Goal: Task Accomplishment & Management: Use online tool/utility

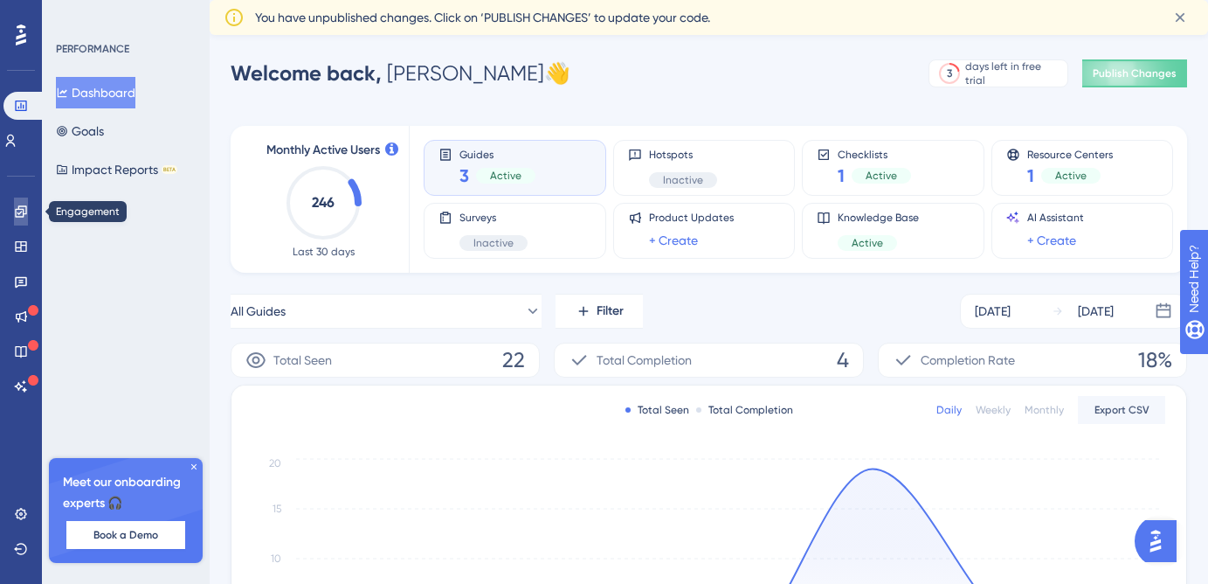
click at [17, 222] on link at bounding box center [21, 211] width 14 height 28
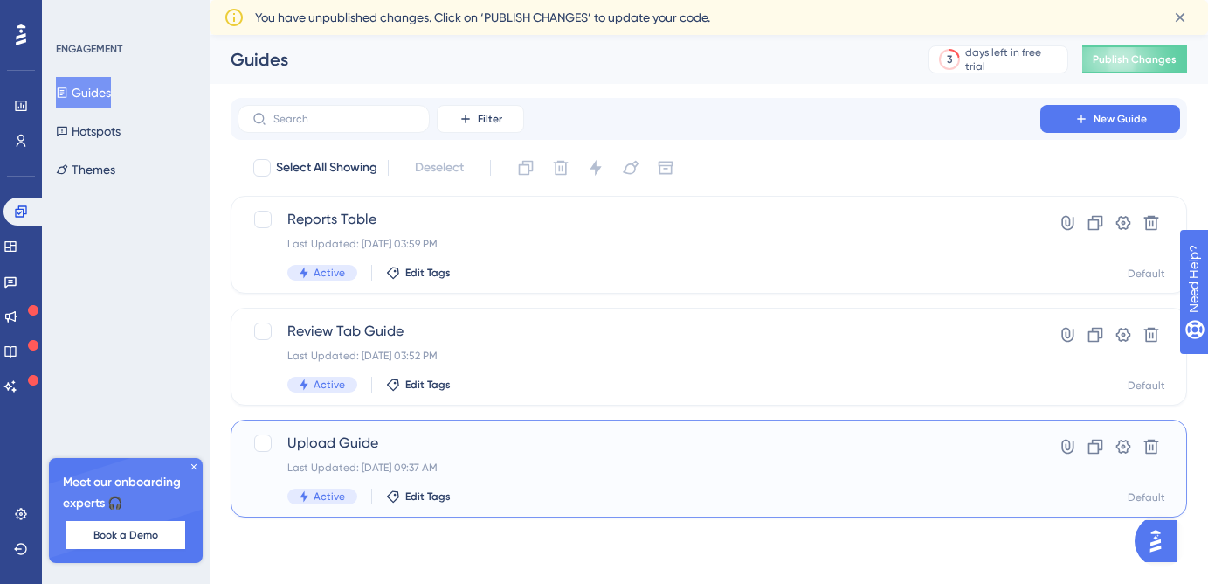
click at [396, 444] on span "Upload Guide" at bounding box center [638, 442] width 703 height 21
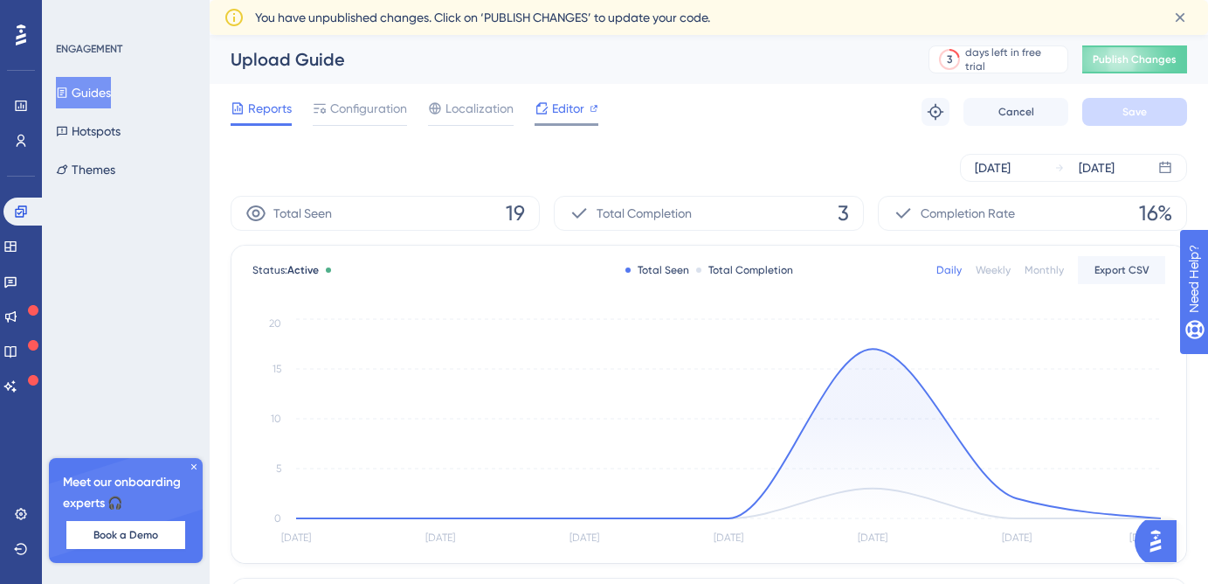
click at [552, 104] on span "Editor" at bounding box center [568, 108] width 32 height 21
click at [121, 134] on button "Hotspots" at bounding box center [88, 130] width 65 height 31
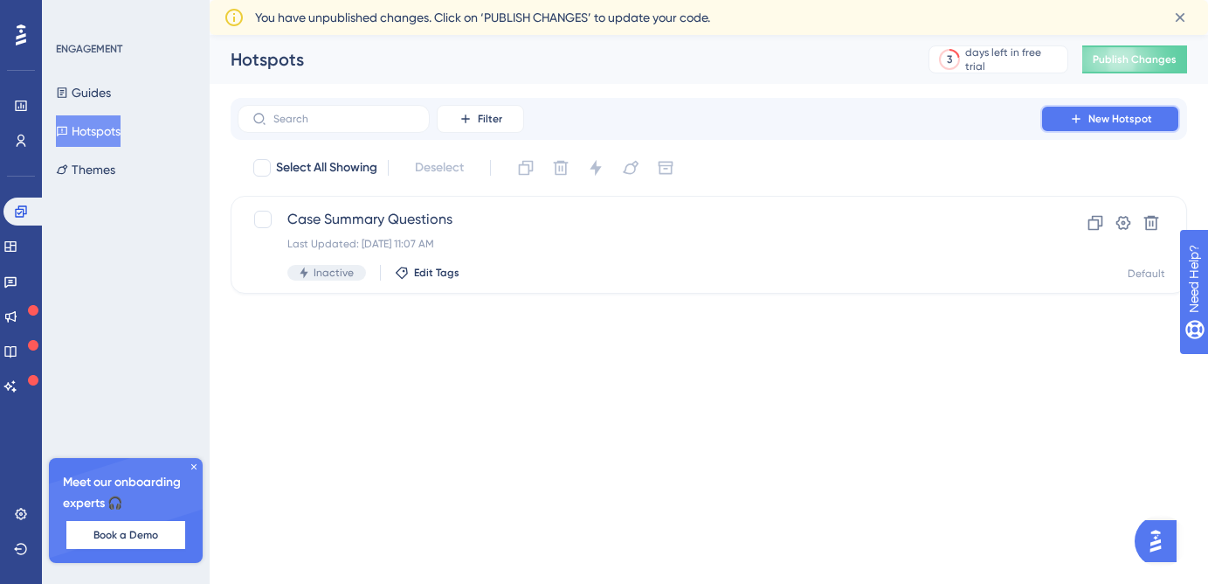
click at [1119, 123] on span "New Hotspot" at bounding box center [1121, 119] width 64 height 14
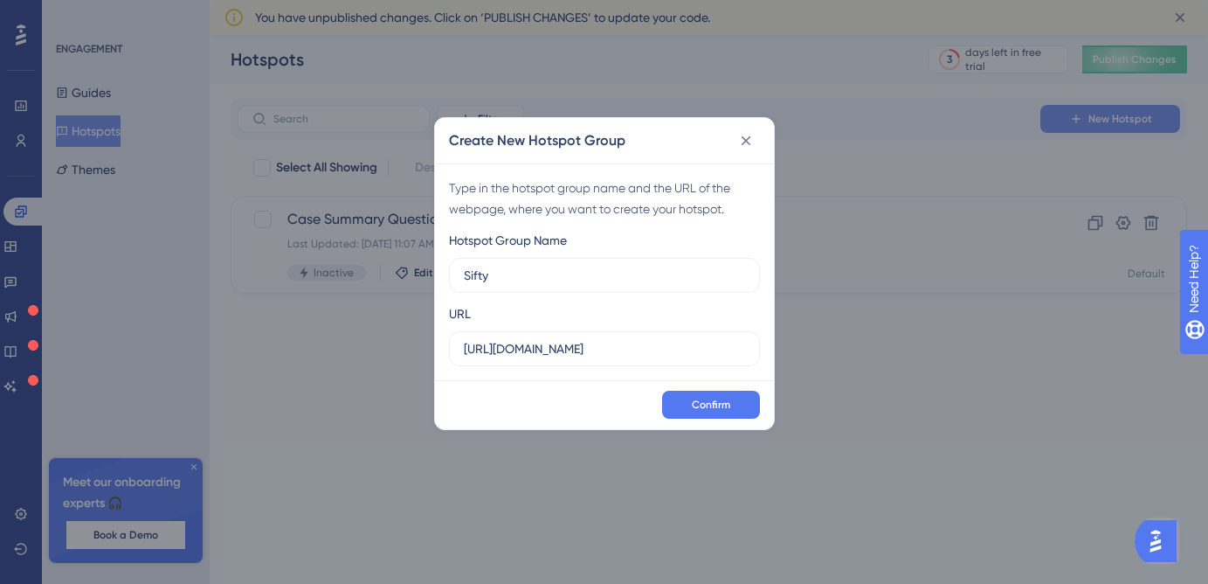
type input "Sifty"
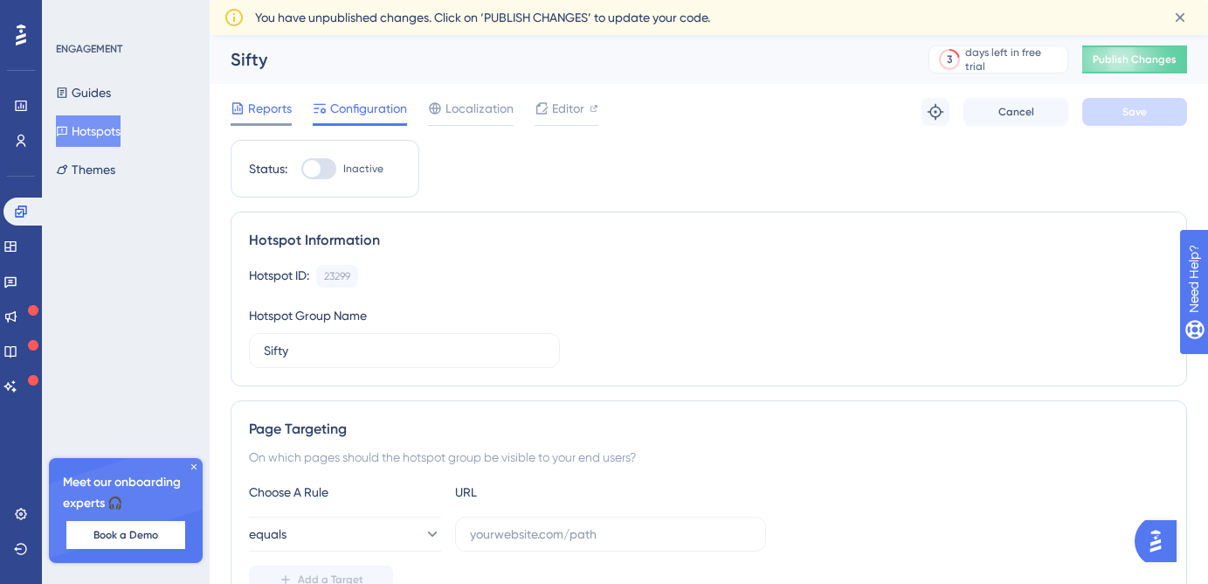
click at [260, 99] on span "Reports" at bounding box center [270, 108] width 44 height 21
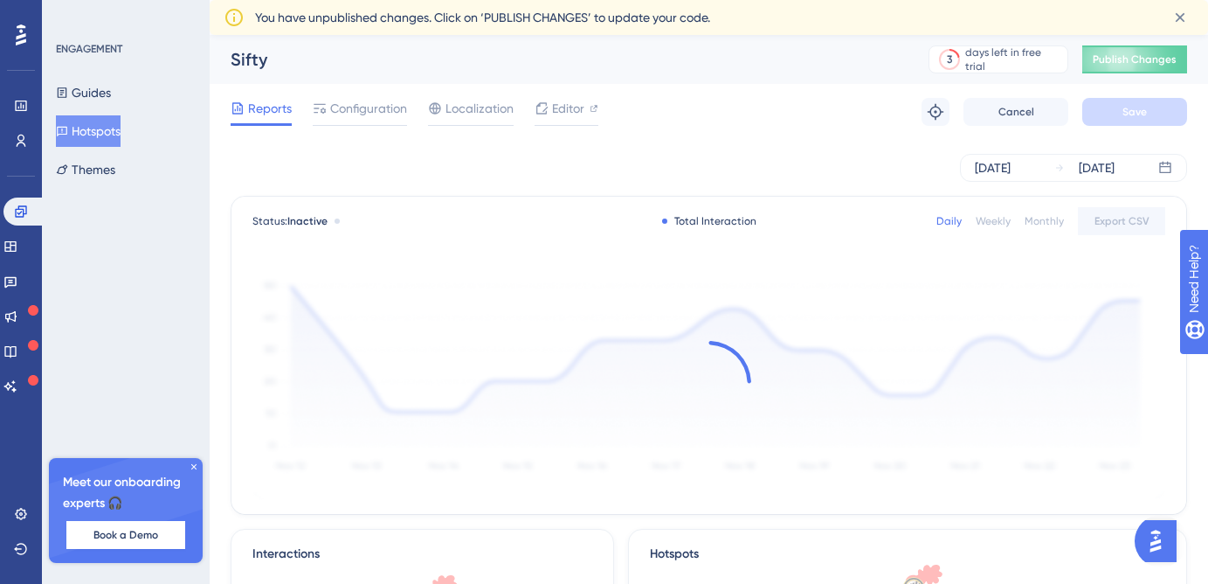
click at [111, 136] on button "Hotspots" at bounding box center [88, 130] width 65 height 31
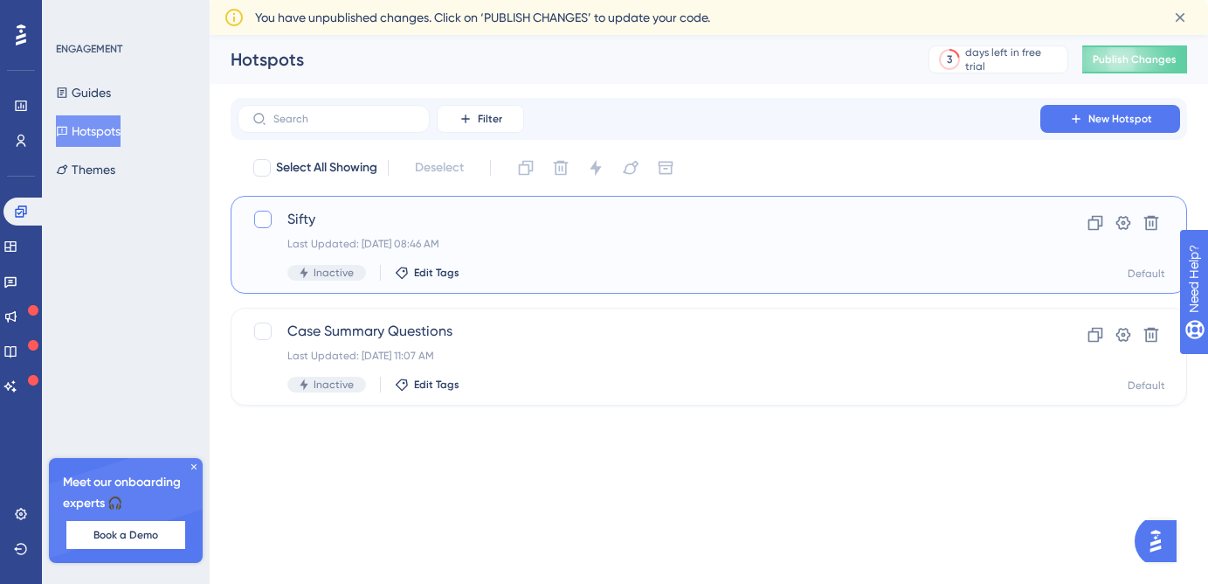
click at [265, 222] on div at bounding box center [262, 219] width 17 height 17
checkbox input "true"
click at [1144, 225] on icon at bounding box center [1151, 222] width 17 height 17
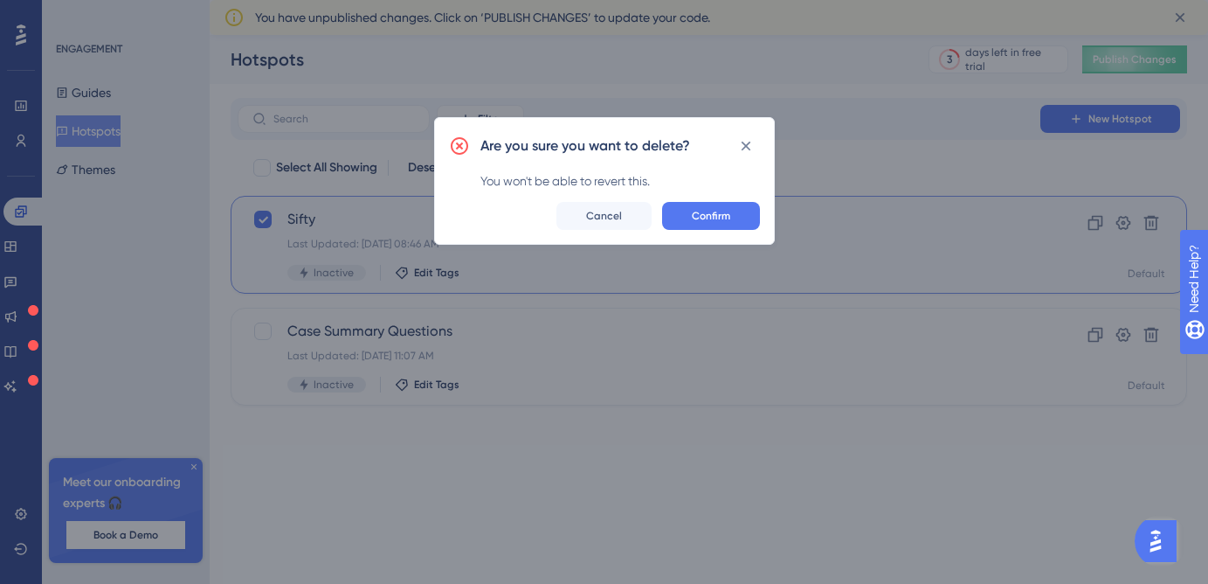
click at [715, 237] on div "Are you sure you want to delete? You won't be able to revert this. Confirm Canc…" at bounding box center [604, 181] width 341 height 128
click at [711, 222] on span "Confirm" at bounding box center [711, 216] width 38 height 14
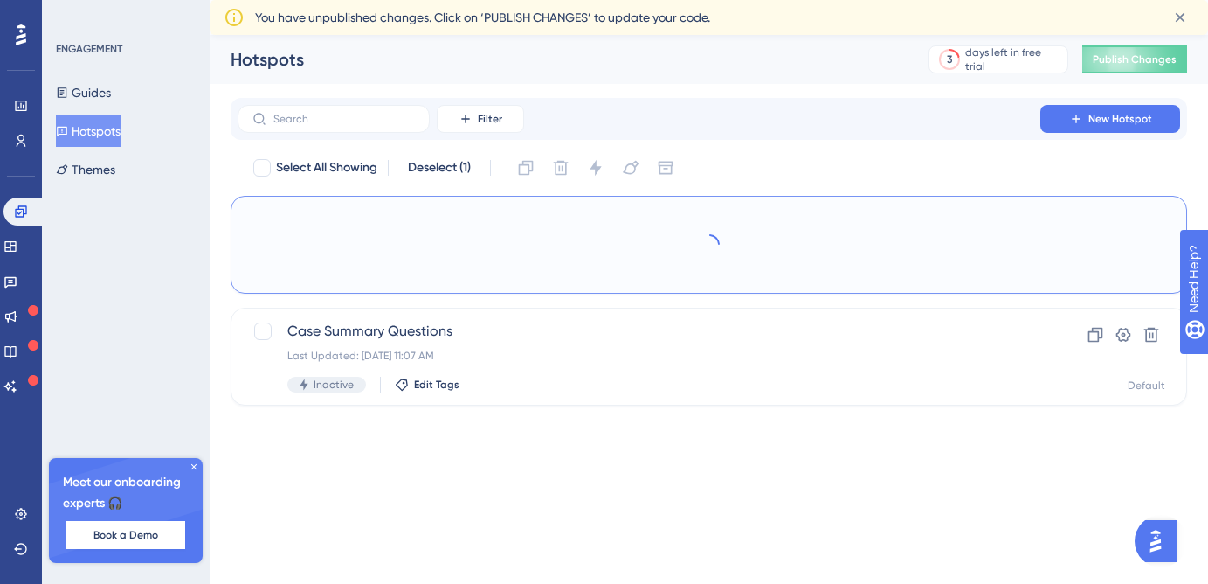
checkbox input "false"
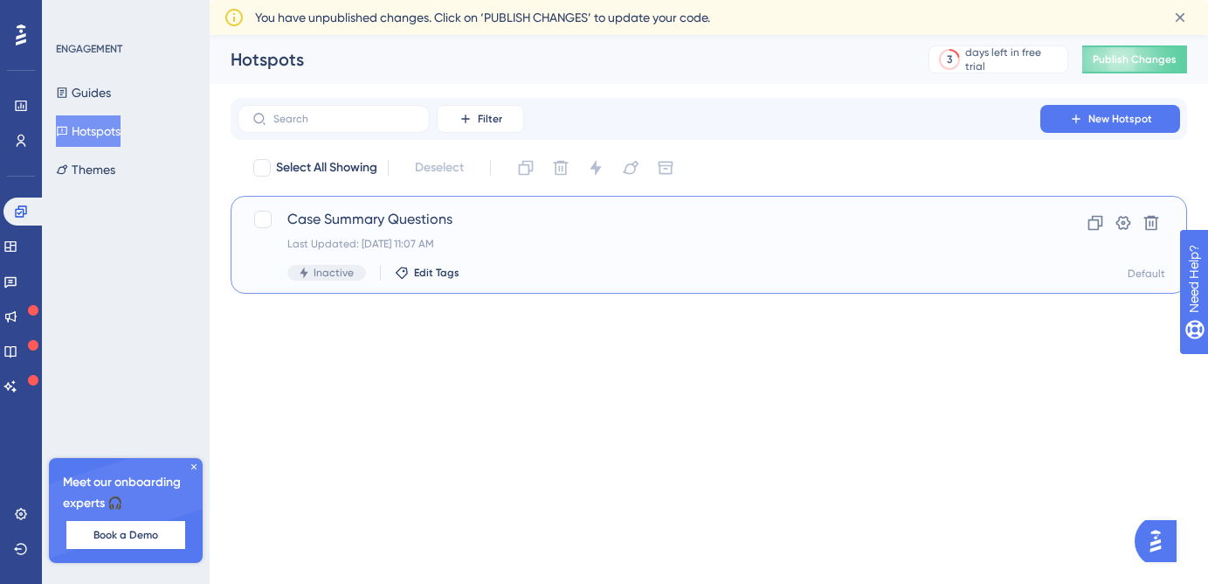
click at [373, 221] on span "Case Summary Questions" at bounding box center [638, 219] width 703 height 21
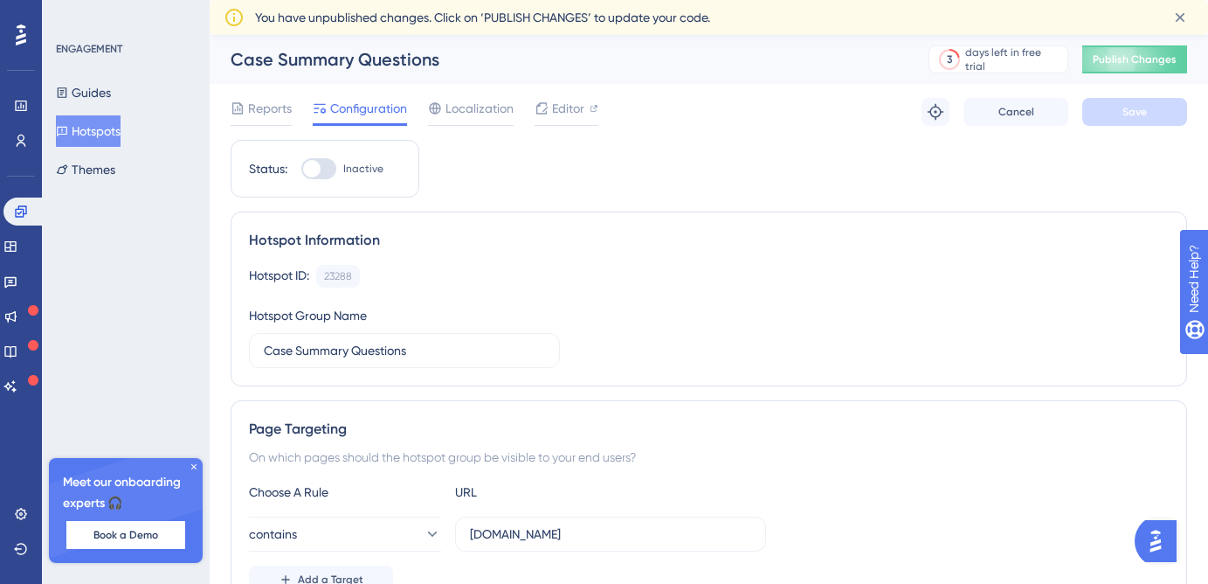
click at [114, 137] on button "Hotspots" at bounding box center [88, 130] width 65 height 31
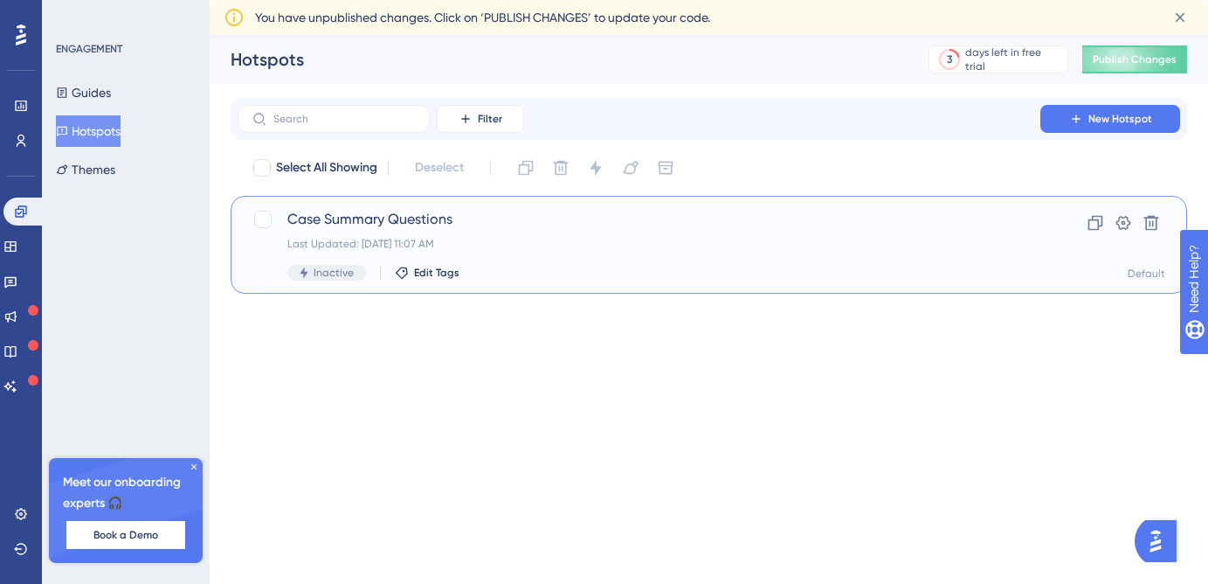
click at [497, 234] on div "Case Summary Questions Last Updated: Aug 14 2025, 11:07 AM Inactive Edit Tags" at bounding box center [638, 245] width 703 height 72
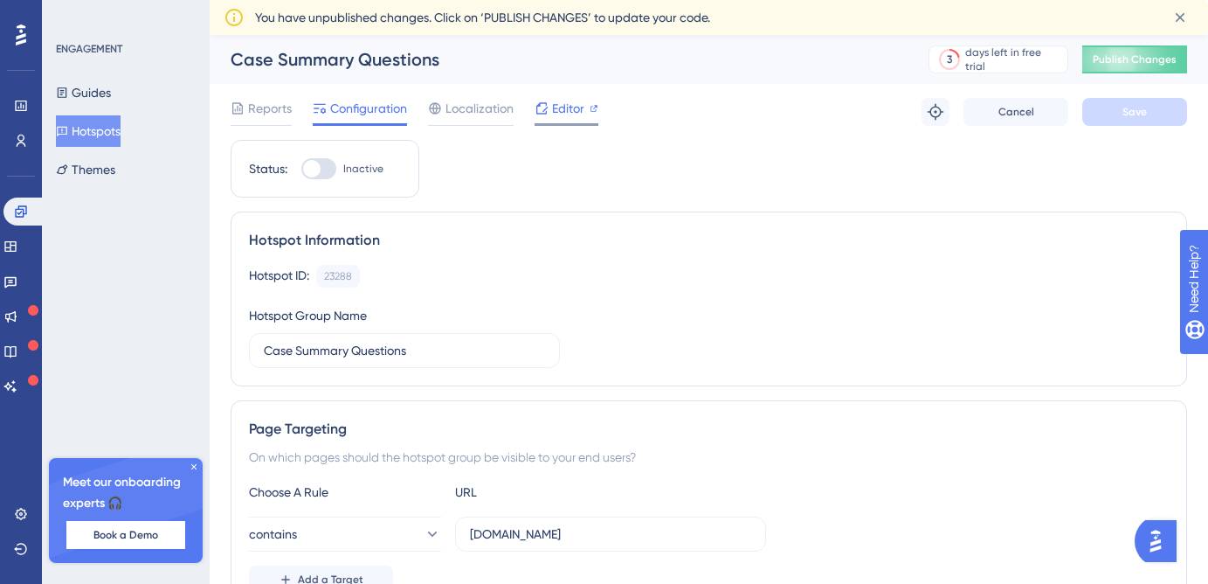
click at [556, 110] on span "Editor" at bounding box center [568, 108] width 32 height 21
click at [94, 125] on button "Hotspots" at bounding box center [88, 130] width 65 height 31
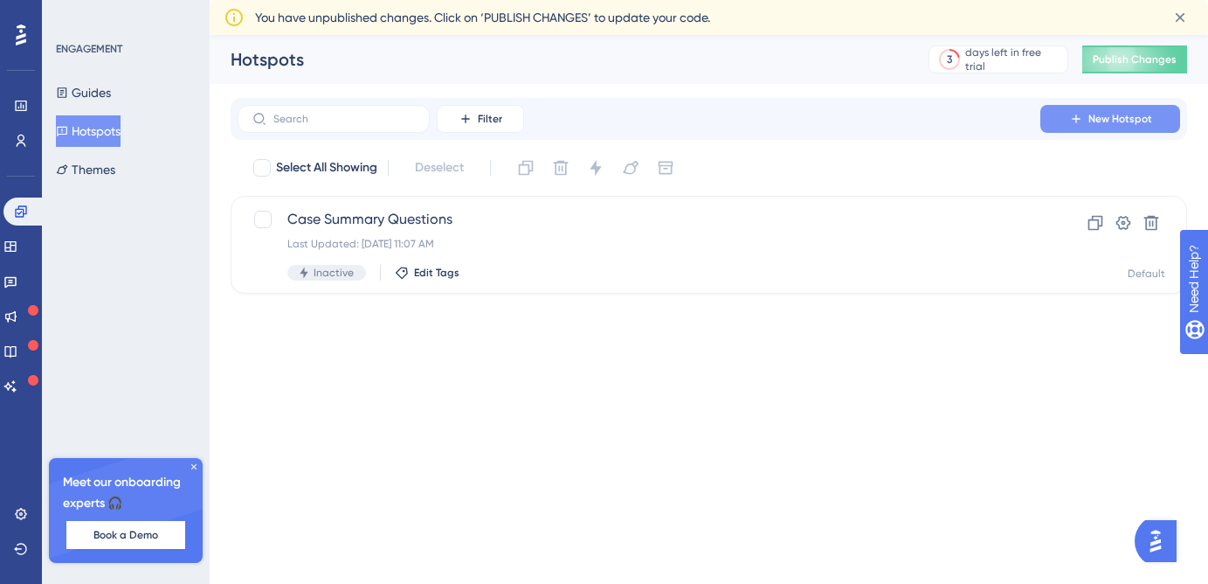
click at [1133, 125] on span "New Hotspot" at bounding box center [1121, 119] width 64 height 14
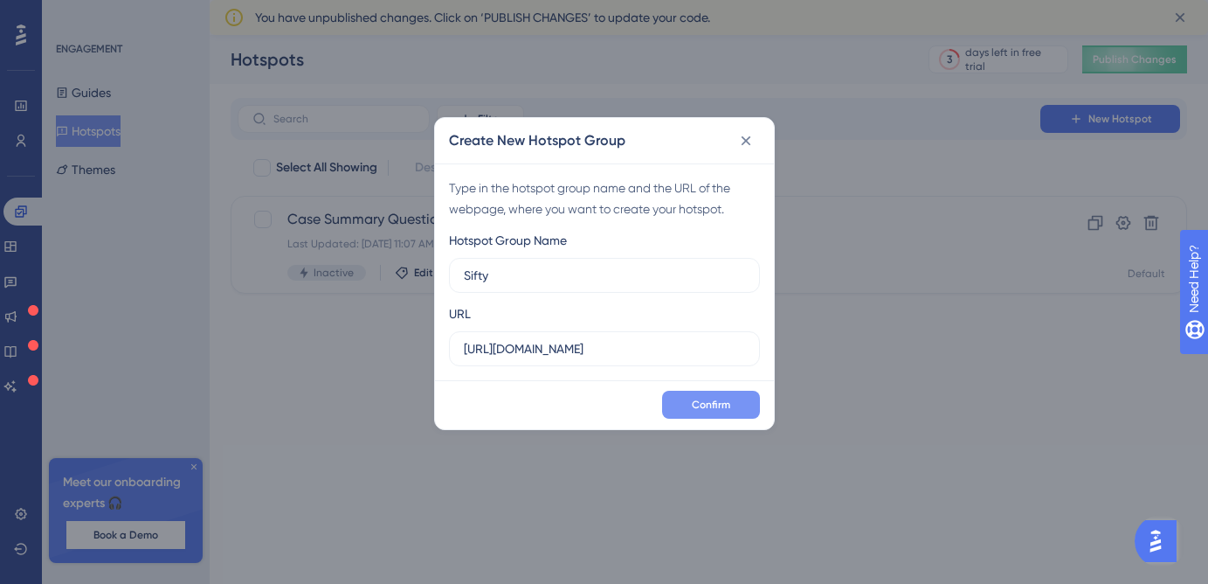
type input "Sifty"
click at [718, 407] on span "Confirm" at bounding box center [711, 404] width 38 height 14
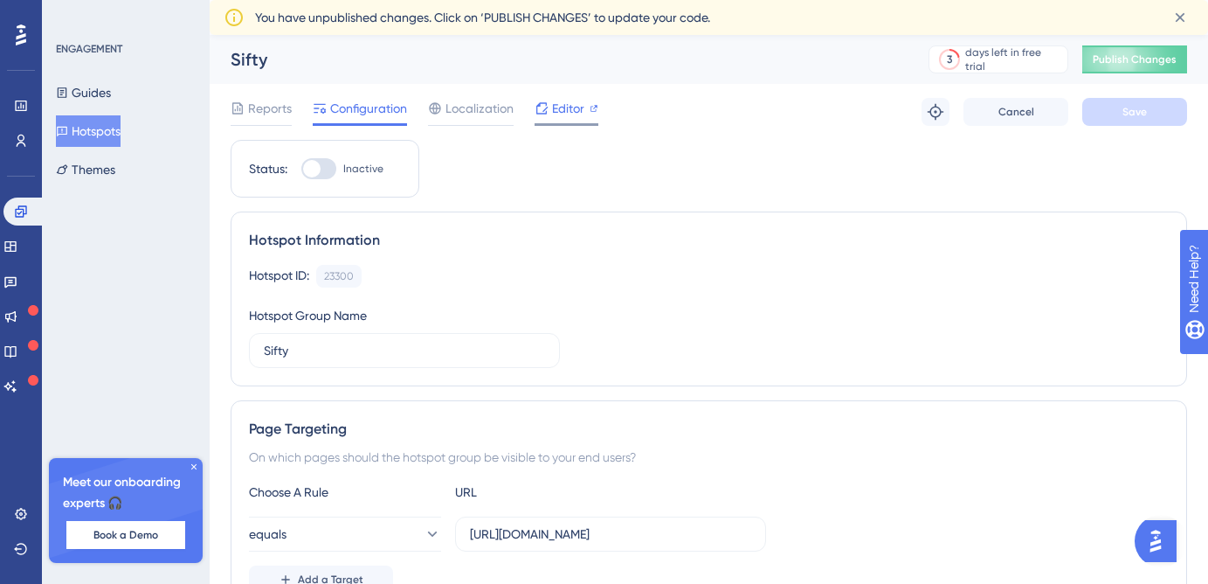
click at [553, 113] on span "Editor" at bounding box center [568, 108] width 32 height 21
click at [81, 138] on button "Hotspots" at bounding box center [88, 130] width 65 height 31
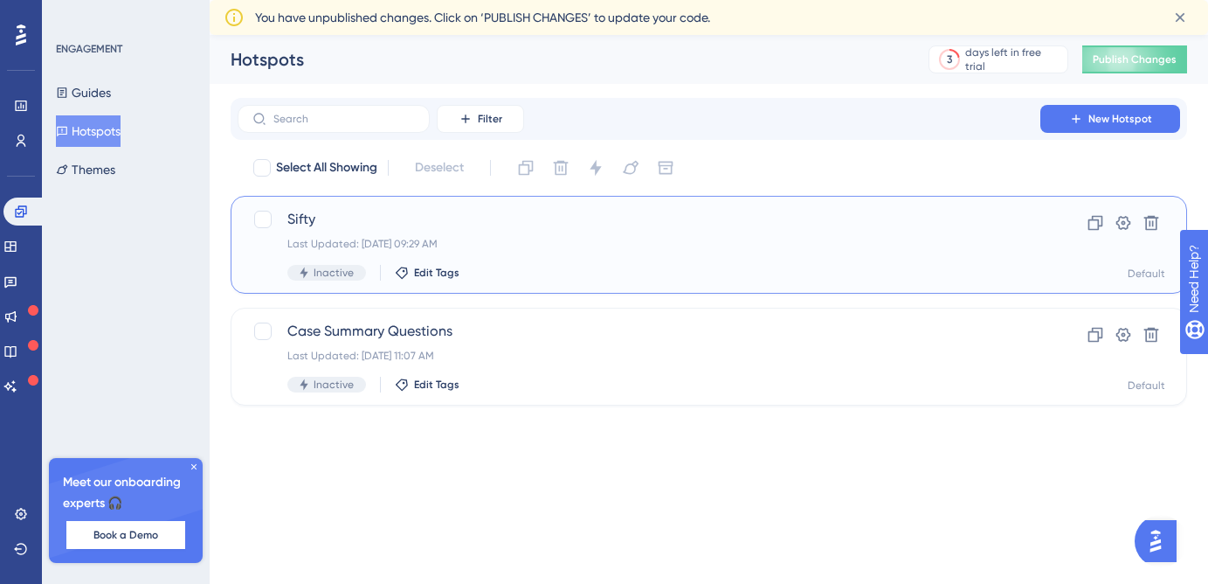
click at [584, 238] on div "Last Updated: Aug 15 2025, 09:29 AM" at bounding box center [638, 244] width 703 height 14
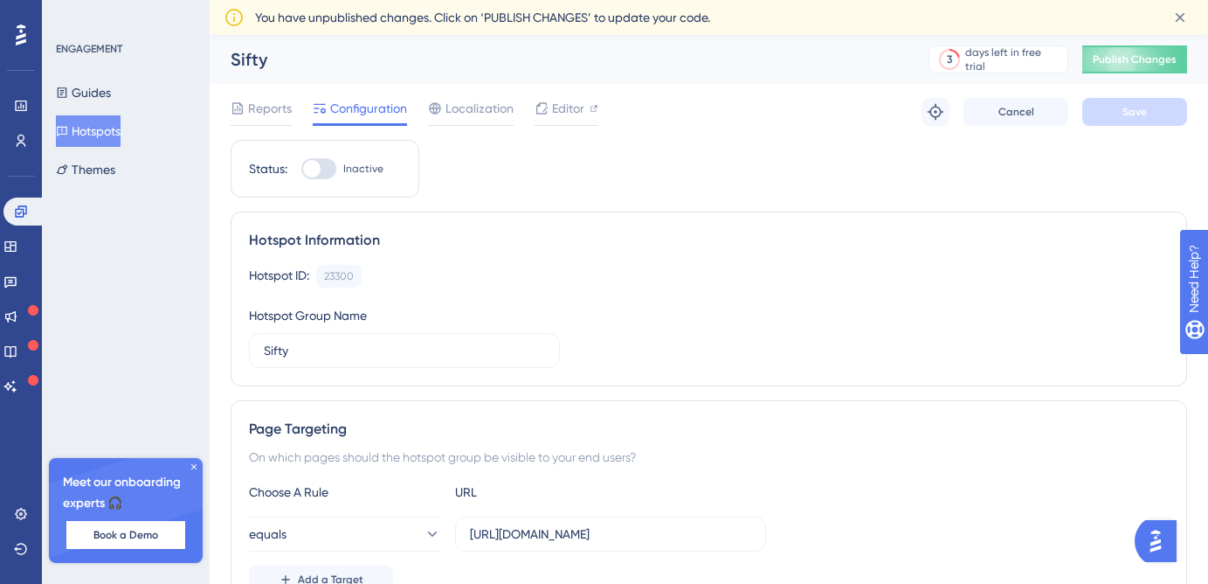
click at [101, 125] on button "Hotspots" at bounding box center [88, 130] width 65 height 31
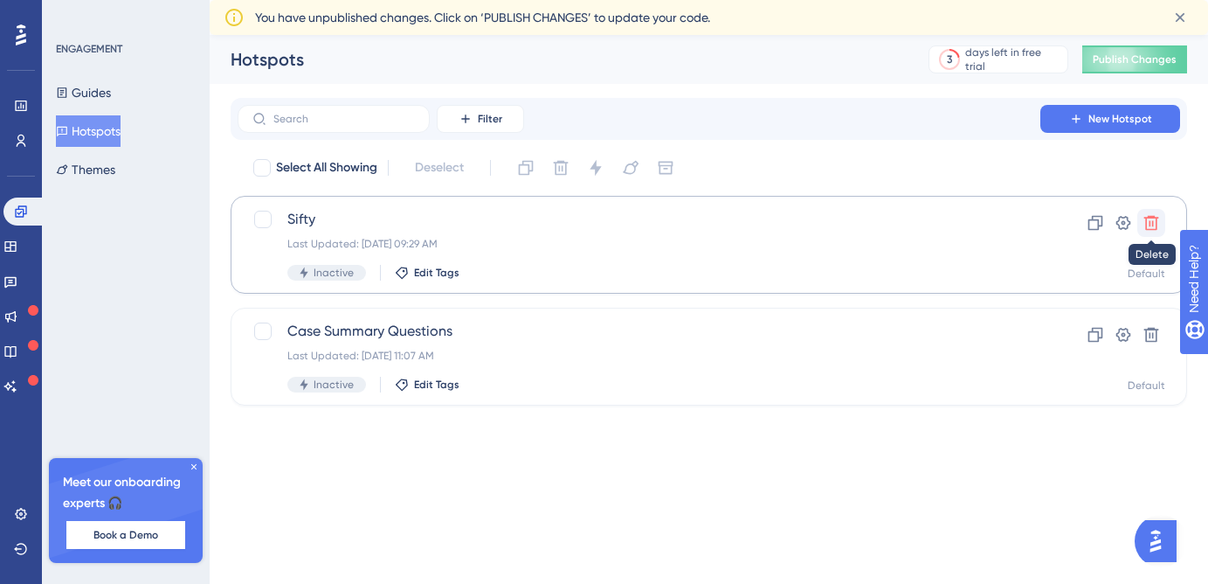
click at [1155, 230] on icon at bounding box center [1151, 222] width 17 height 17
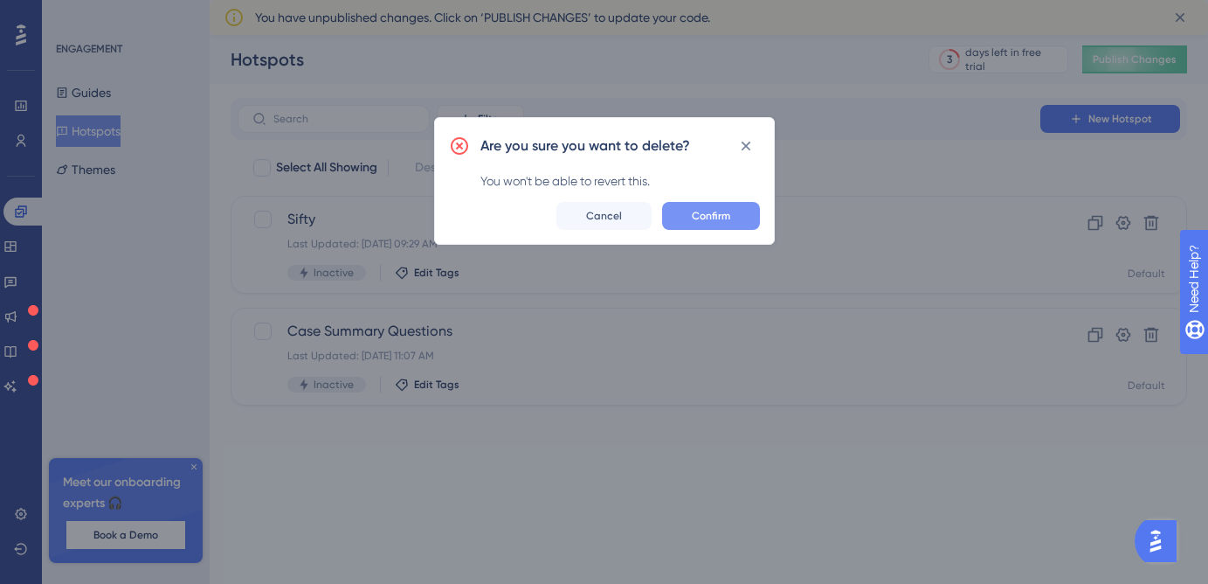
click at [728, 224] on button "Confirm" at bounding box center [711, 216] width 98 height 28
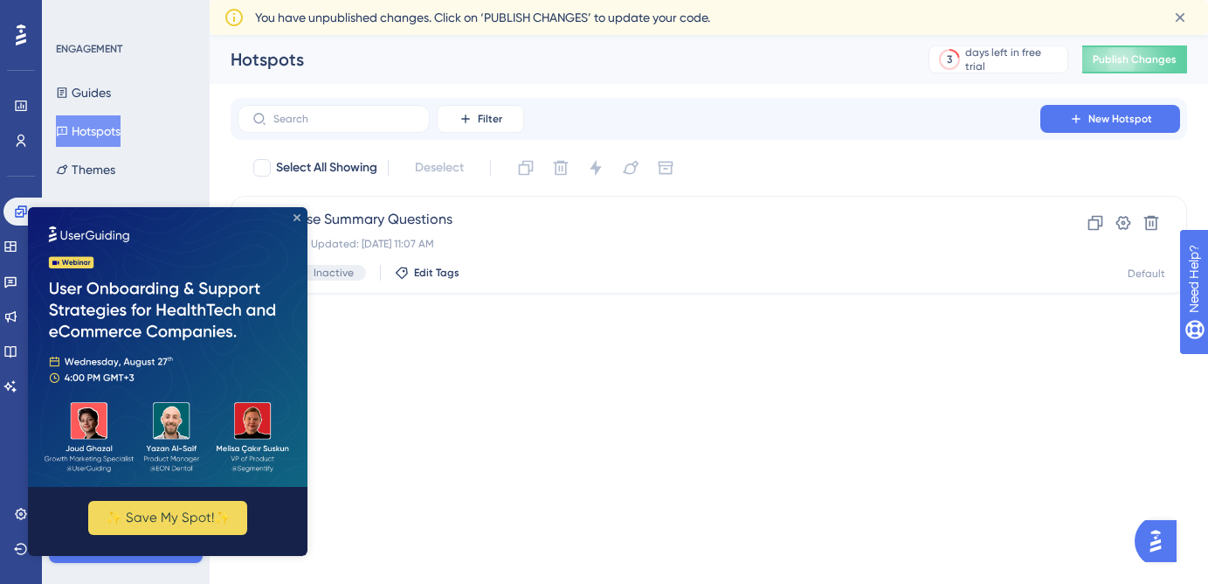
click at [296, 218] on icon "Close Preview" at bounding box center [297, 217] width 7 height 7
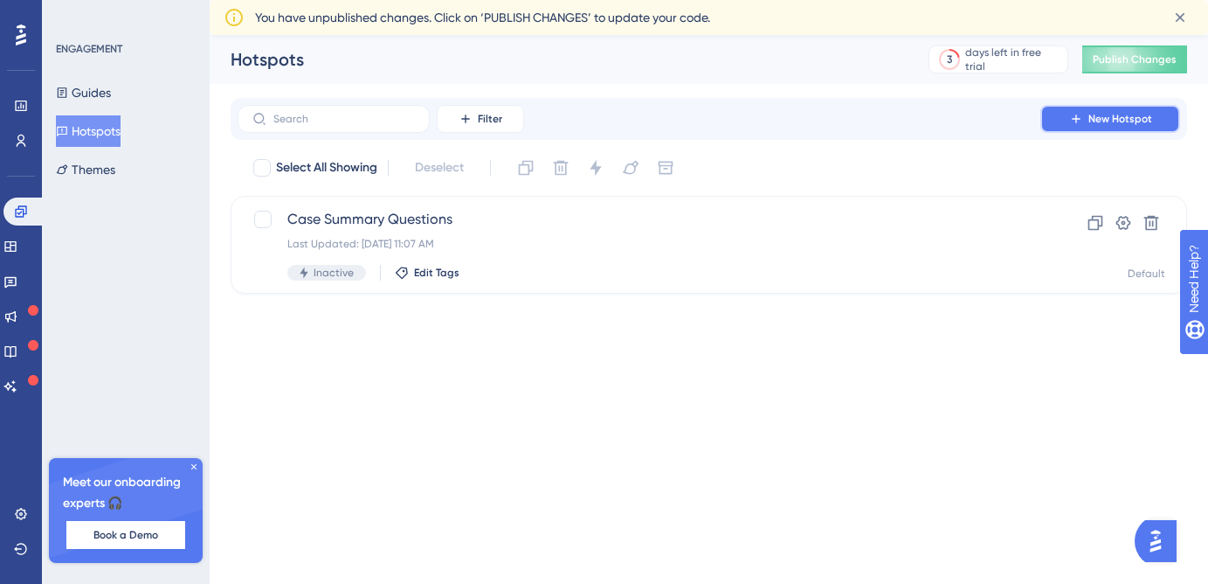
click at [1119, 112] on span "New Hotspot" at bounding box center [1121, 119] width 64 height 14
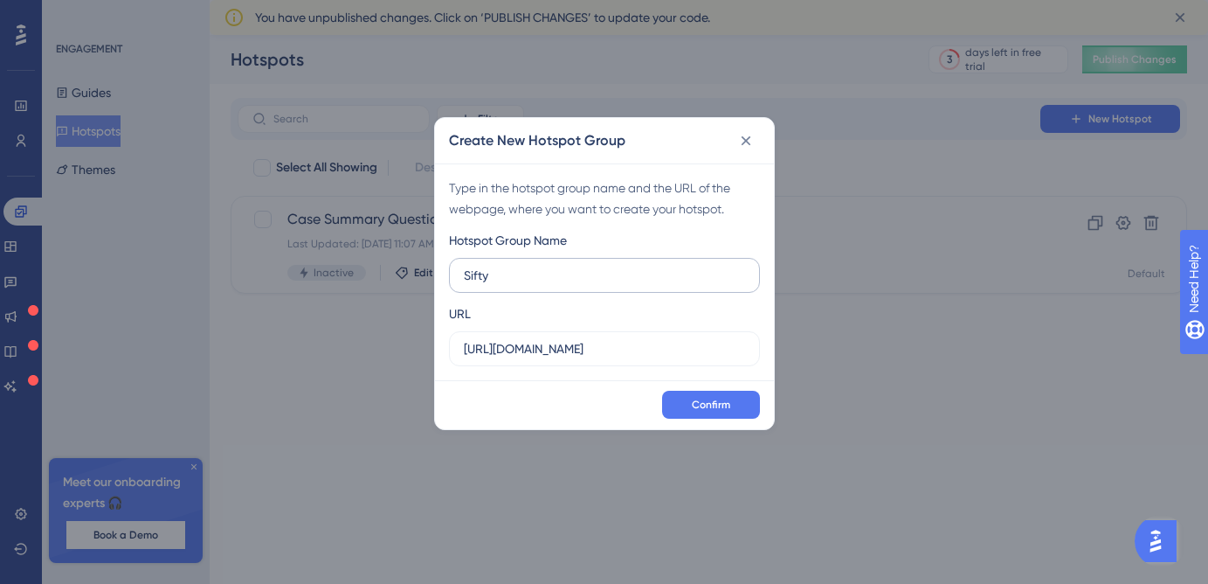
type input "Sifty"
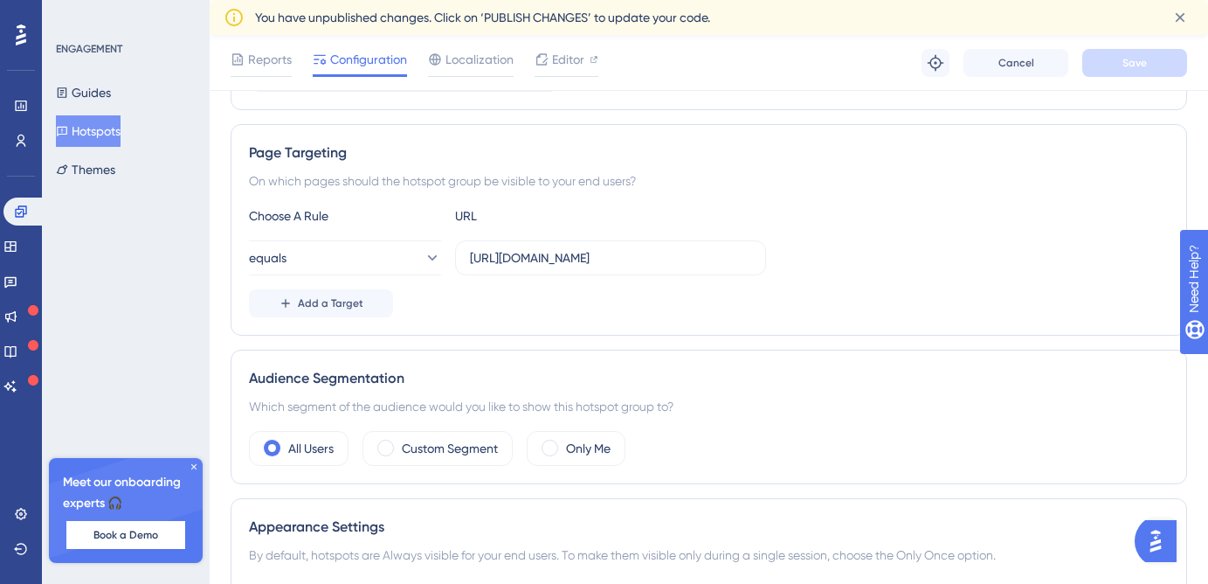
scroll to position [284, 0]
click at [408, 275] on div "Choose A Rule URL equals https://staging.siftmed.ca/case/04199b7d-70eb-4ff6-ab0…" at bounding box center [709, 260] width 920 height 112
click at [408, 268] on button "equals" at bounding box center [345, 256] width 192 height 35
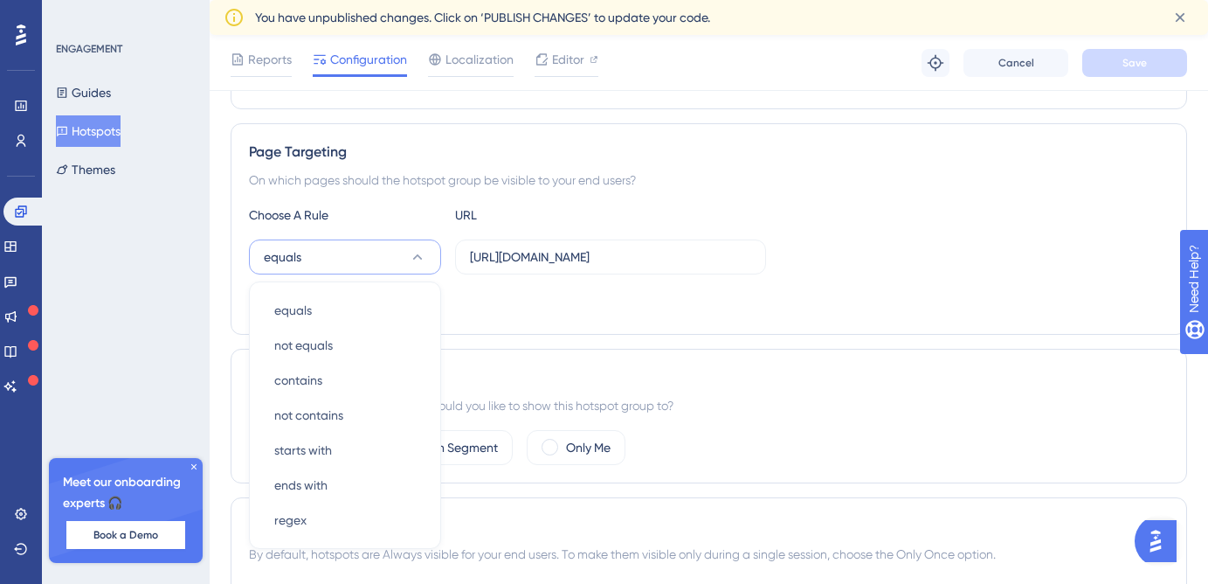
scroll to position [407, 0]
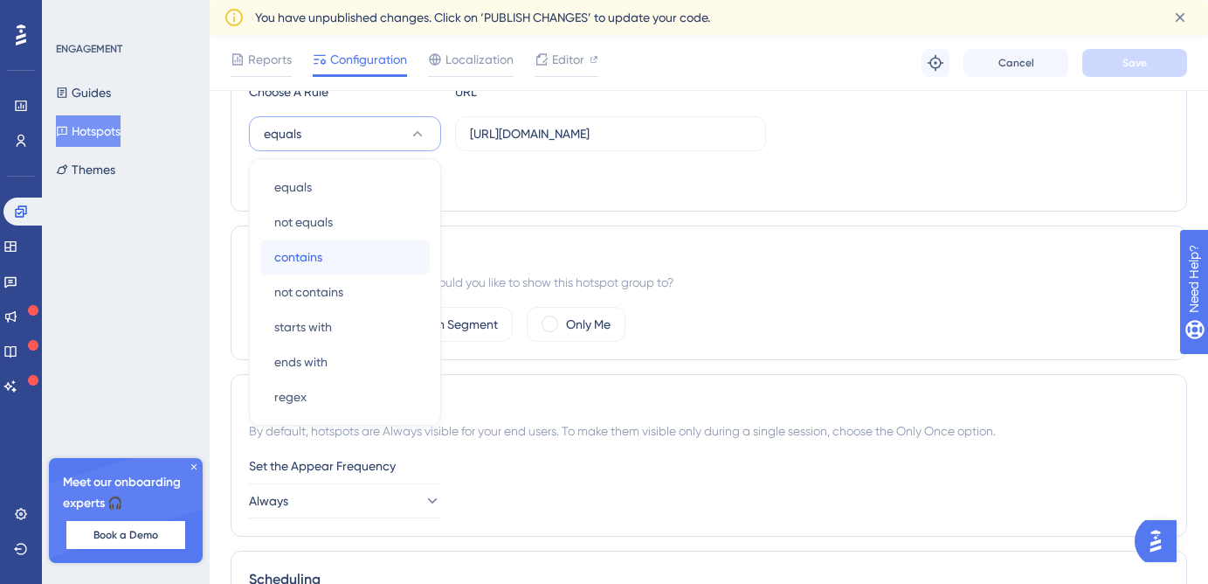
click at [346, 248] on div "contains contains" at bounding box center [345, 256] width 142 height 35
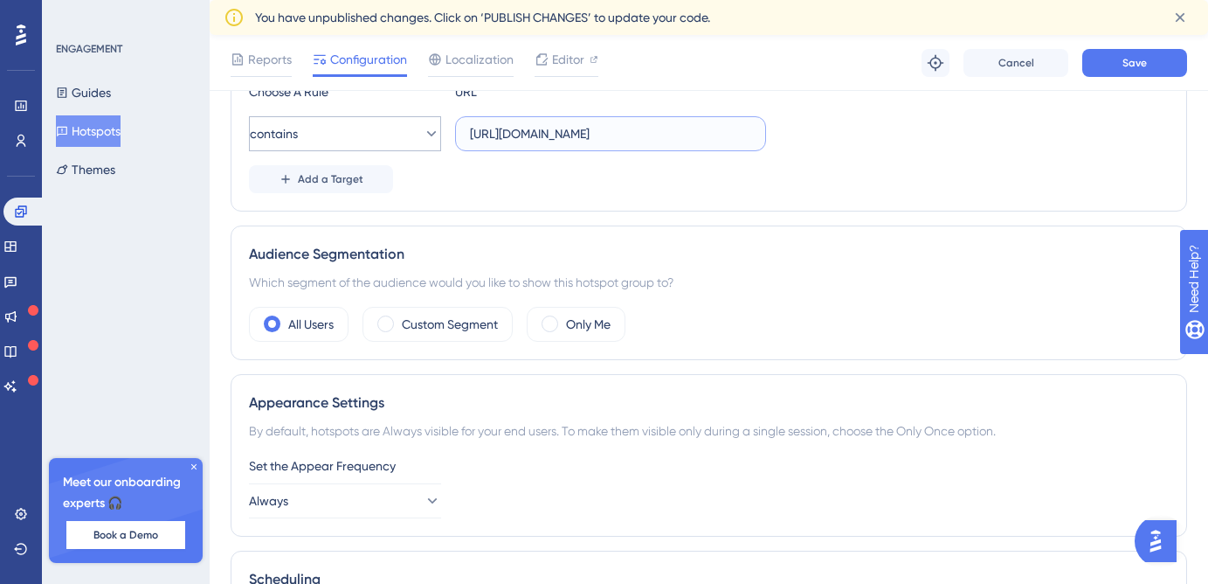
drag, startPoint x: 515, startPoint y: 128, endPoint x: 406, endPoint y: 130, distance: 109.2
click at [406, 130] on div "contains https://staging.siftmed.ca/case/04199b7d-70eb-4ff6-ab07-09513ce91e0b/t…" at bounding box center [507, 133] width 517 height 35
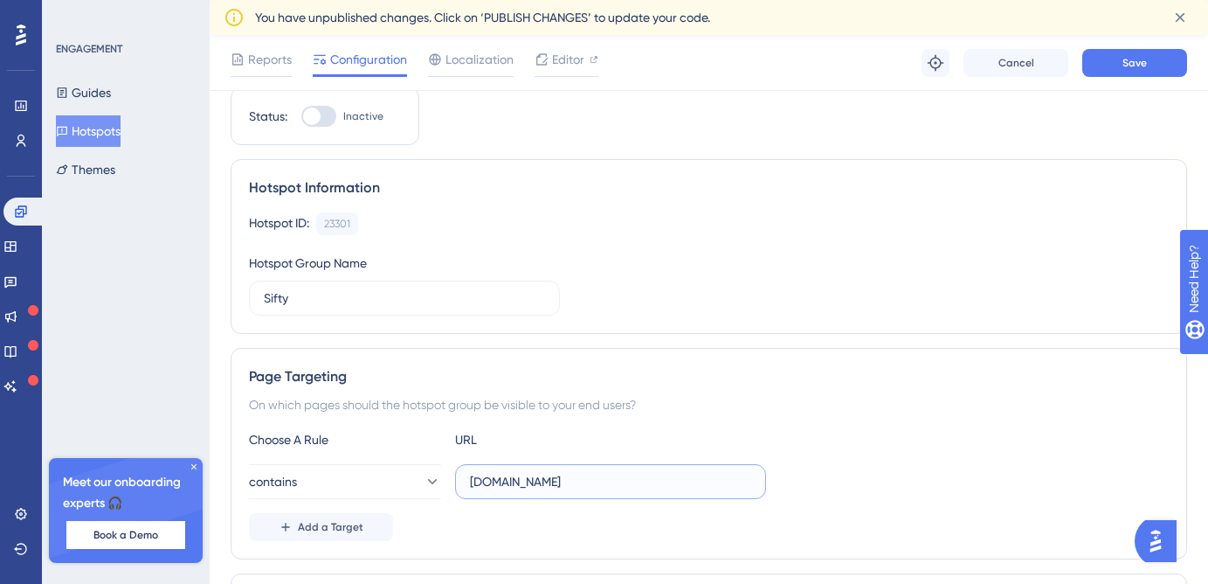
scroll to position [0, 0]
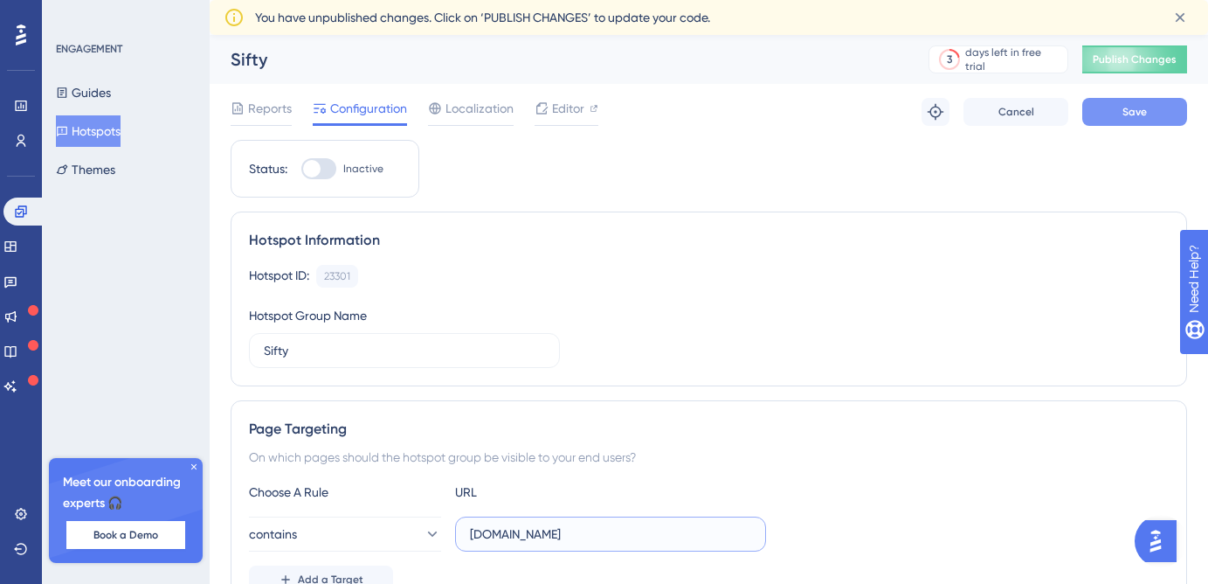
type input "staging.siftmed.ca"
click at [1150, 116] on button "Save" at bounding box center [1134, 112] width 105 height 28
click at [111, 94] on button "Guides" at bounding box center [83, 92] width 55 height 31
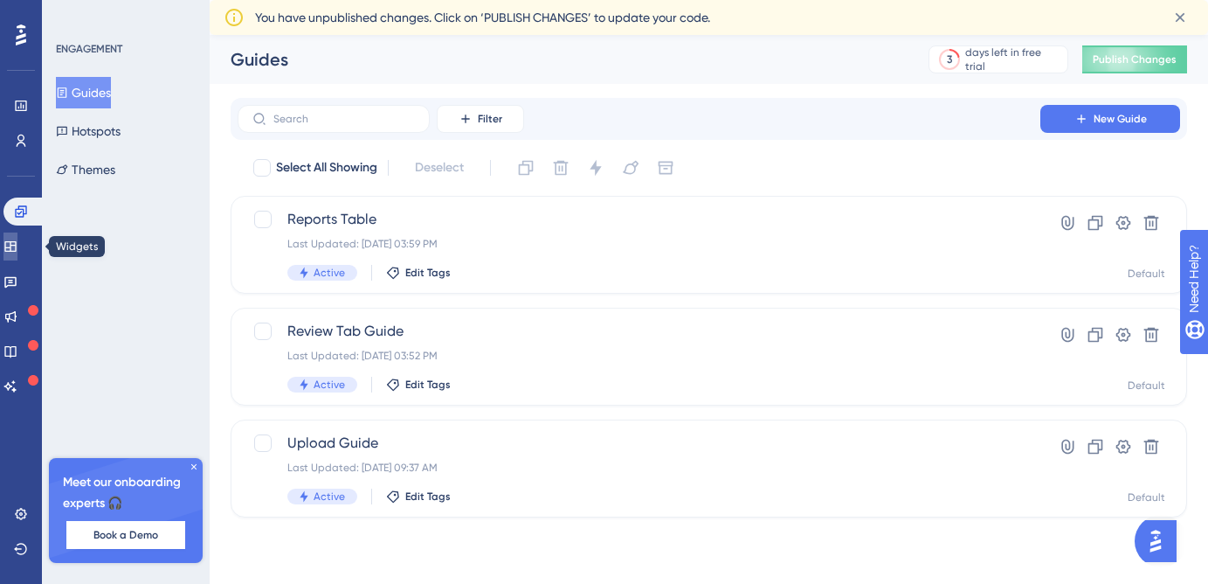
click at [17, 242] on link at bounding box center [10, 246] width 14 height 28
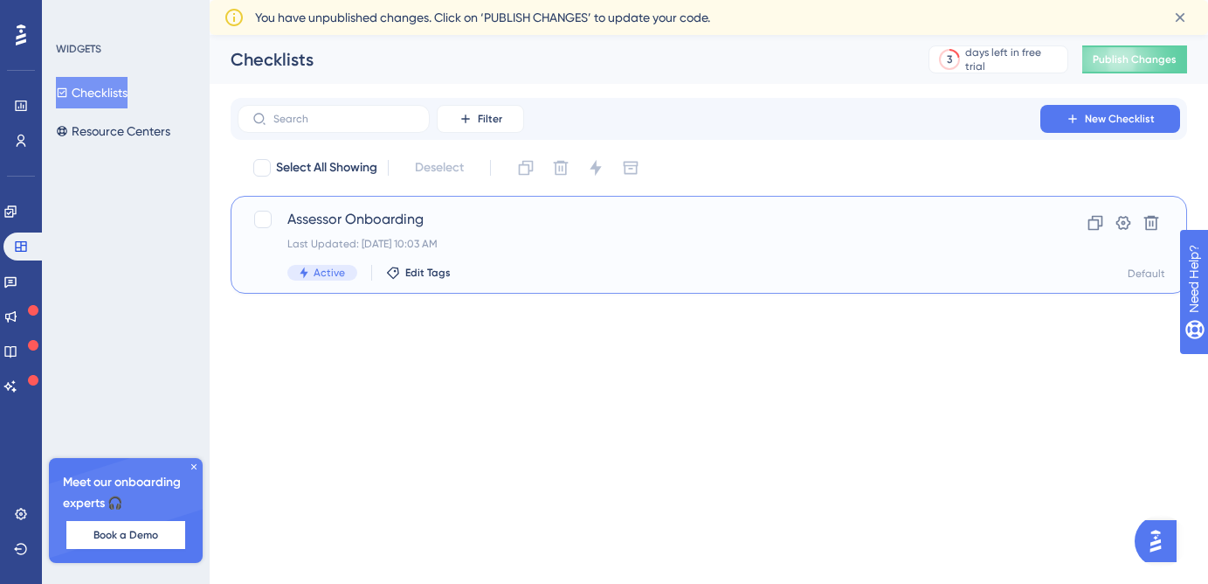
click at [435, 229] on span "Assessor Onboarding" at bounding box center [638, 219] width 703 height 21
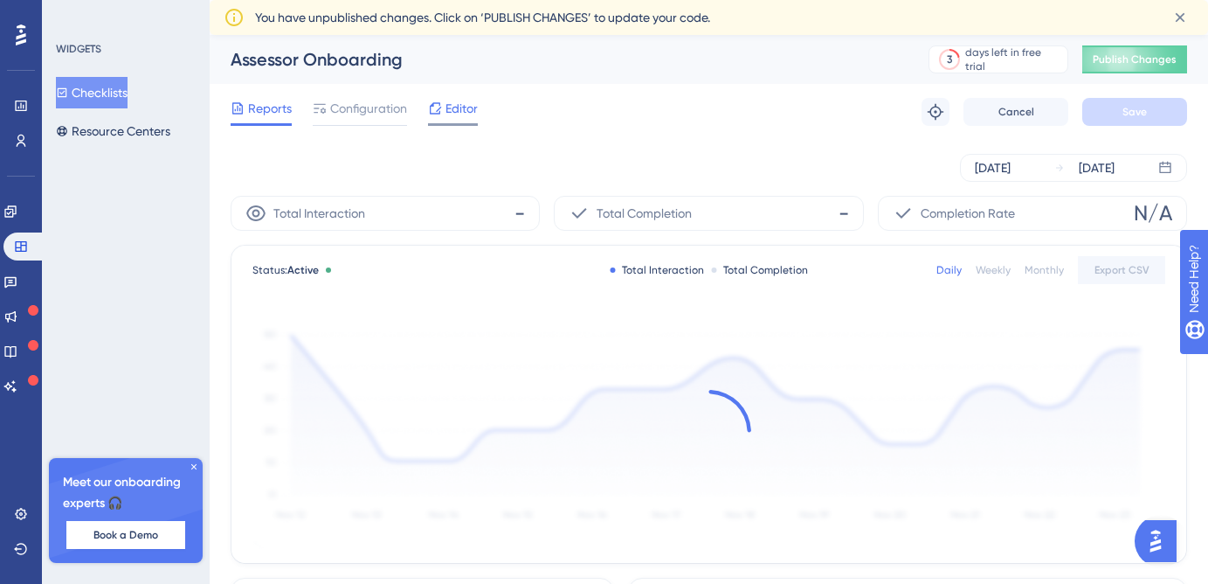
click at [453, 117] on span "Editor" at bounding box center [462, 108] width 32 height 21
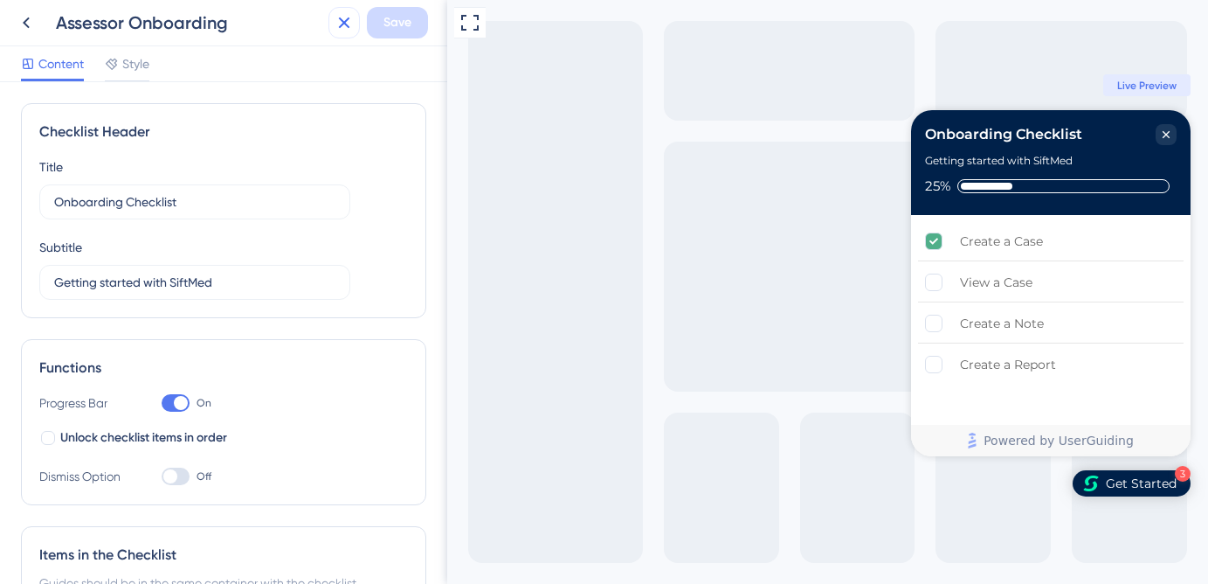
click at [342, 22] on icon at bounding box center [344, 22] width 11 height 11
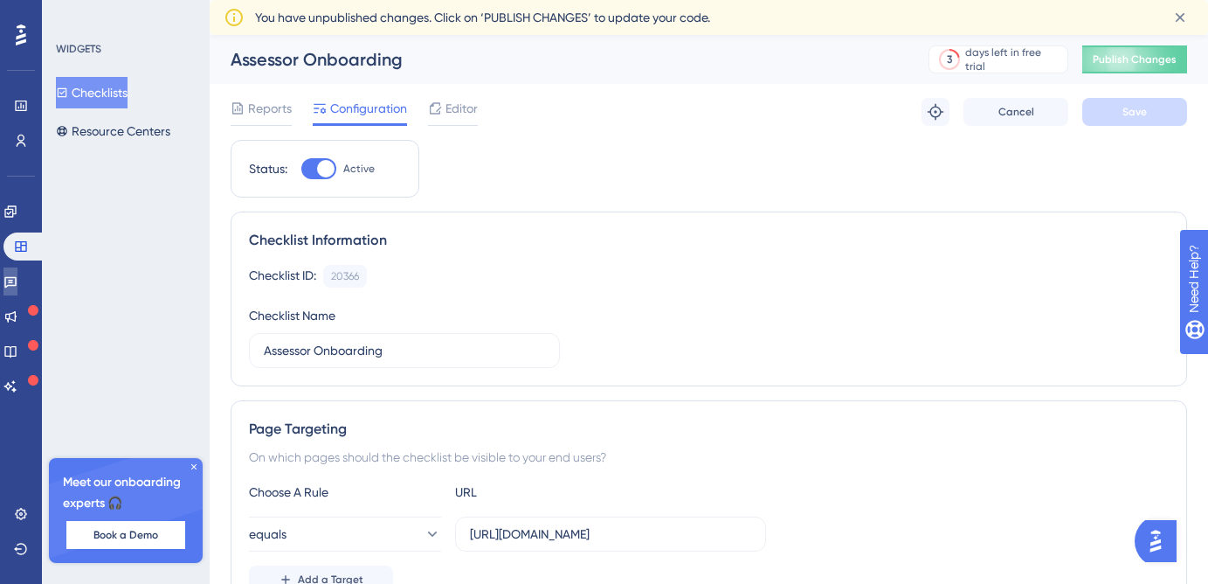
click at [17, 278] on icon at bounding box center [10, 281] width 14 height 14
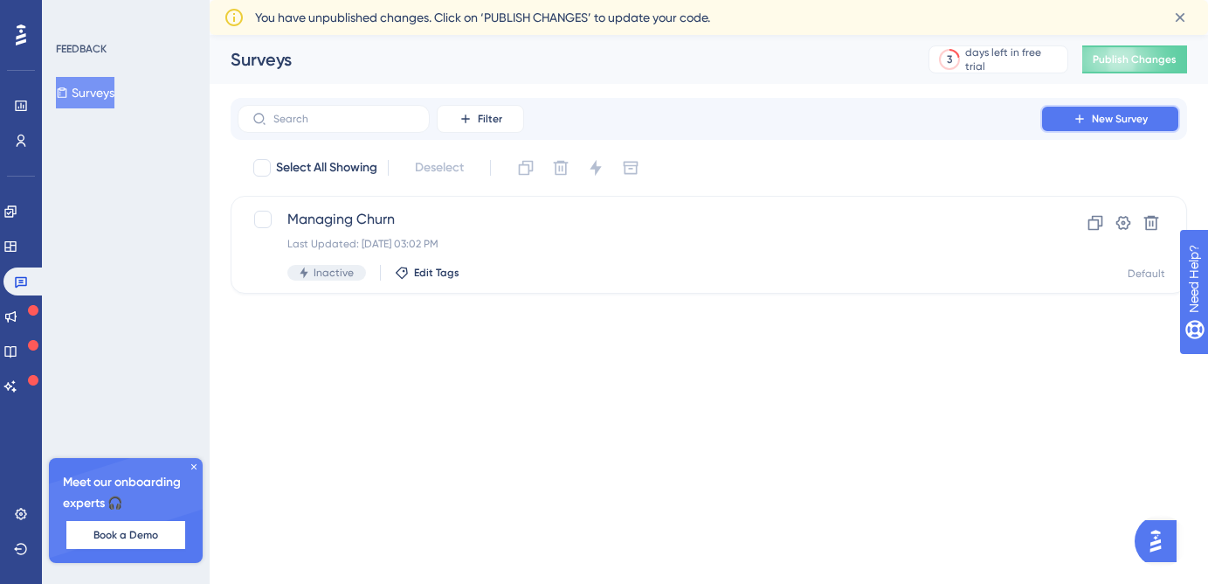
click at [1114, 116] on span "New Survey" at bounding box center [1120, 119] width 56 height 14
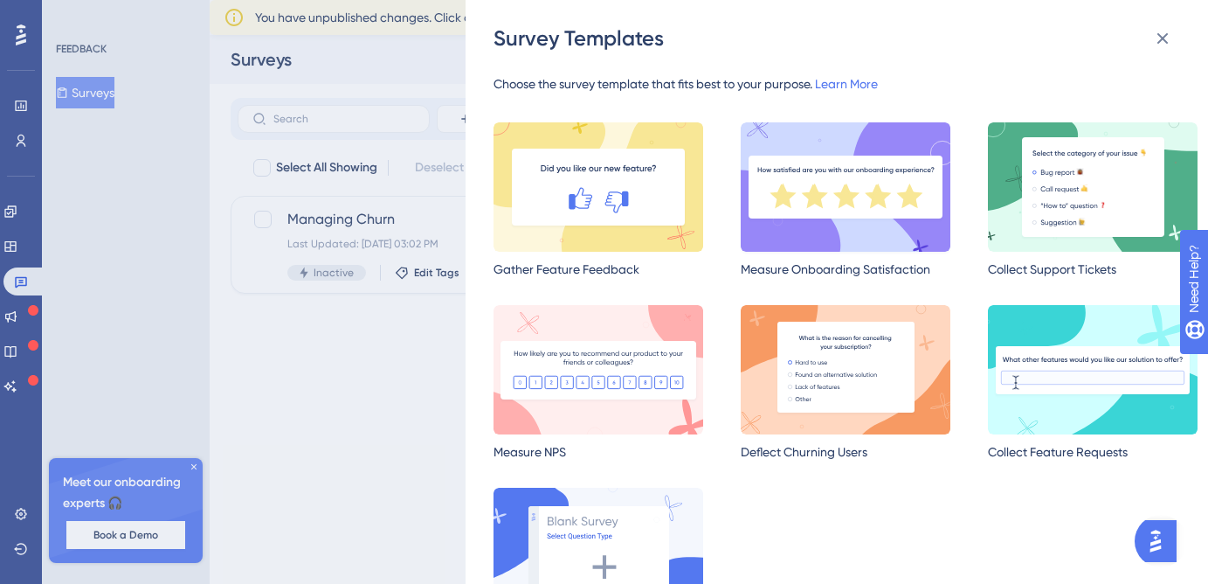
click at [838, 198] on img at bounding box center [846, 186] width 210 height 129
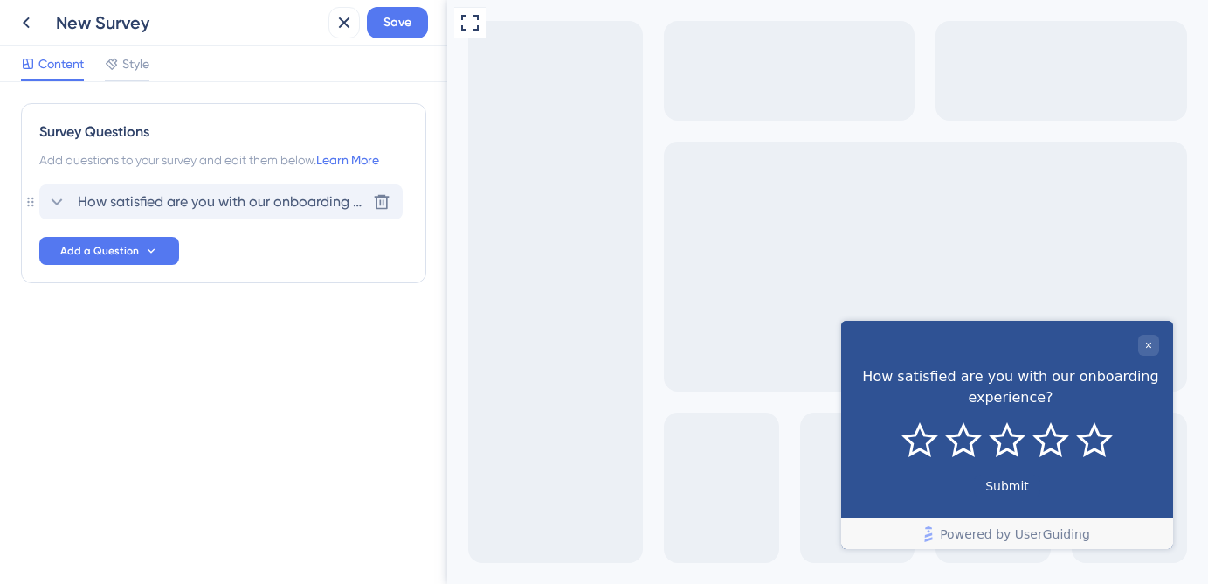
click at [168, 218] on div "How satisfied are you with our onboarding experience? Delete" at bounding box center [220, 201] width 363 height 35
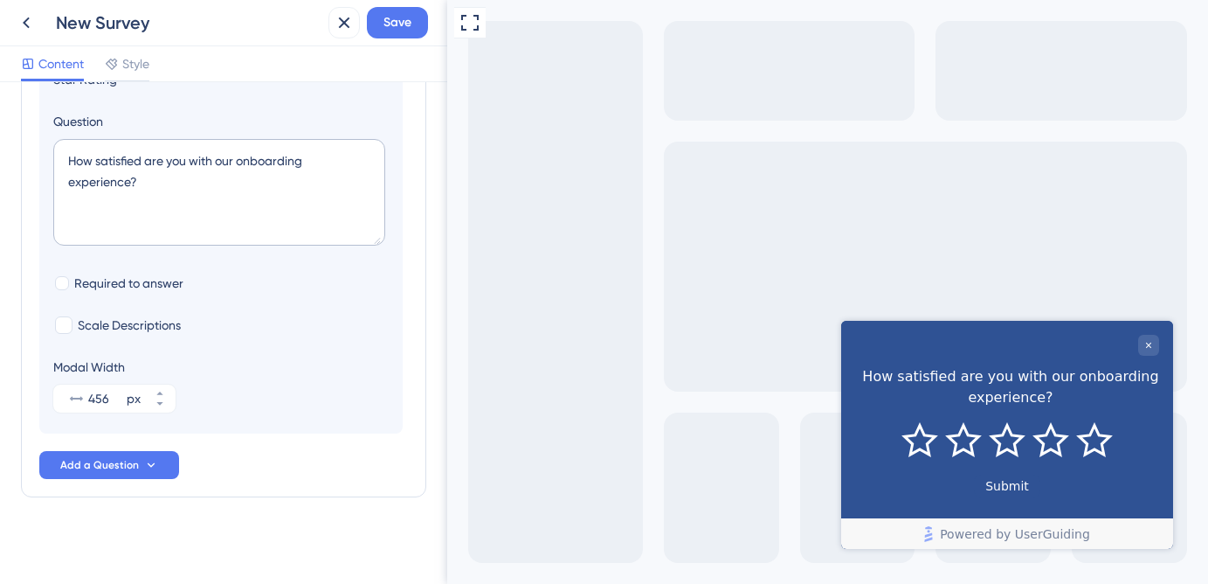
scroll to position [187, 0]
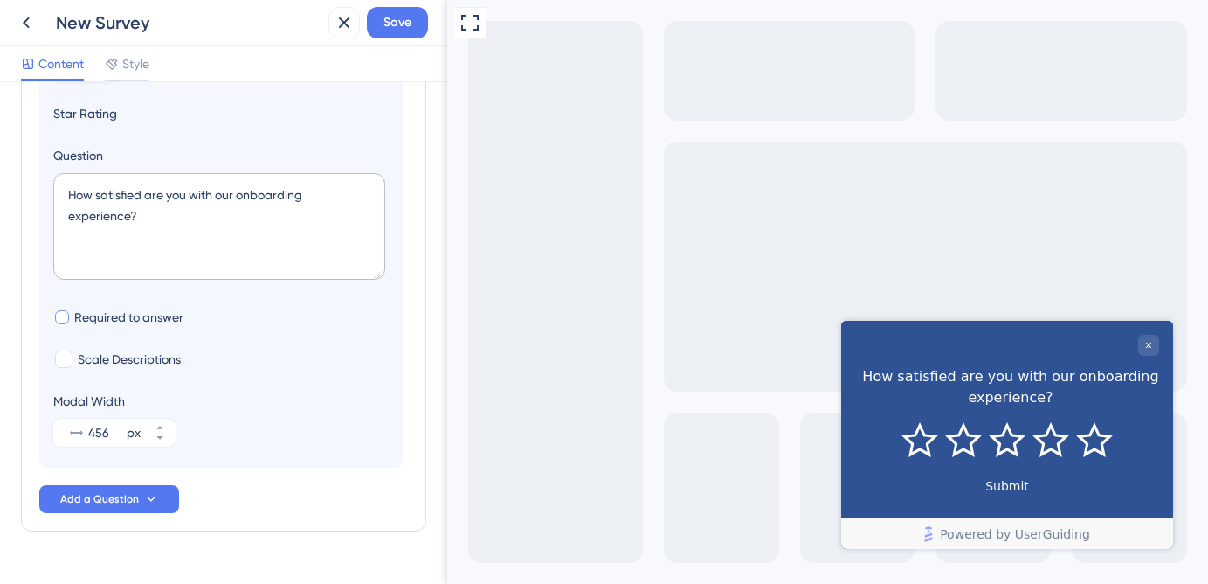
click at [66, 316] on div at bounding box center [62, 317] width 14 height 14
checkbox input "true"
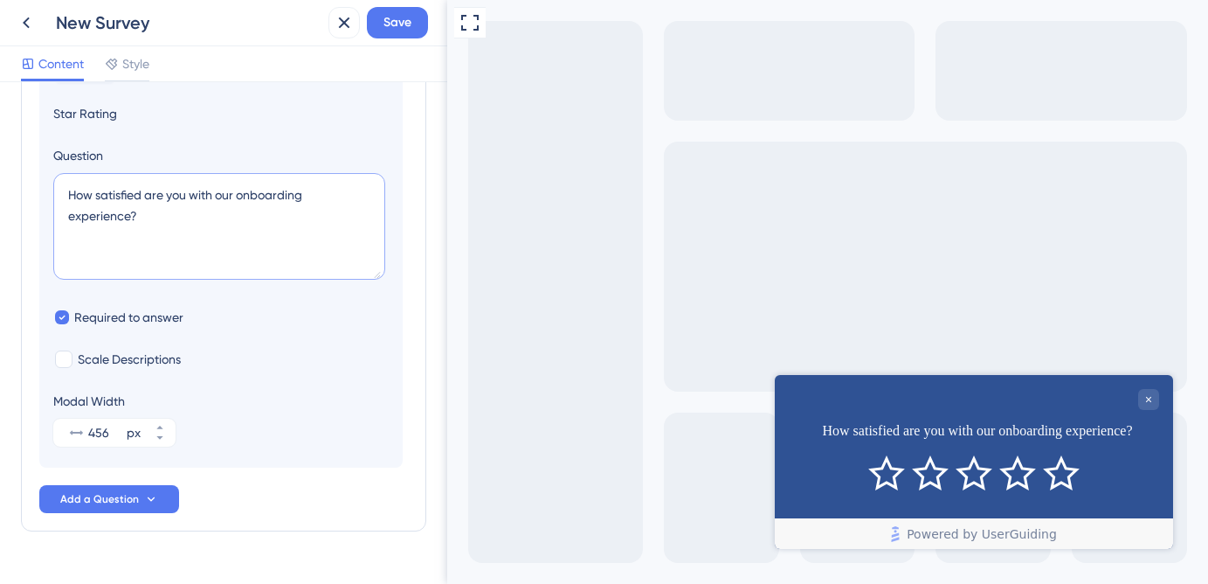
click at [225, 200] on textarea "How satisfied are you with our onboarding experience?" at bounding box center [219, 226] width 332 height 107
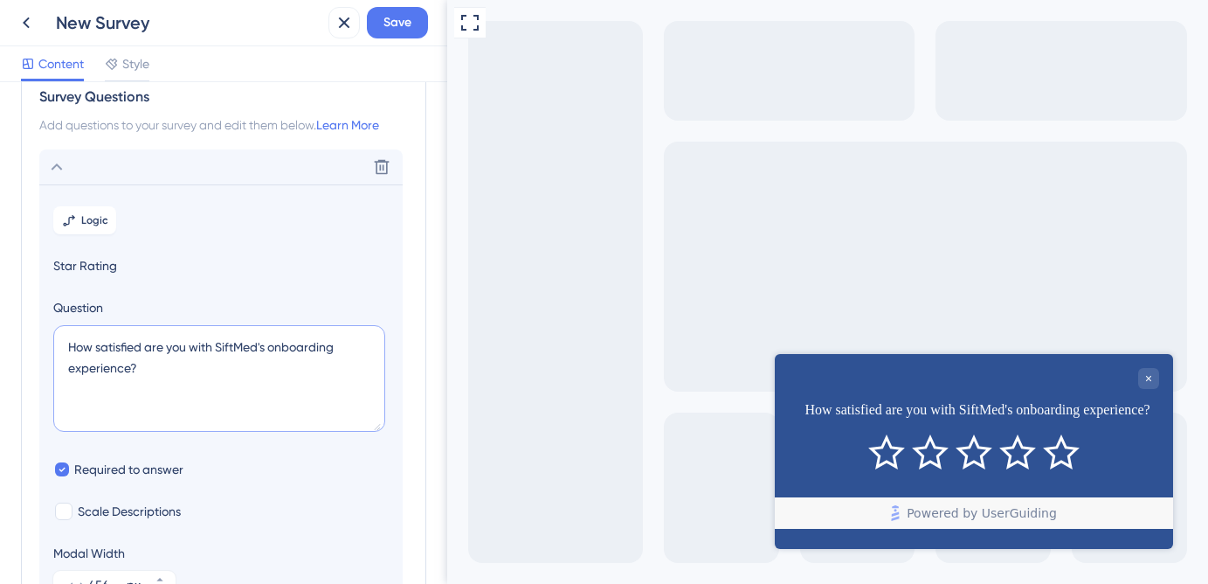
scroll to position [0, 0]
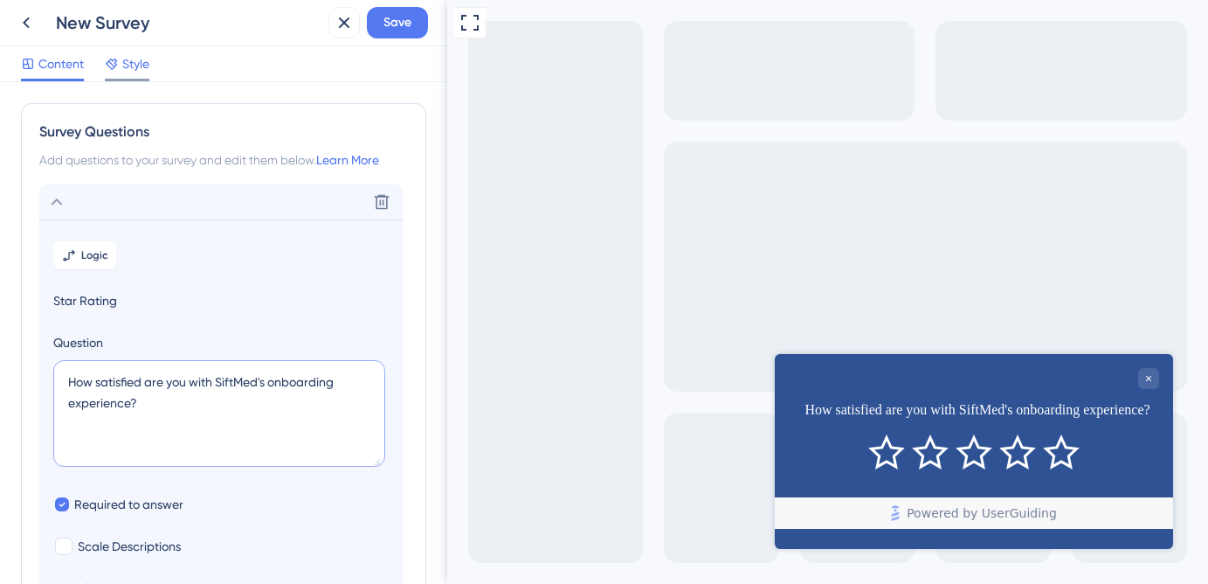
type textarea "How satisfied are you with SiftMed's onboarding experience?"
click at [131, 69] on span "Style" at bounding box center [135, 63] width 27 height 21
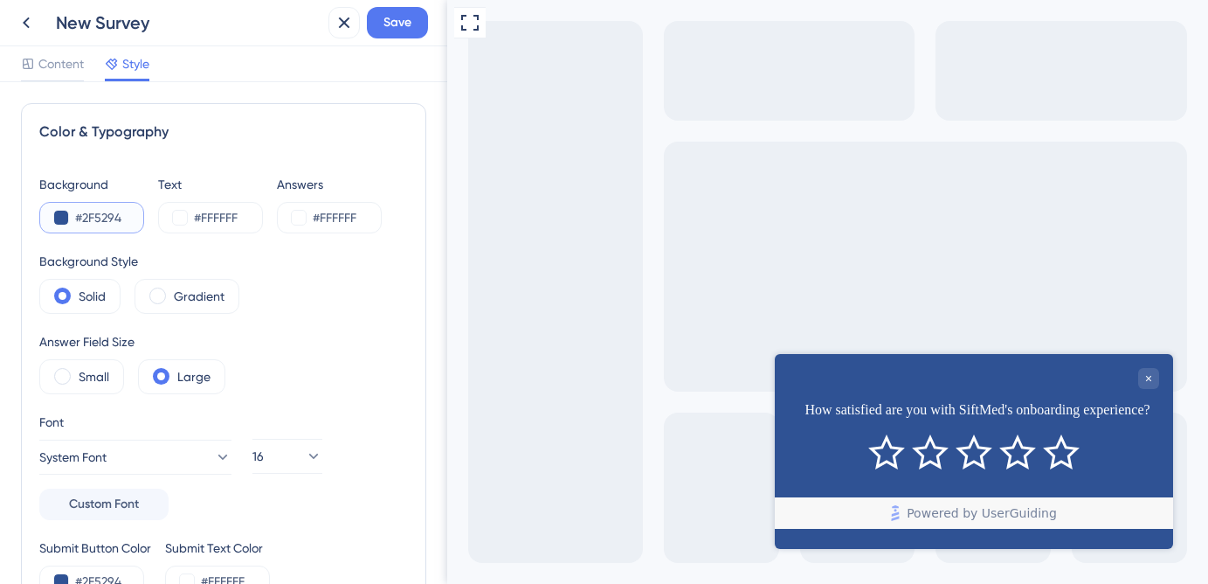
drag, startPoint x: 138, startPoint y: 217, endPoint x: 27, endPoint y: 218, distance: 111.0
click at [27, 218] on div "Color & Typography Background #2F5294 Text #FFFFFF Answers #FFFFFF Background S…" at bounding box center [223, 359] width 405 height 512
paste input "00F3B"
type input "#00F3B"
click at [112, 226] on input "#00F3B" at bounding box center [111, 217] width 72 height 21
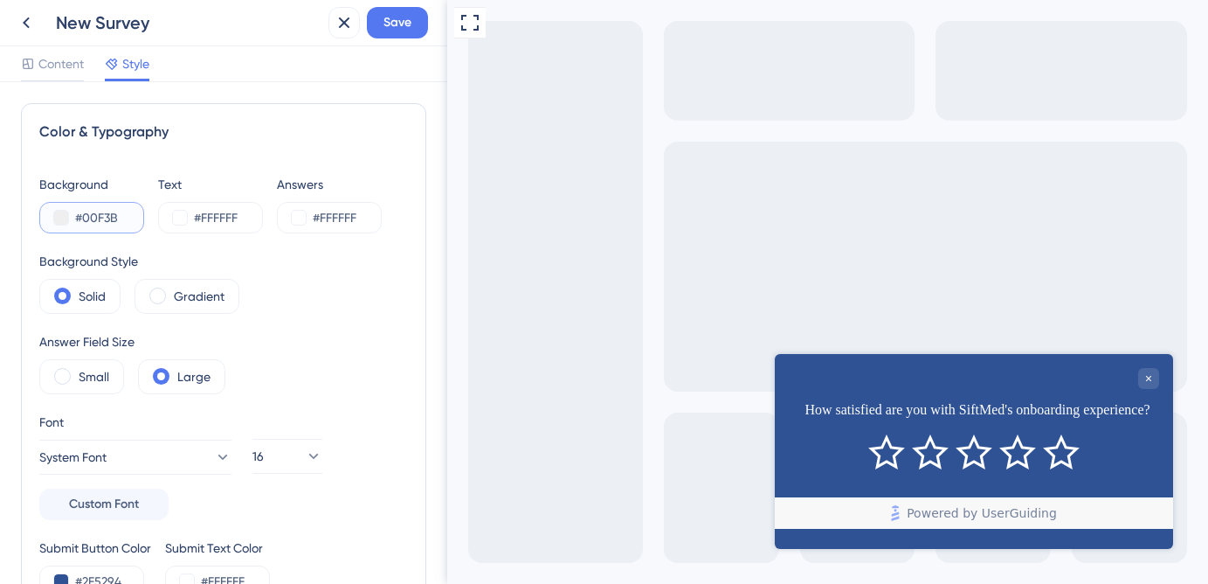
click at [124, 219] on input "#00F3B" at bounding box center [111, 217] width 72 height 21
type input "#00F3B1"
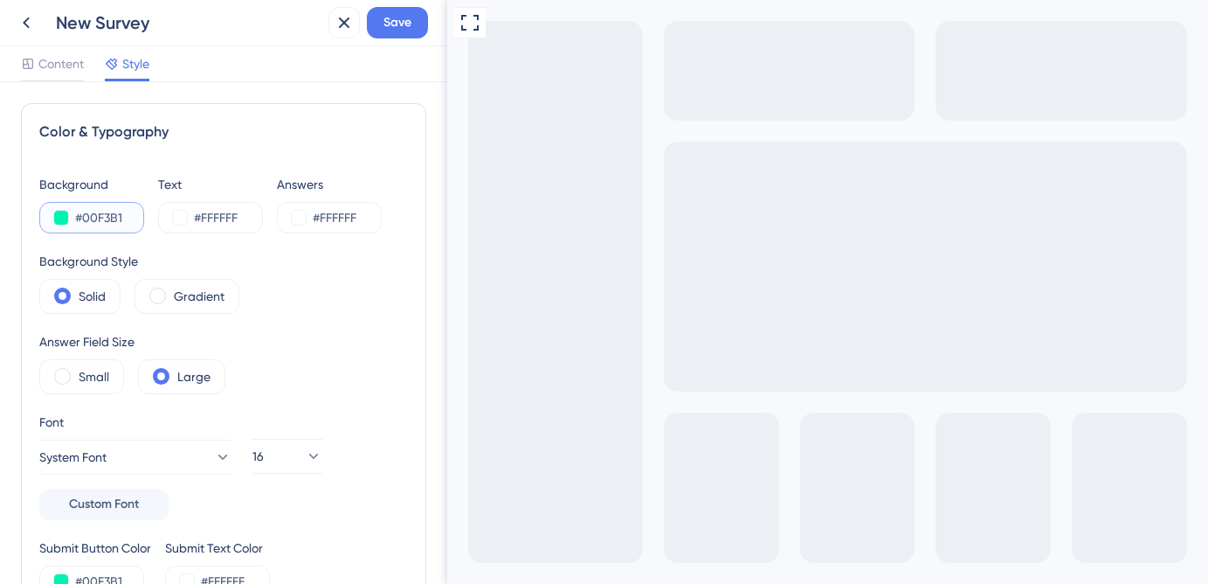
type input "#00F3B1"
click at [247, 217] on input "#FFFFFF" at bounding box center [230, 217] width 72 height 21
paste input "EEFFF8"
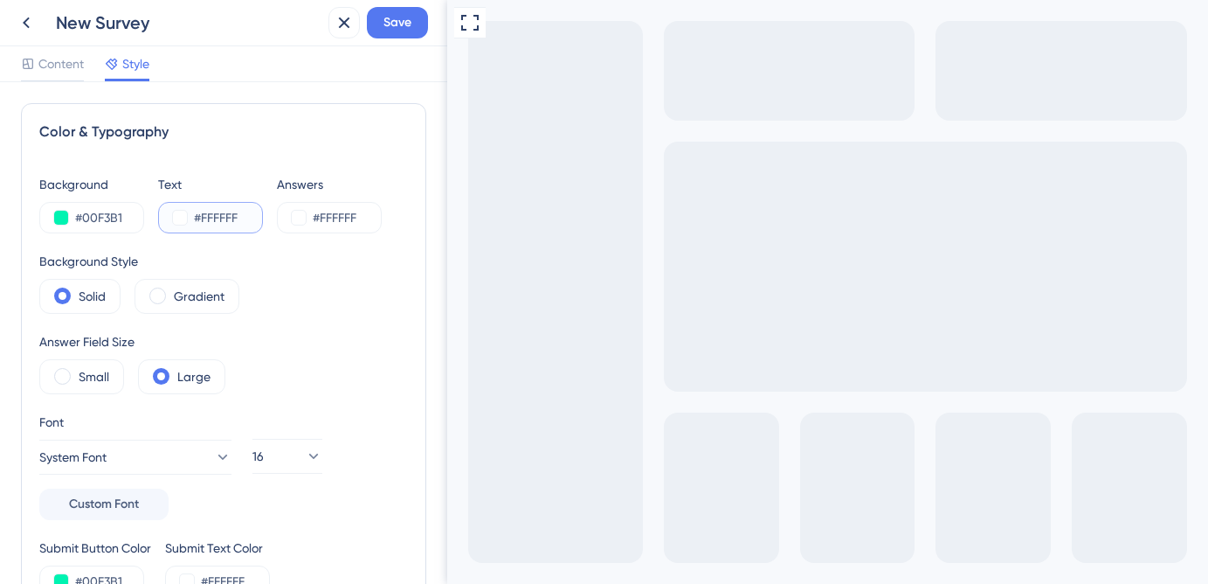
type input "#EEFFF8"
click at [352, 223] on input "#FFFFFF" at bounding box center [349, 217] width 72 height 21
drag, startPoint x: 363, startPoint y: 219, endPoint x: 292, endPoint y: 218, distance: 71.6
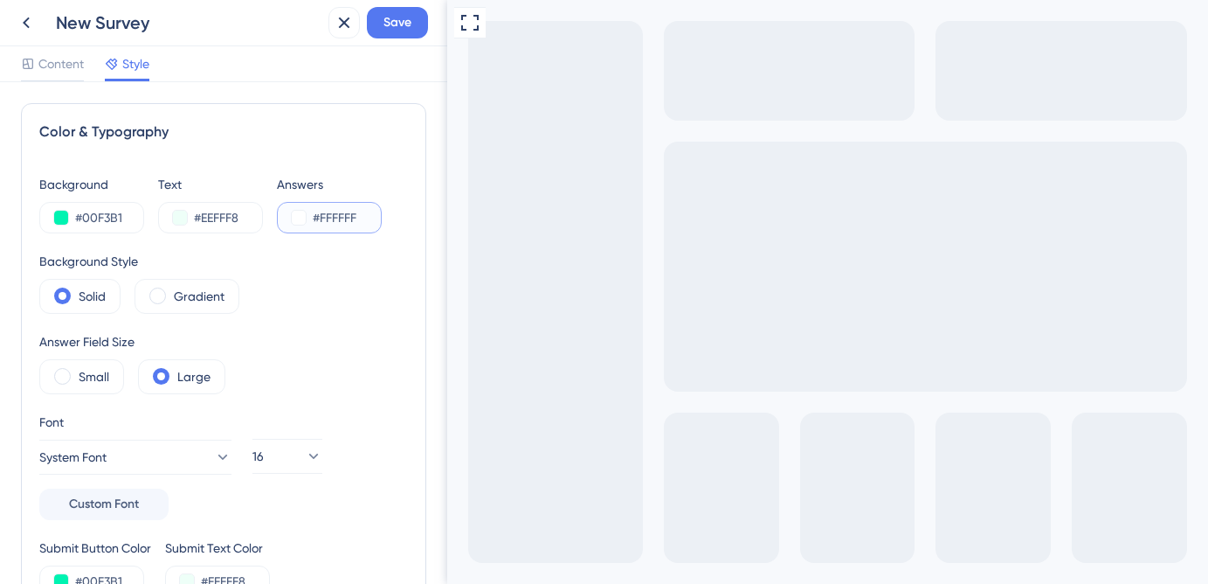
click at [292, 218] on div "#FFFFFF" at bounding box center [329, 217] width 105 height 31
paste input "00214A"
type input "#00214A"
drag, startPoint x: 248, startPoint y: 223, endPoint x: 149, endPoint y: 217, distance: 99.8
click at [149, 217] on div "Background #00F3B1 Text #EEFFF8 Answers #00214A" at bounding box center [223, 203] width 369 height 59
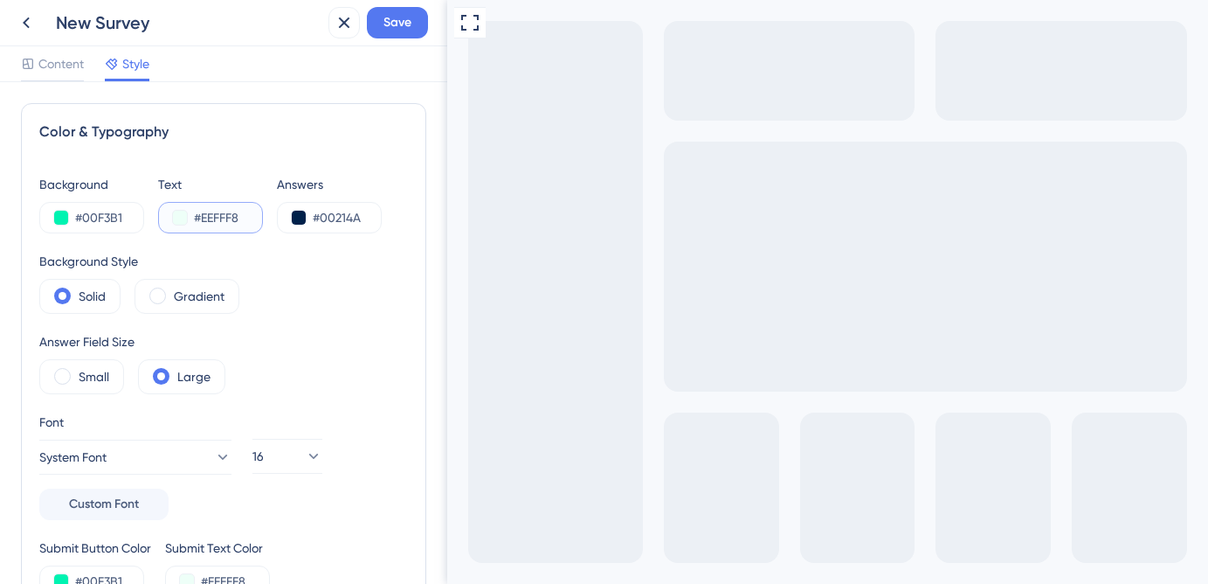
paste input "00214A"
type input "#00214A"
click at [359, 222] on input "#00214A" at bounding box center [349, 217] width 72 height 21
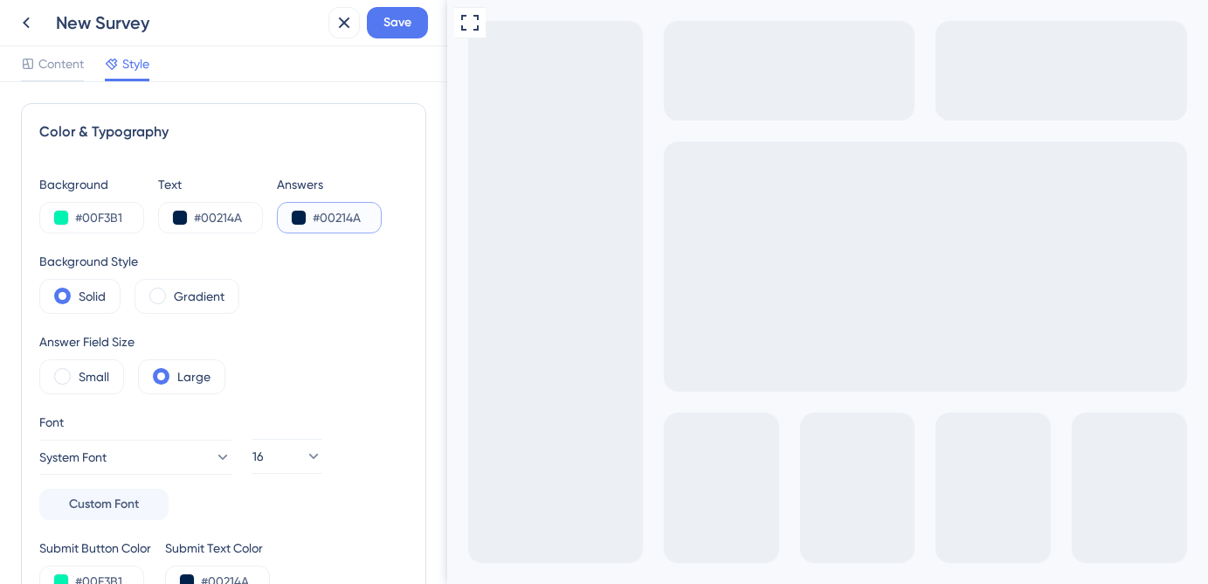
click at [359, 222] on input "#00214A" at bounding box center [349, 217] width 72 height 21
paste input "EEFFF"
click at [383, 314] on div "Background #00F3B1 Text #00214A Answers #EEFFF Background Style Solid Gradient …" at bounding box center [223, 385] width 369 height 423
click at [338, 218] on input "#EEFFF" at bounding box center [349, 217] width 72 height 21
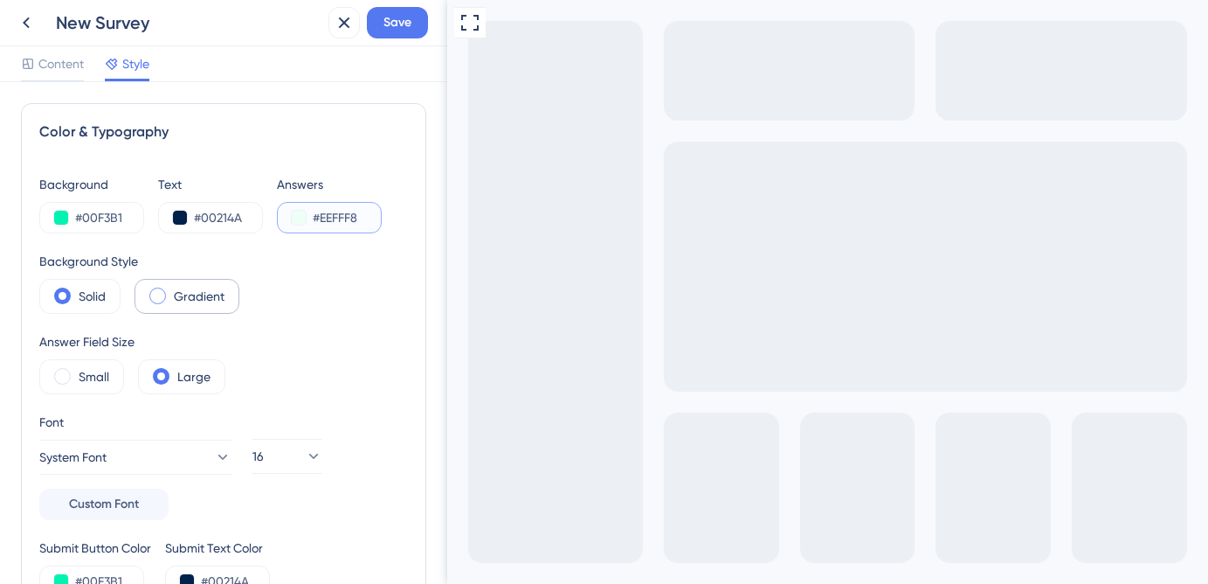
type input "#EEFFF8"
click at [156, 296] on span at bounding box center [157, 295] width 17 height 17
click at [171, 290] on input "radio" at bounding box center [171, 290] width 0 height 0
click at [56, 292] on span at bounding box center [62, 295] width 17 height 17
click at [76, 290] on input "radio" at bounding box center [76, 290] width 0 height 0
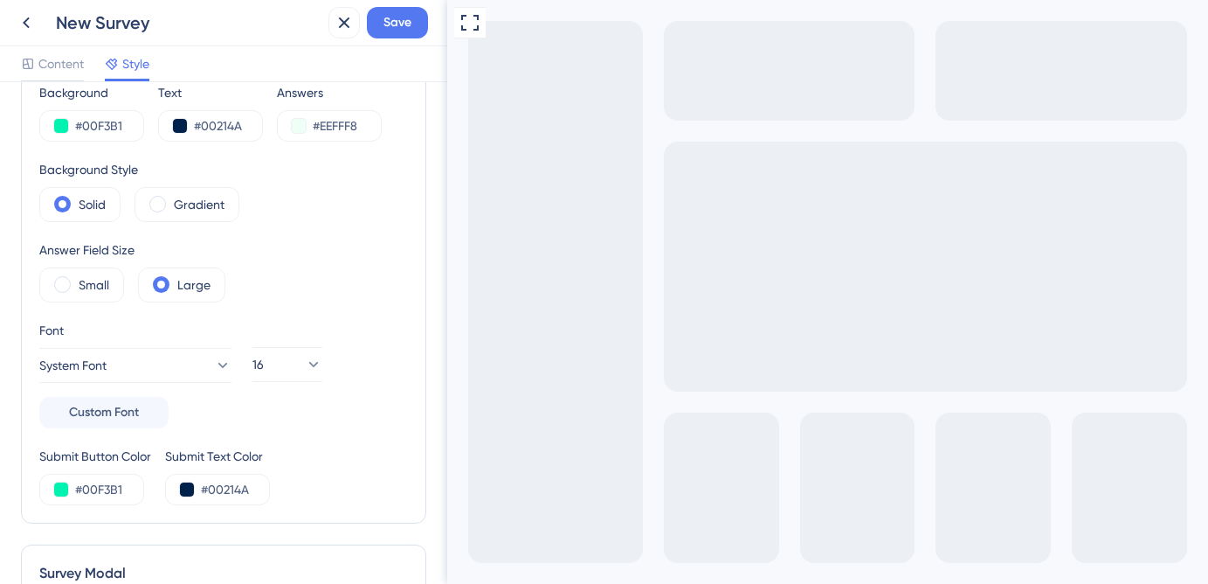
scroll to position [93, 0]
click at [62, 280] on span at bounding box center [62, 283] width 17 height 17
click at [76, 278] on input "radio" at bounding box center [76, 278] width 0 height 0
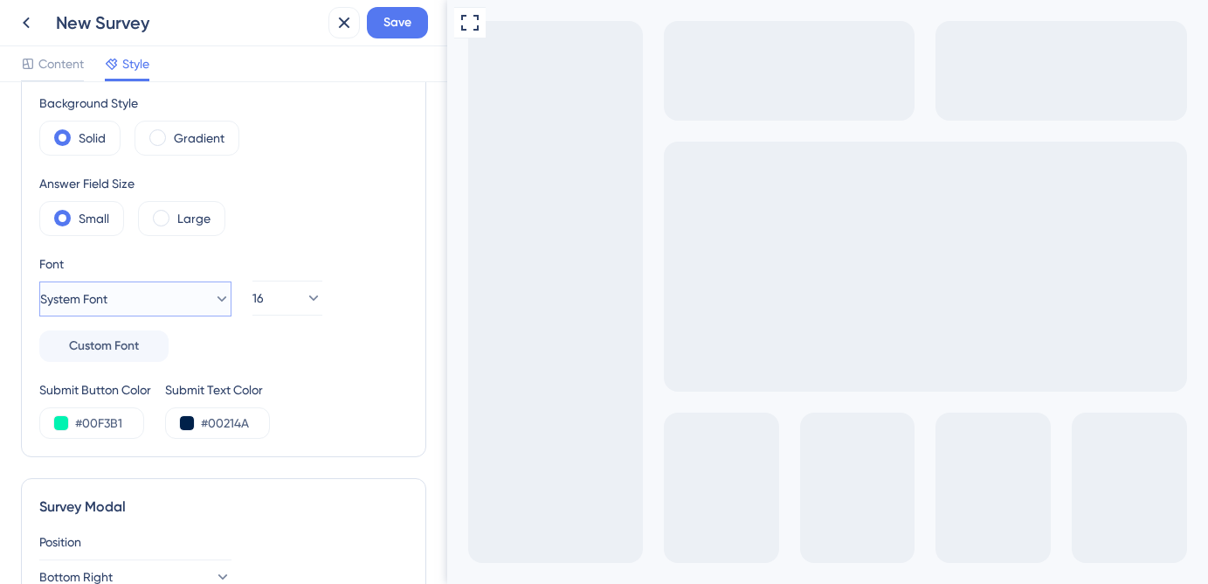
click at [207, 315] on button "System Font" at bounding box center [135, 298] width 192 height 35
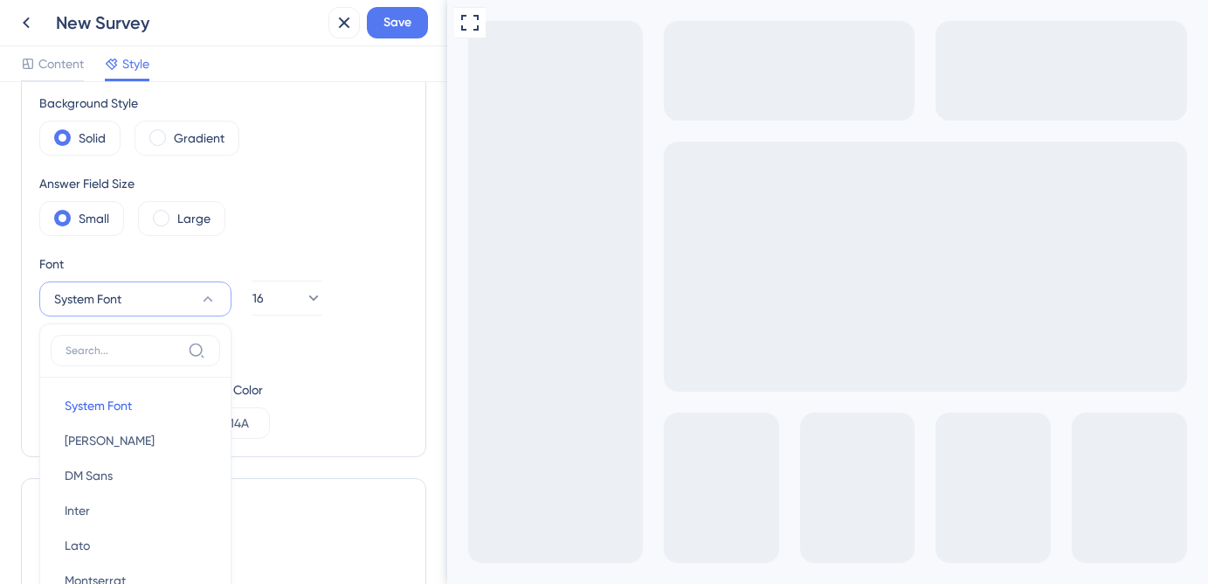
scroll to position [321, 0]
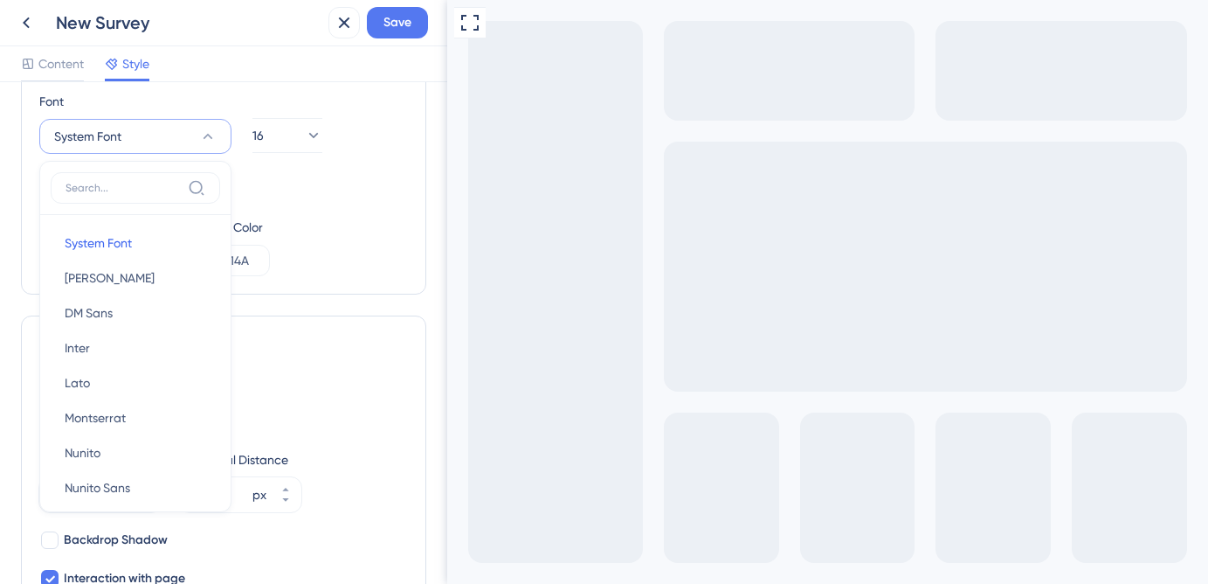
click at [369, 183] on div "Font System Font System Font System Font Barlow Barlow DM Sans DM Sans Inter In…" at bounding box center [223, 145] width 369 height 108
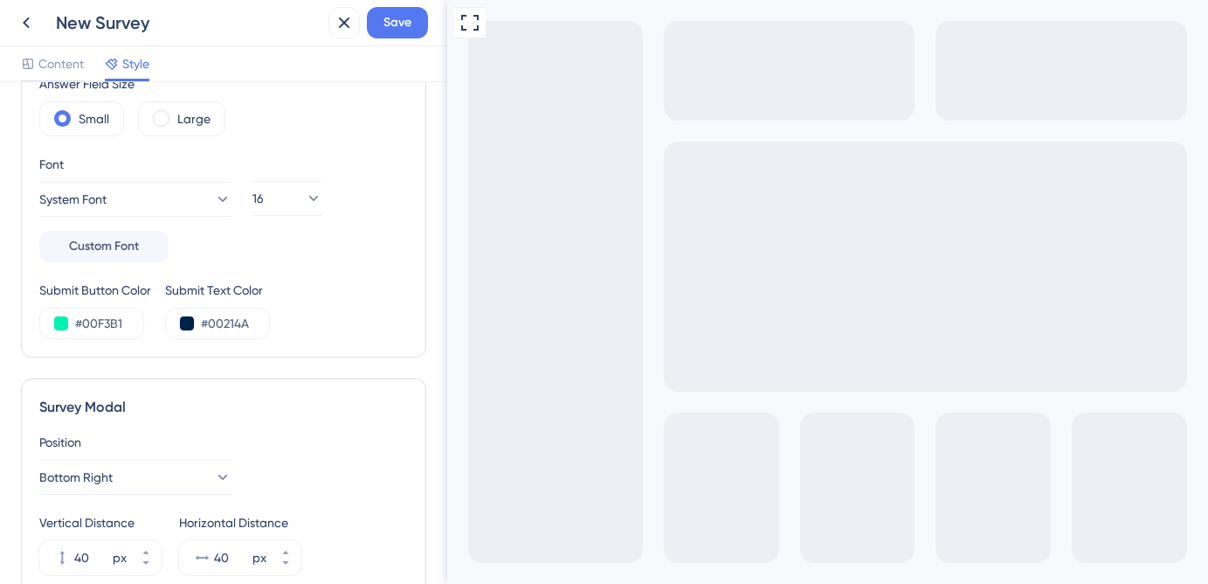
scroll to position [255, 0]
click at [213, 206] on icon at bounding box center [221, 201] width 17 height 17
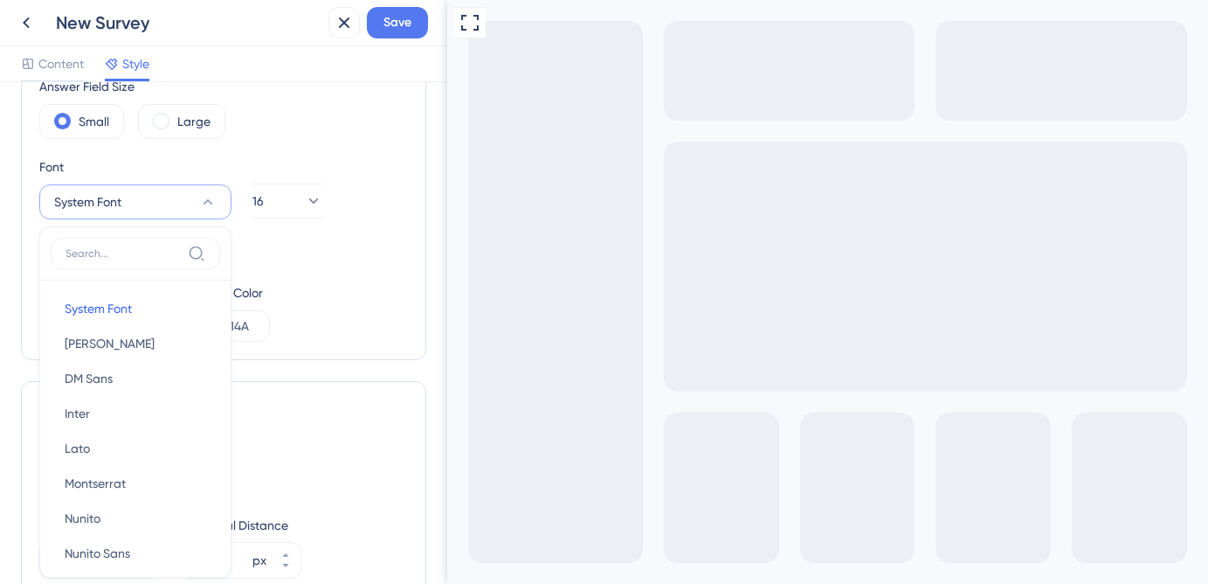
scroll to position [321, 0]
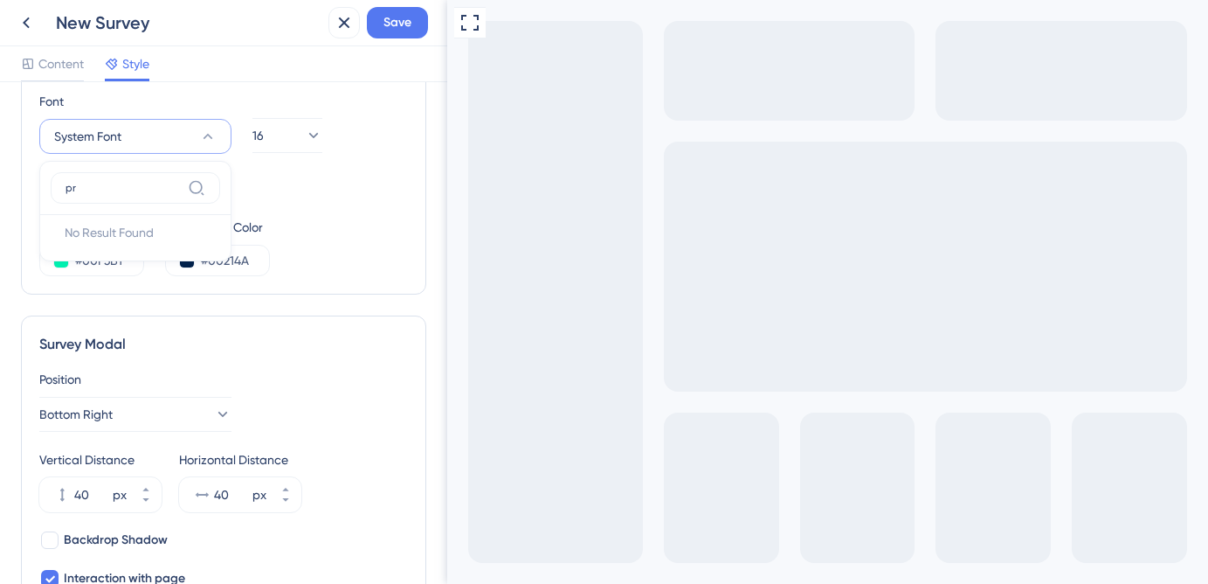
type input "p"
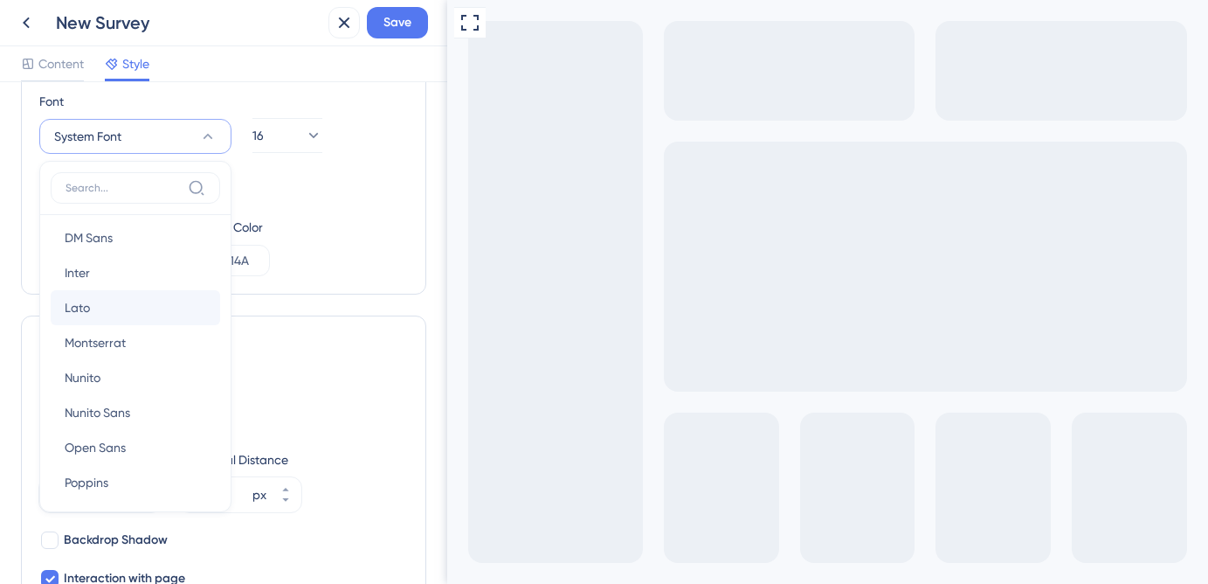
scroll to position [82, 0]
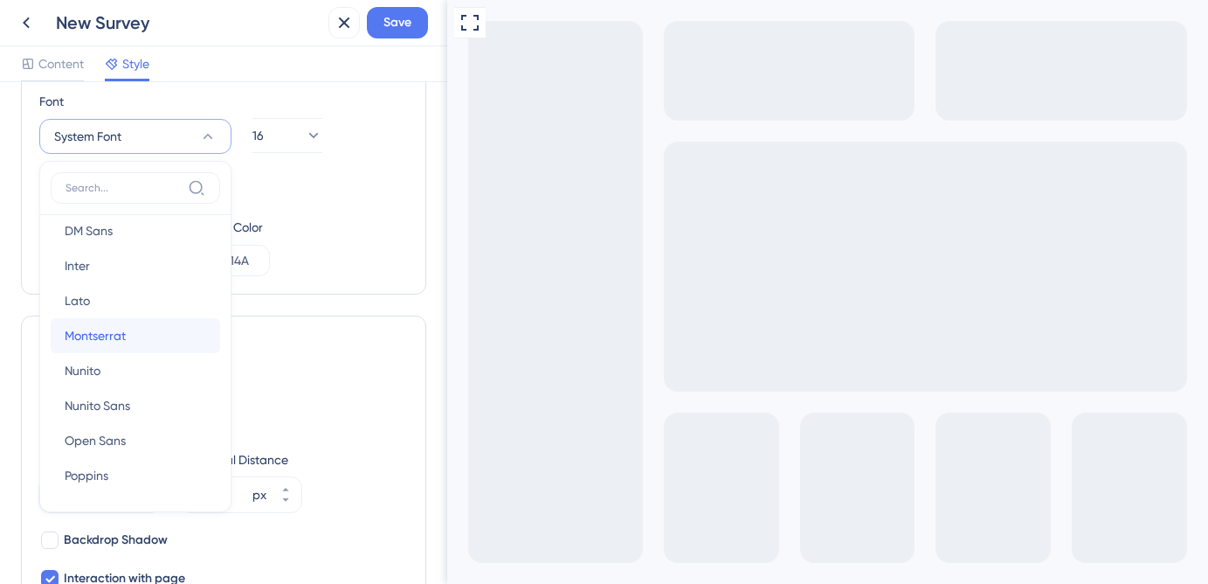
click at [140, 331] on button "Montserrat Montserrat" at bounding box center [135, 335] width 169 height 35
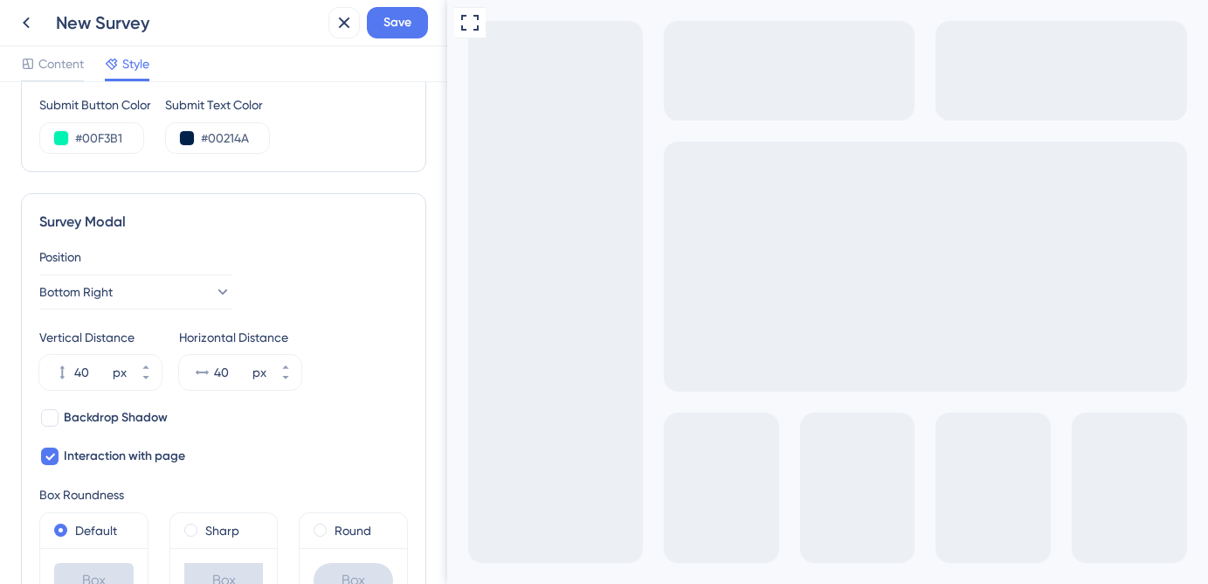
scroll to position [454, 0]
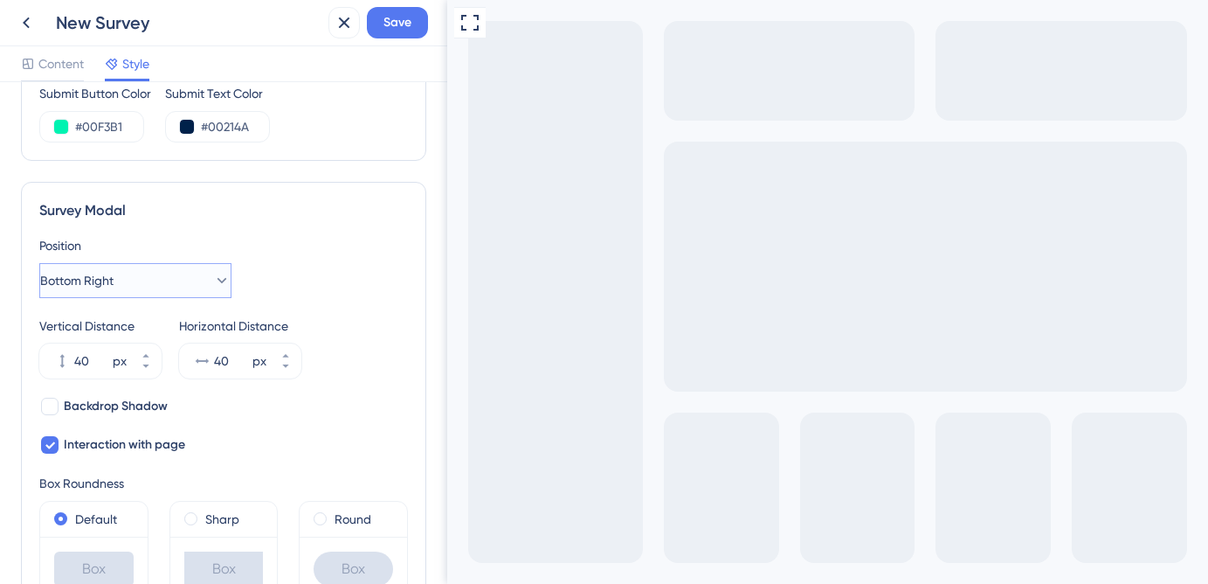
click at [192, 287] on button "Bottom Right" at bounding box center [135, 280] width 192 height 35
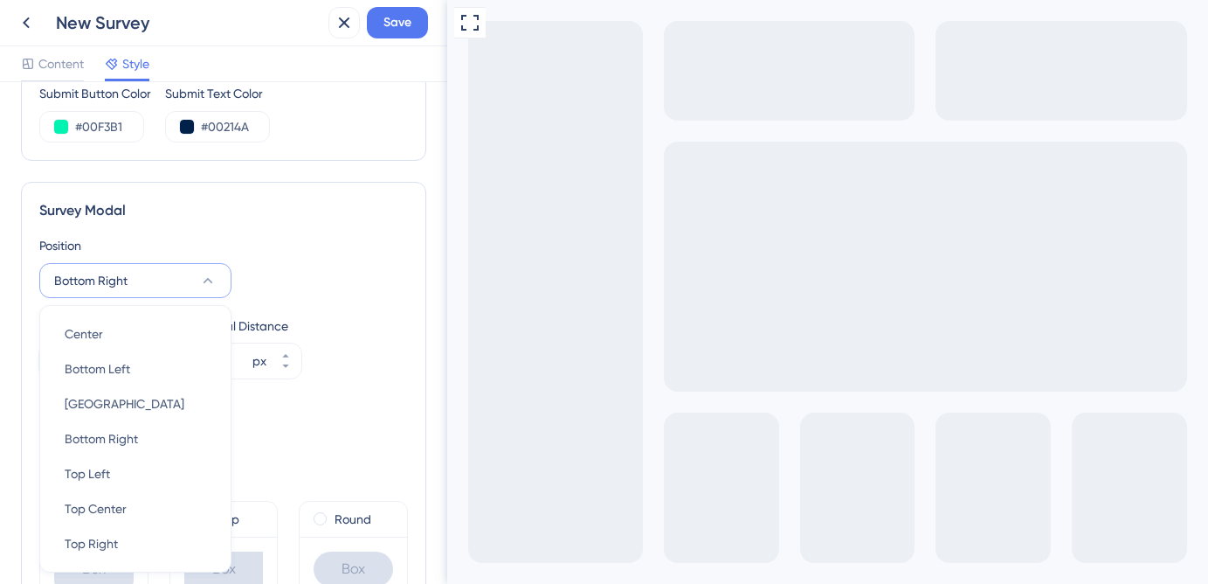
scroll to position [557, 0]
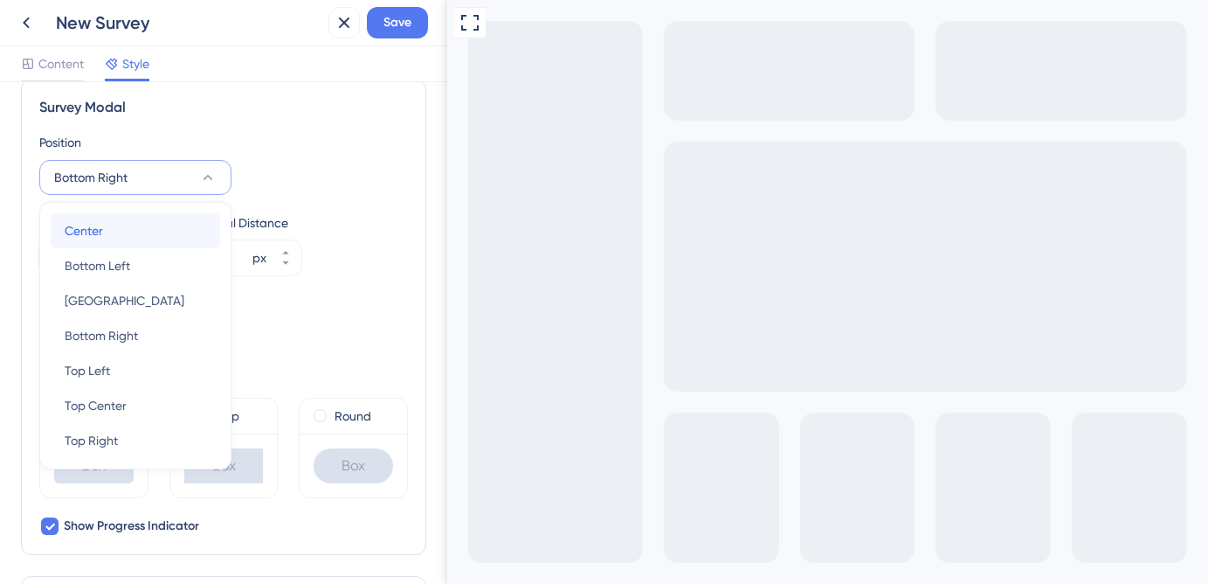
click at [159, 242] on div "Center Center" at bounding box center [136, 230] width 142 height 35
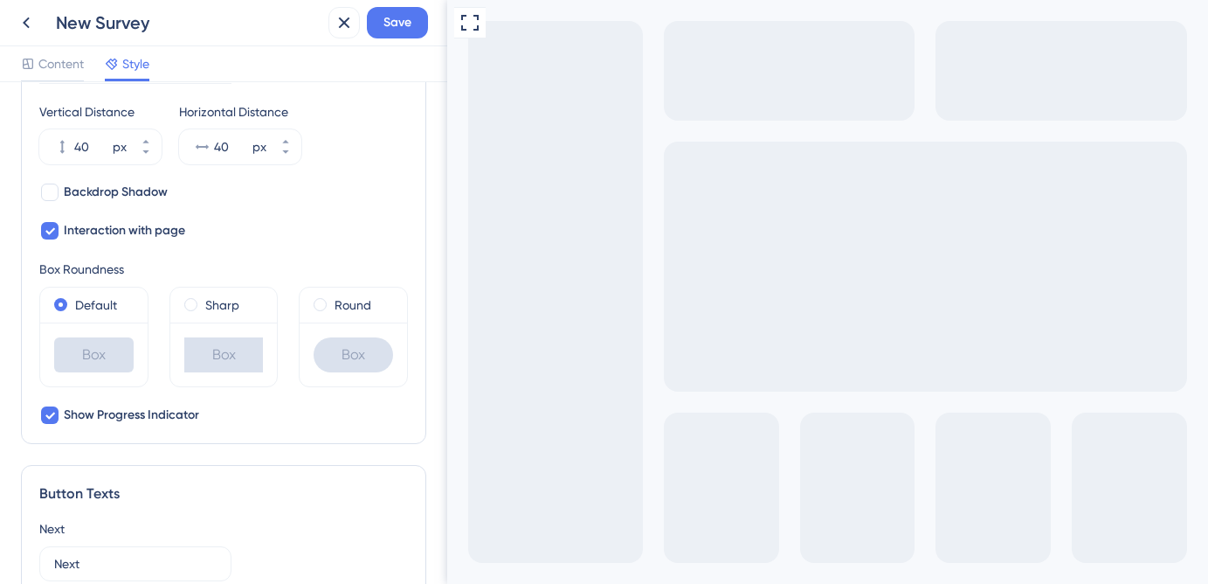
scroll to position [669, 0]
click at [318, 303] on span at bounding box center [320, 303] width 13 height 13
click at [332, 300] on input "radio" at bounding box center [332, 300] width 0 height 0
click at [197, 303] on div "Sharp" at bounding box center [223, 304] width 79 height 21
click at [88, 303] on label "Default" at bounding box center [96, 304] width 42 height 21
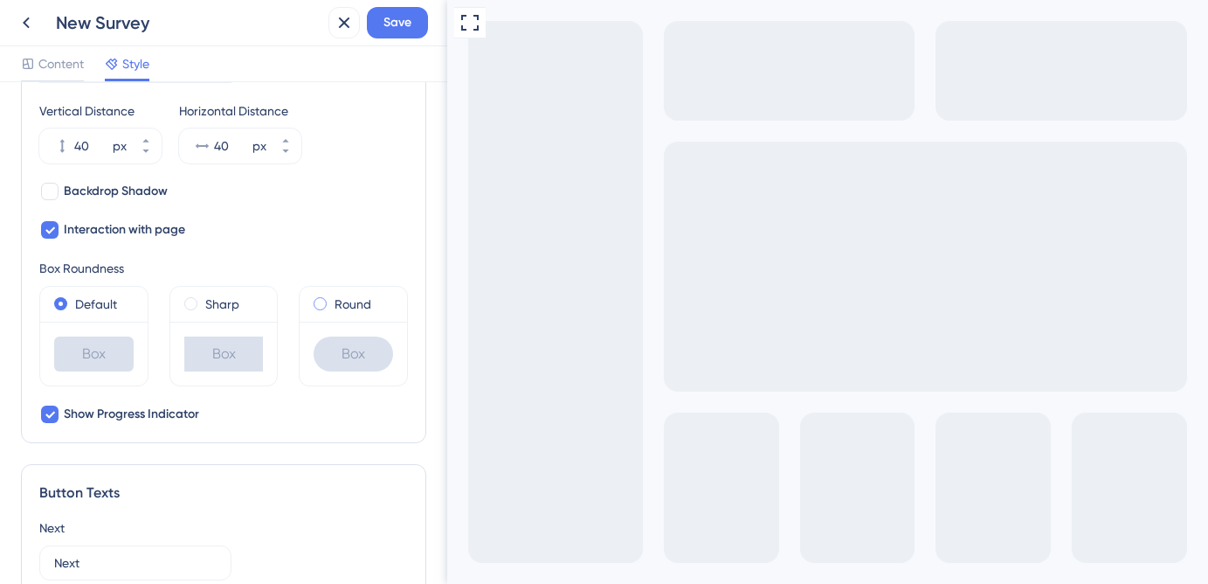
click at [349, 301] on label "Round" at bounding box center [353, 304] width 37 height 21
click at [86, 308] on label "Default" at bounding box center [96, 304] width 42 height 21
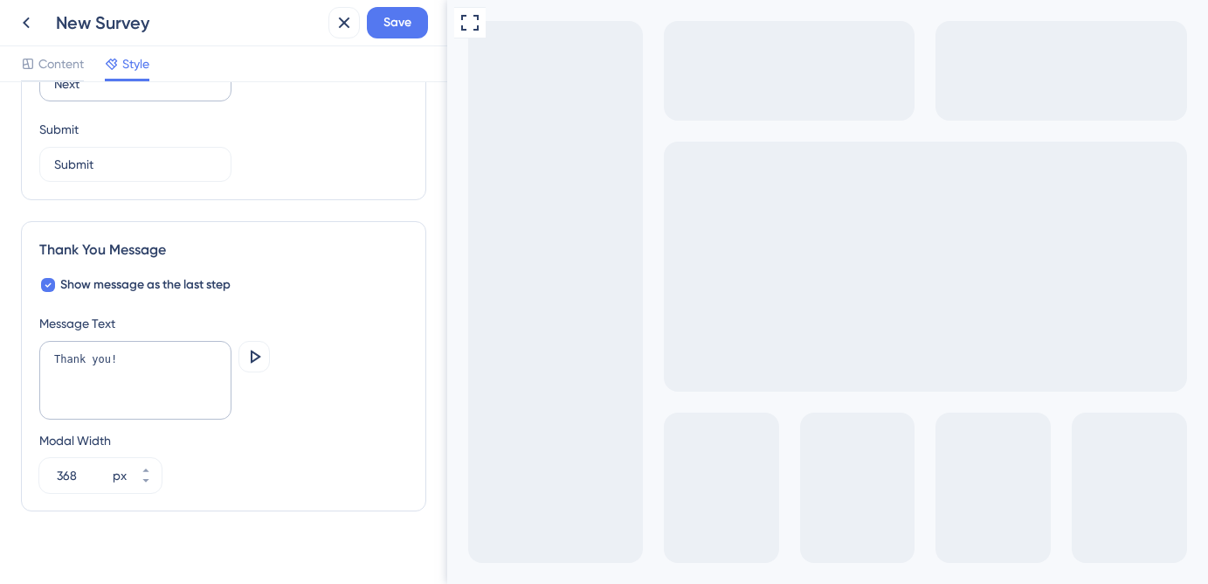
scroll to position [1159, 0]
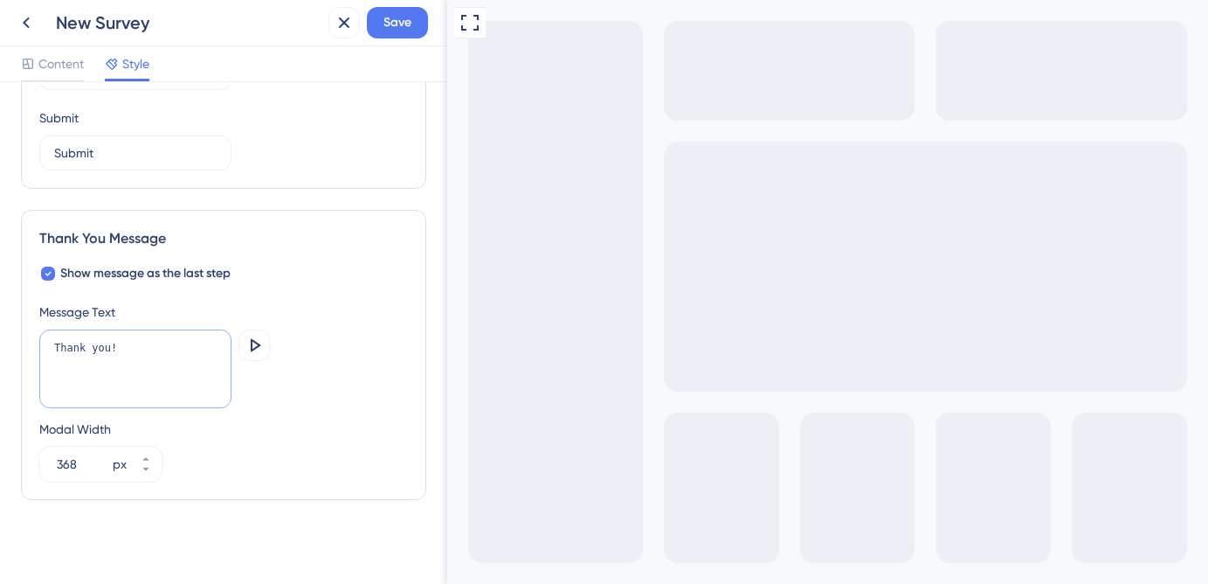
drag, startPoint x: 129, startPoint y: 349, endPoint x: -8, endPoint y: 349, distance: 137.2
click at [0, 0] on html "New Survey Save Content Style Color & Typography Background #00F3B1 Text #00214…" at bounding box center [604, 0] width 1208 height 0
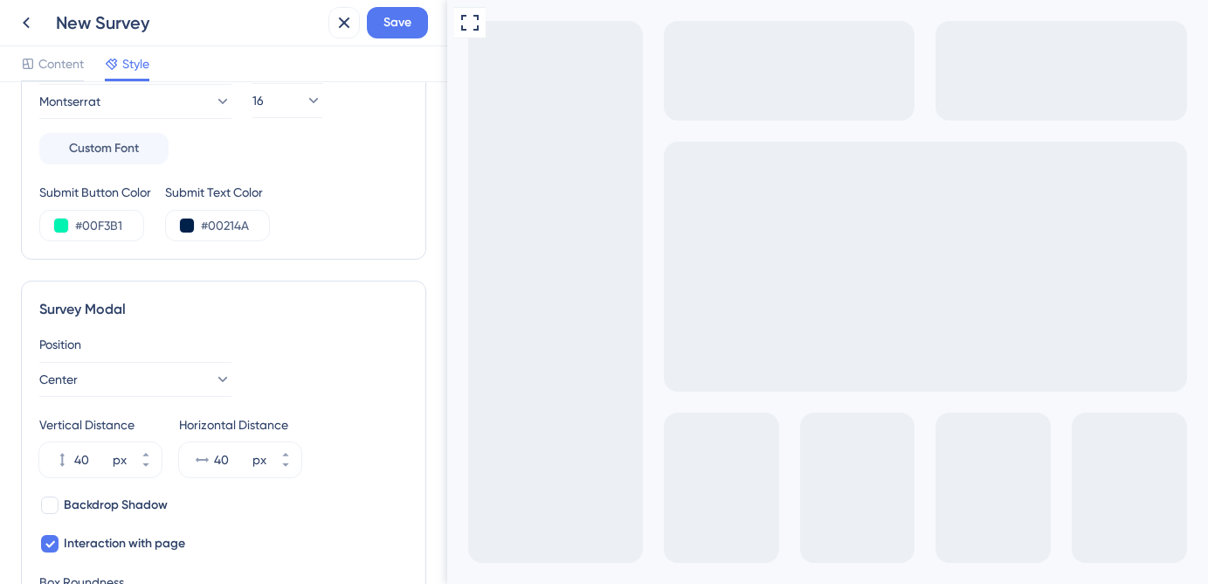
scroll to position [0, 0]
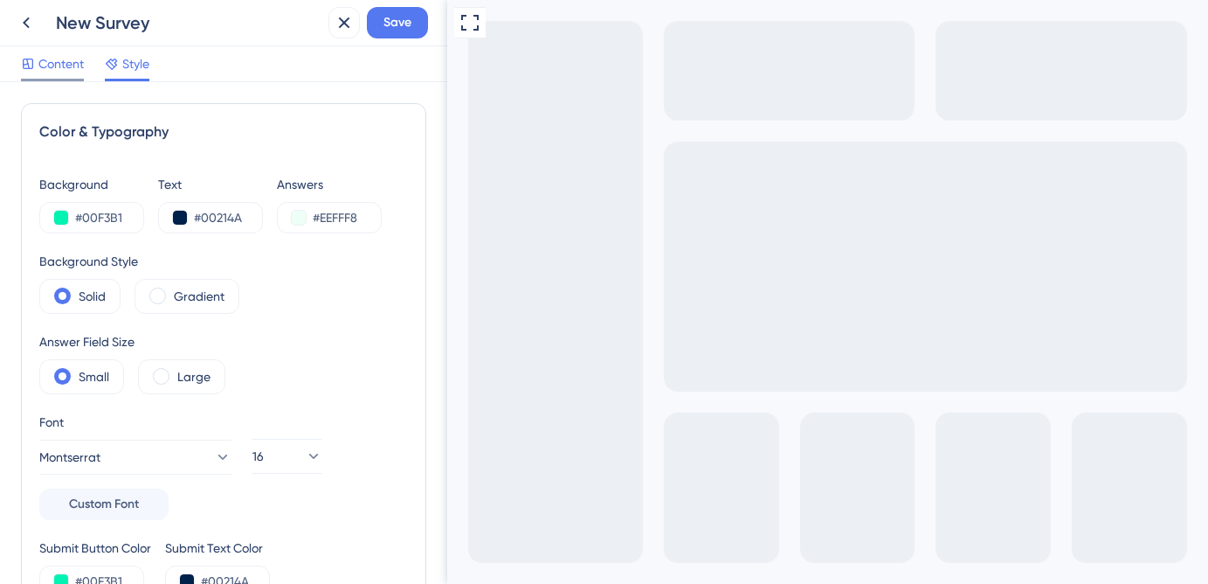
type textarea "Happy Sifting!"
click at [59, 71] on span "Content" at bounding box center [60, 63] width 45 height 21
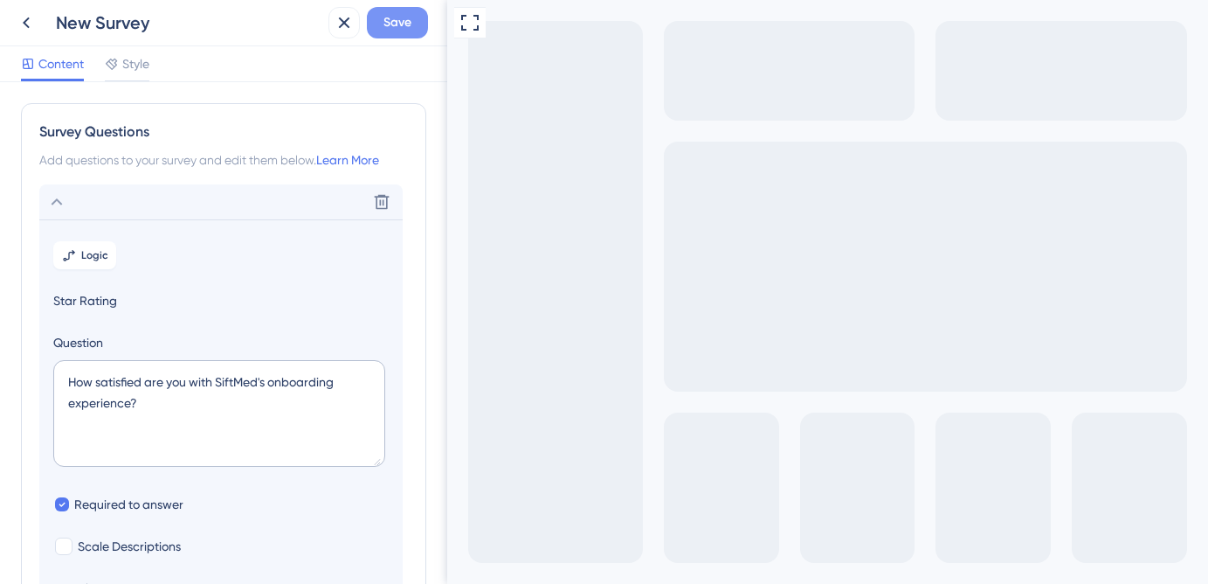
click at [404, 30] on span "Save" at bounding box center [398, 22] width 28 height 21
click at [24, 22] on icon at bounding box center [26, 22] width 7 height 11
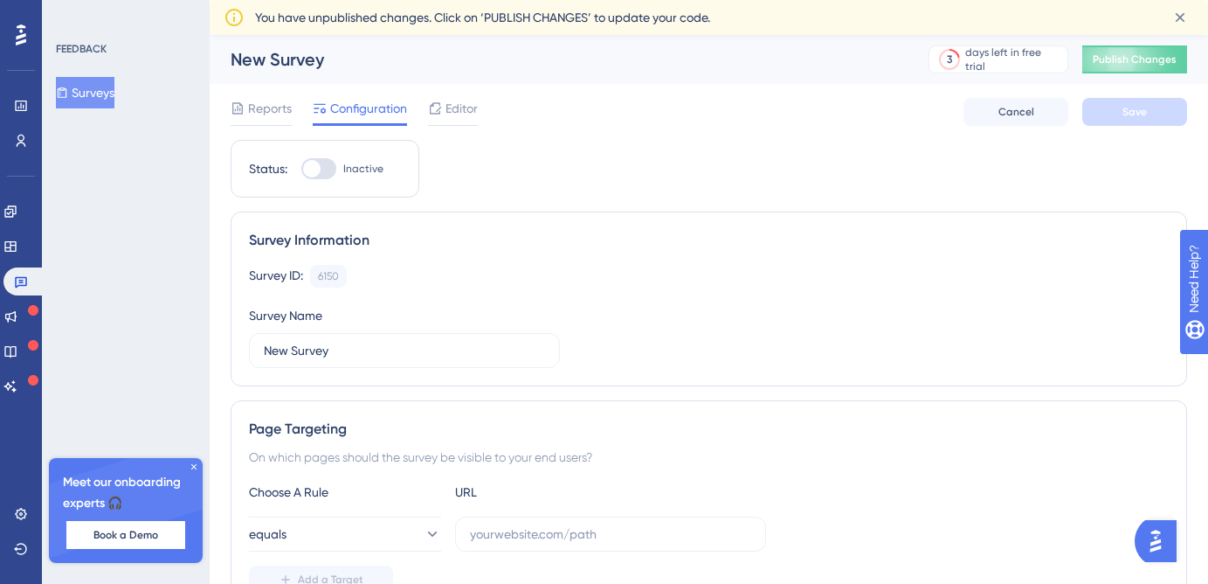
click at [94, 96] on button "Surveys" at bounding box center [85, 92] width 59 height 31
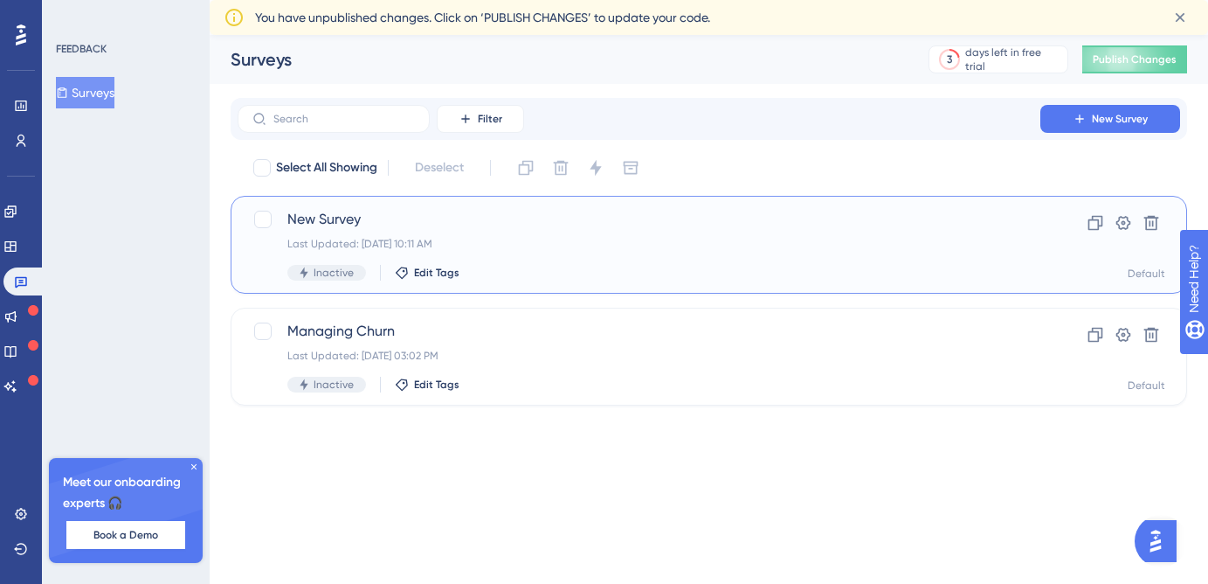
click at [344, 217] on span "New Survey" at bounding box center [638, 219] width 703 height 21
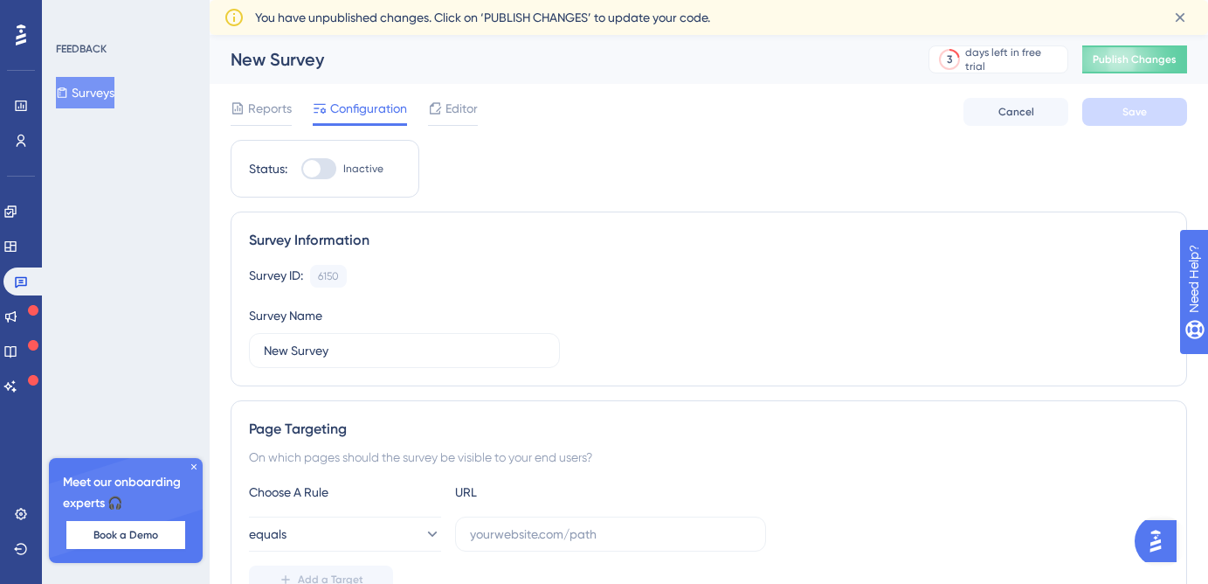
click at [269, 52] on div "New Survey" at bounding box center [558, 59] width 654 height 24
drag, startPoint x: 395, startPoint y: 338, endPoint x: 321, endPoint y: 352, distance: 74.7
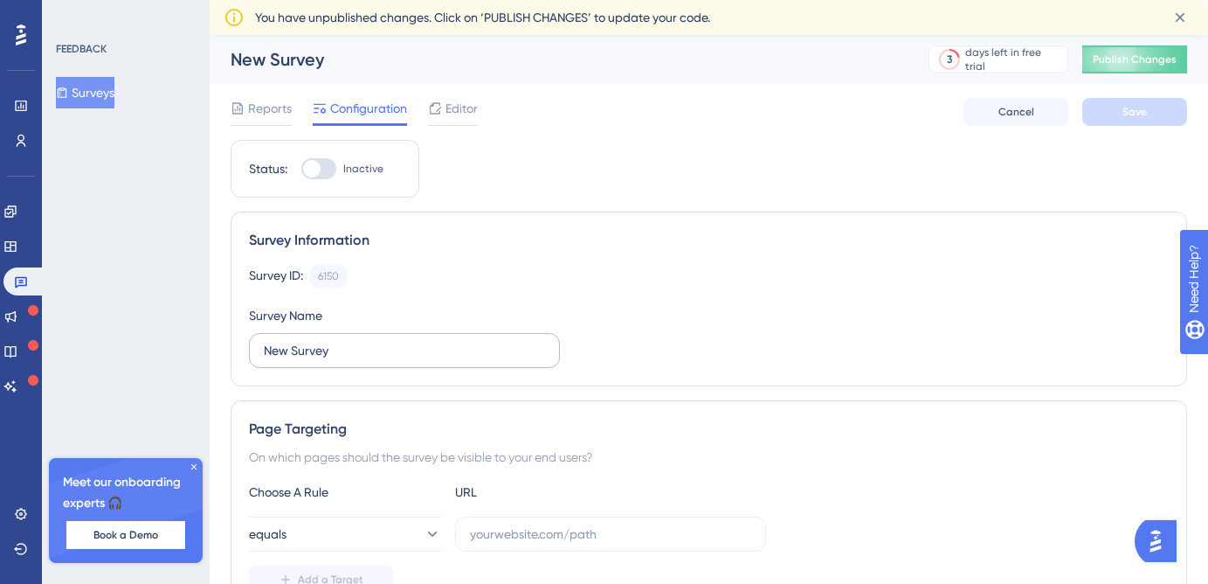
click at [318, 352] on label "New Survey" at bounding box center [404, 350] width 311 height 35
click at [318, 352] on input "New Survey" at bounding box center [404, 350] width 281 height 19
drag, startPoint x: 367, startPoint y: 352, endPoint x: 239, endPoint y: 352, distance: 127.5
click at [239, 352] on div "Survey Information Survey ID: 6150 Copy Survey Name New Survey" at bounding box center [709, 298] width 957 height 175
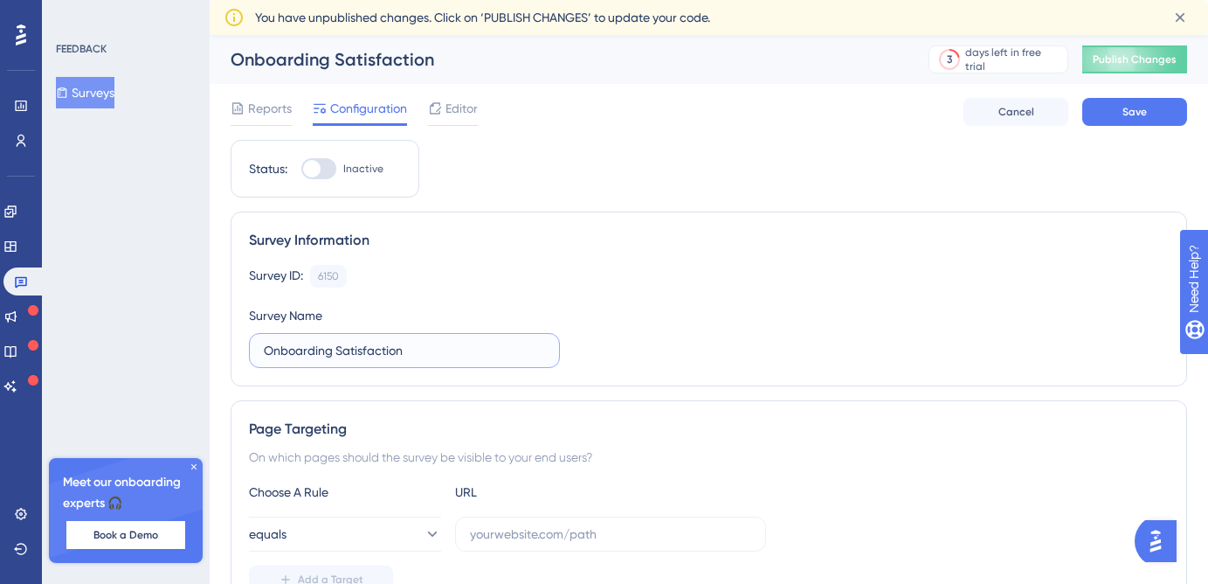
type input "Onboarding Satisfaction"
click at [672, 373] on div "Survey Information Survey ID: 6150 Copy Survey Name Onboarding Satisfaction" at bounding box center [709, 298] width 957 height 175
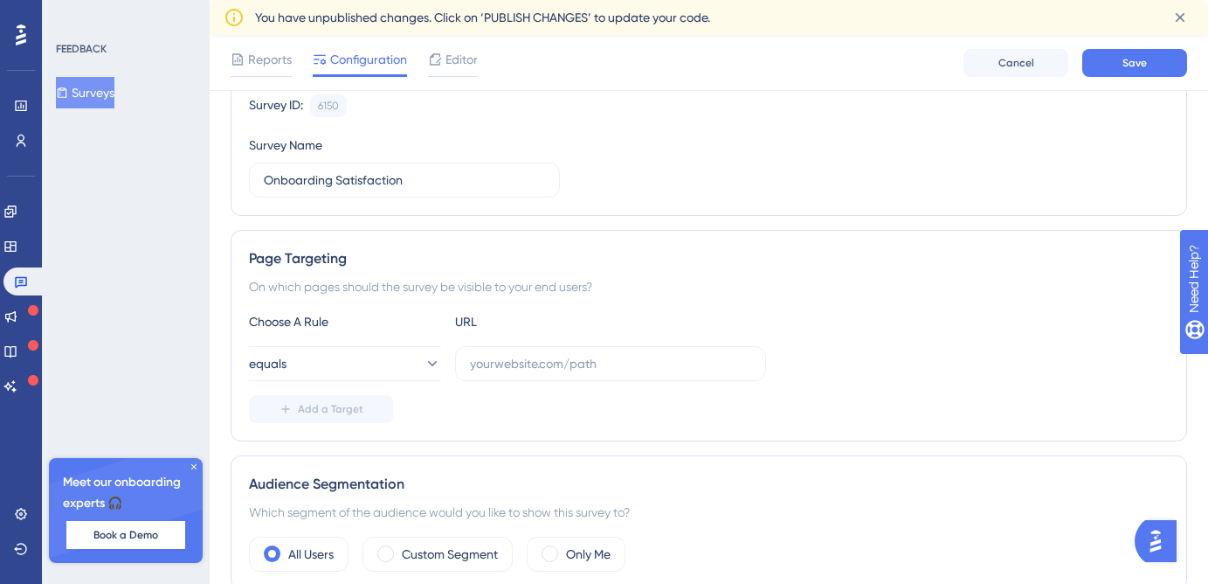
scroll to position [202, 0]
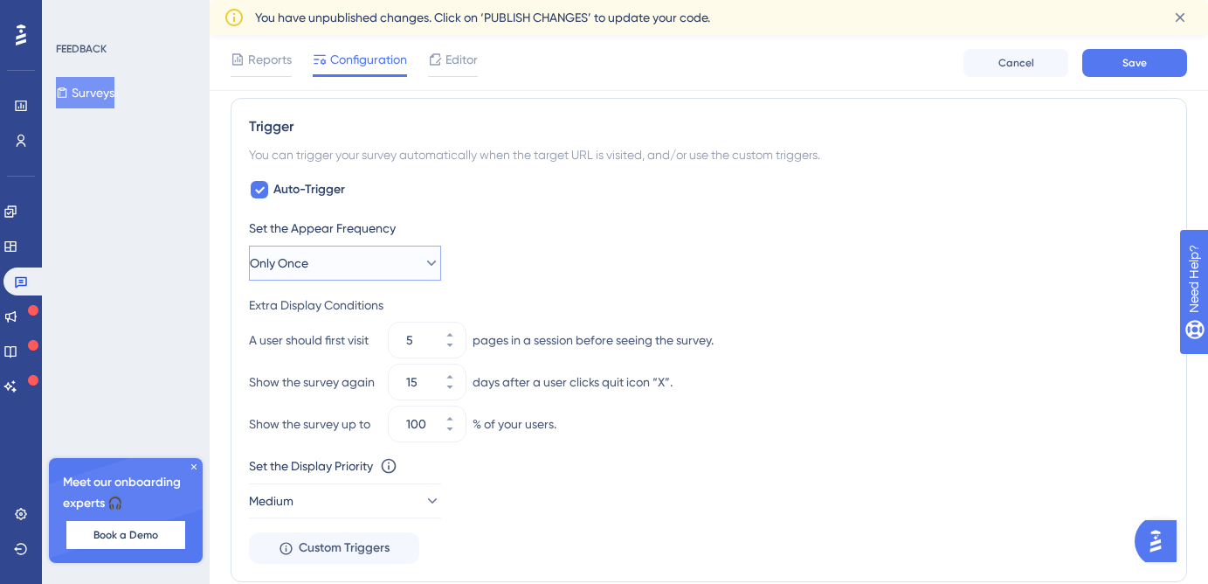
click at [369, 268] on button "Only Once" at bounding box center [345, 262] width 192 height 35
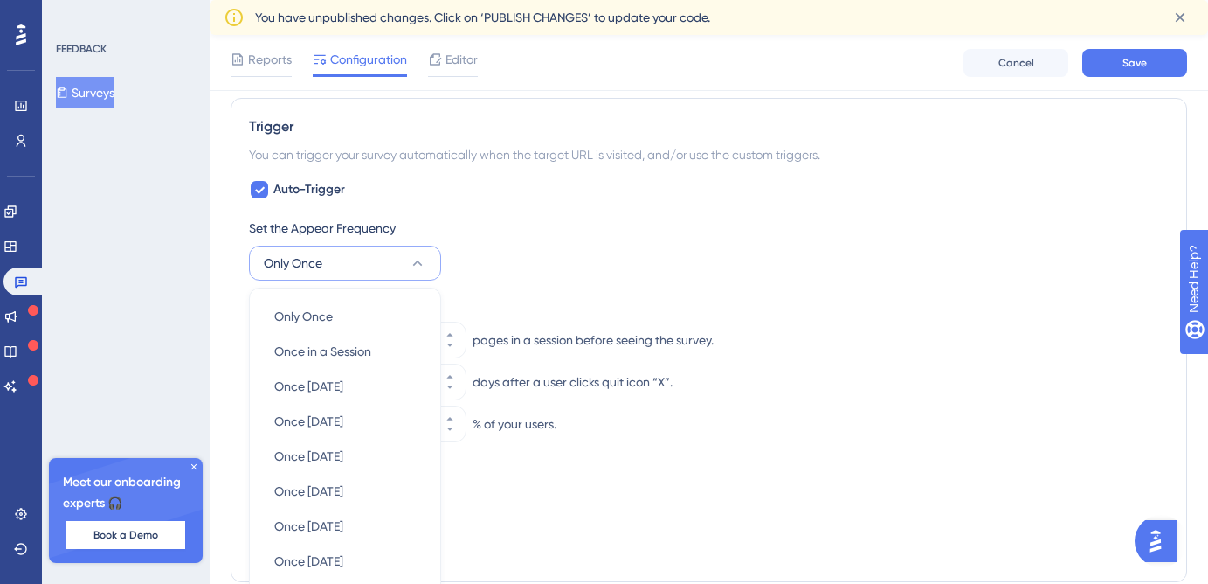
scroll to position [847, 0]
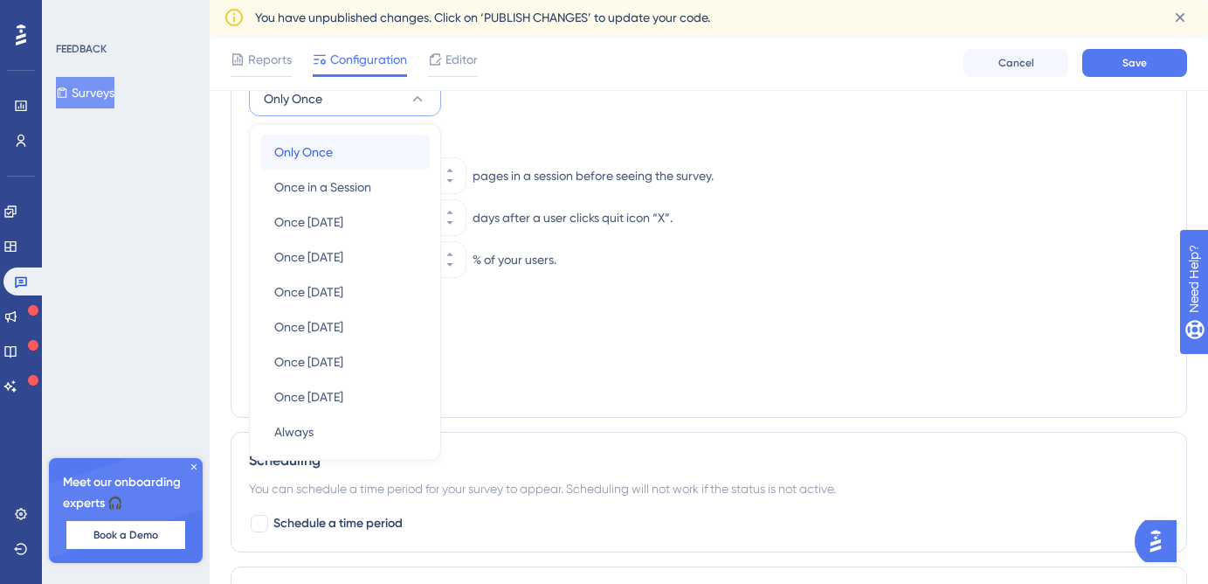
click at [355, 163] on div "Only Once Only Once" at bounding box center [345, 152] width 142 height 35
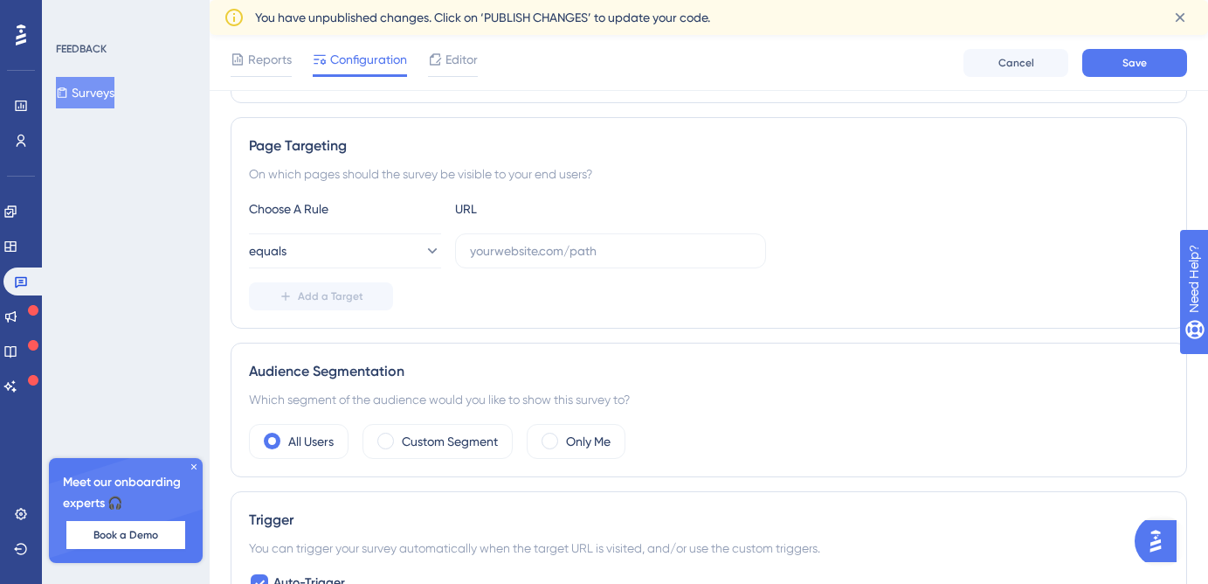
scroll to position [287, 0]
click at [517, 264] on label at bounding box center [610, 253] width 311 height 35
click at [517, 263] on input "text" at bounding box center [610, 253] width 281 height 19
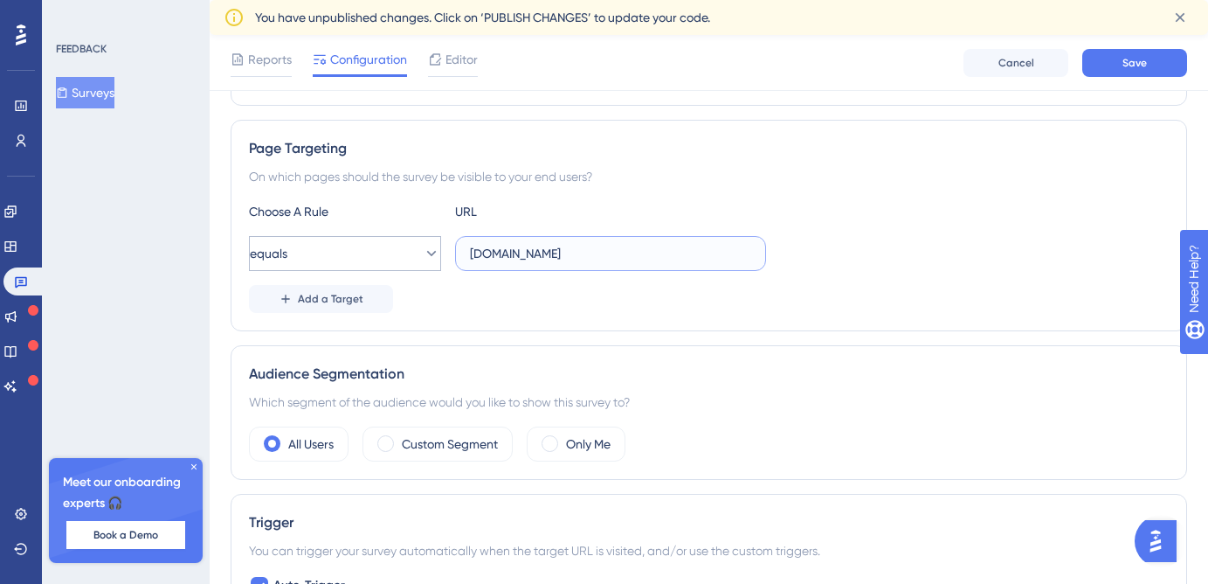
type input "staging.siftmed.ca"
click at [397, 252] on button "equals" at bounding box center [345, 253] width 192 height 35
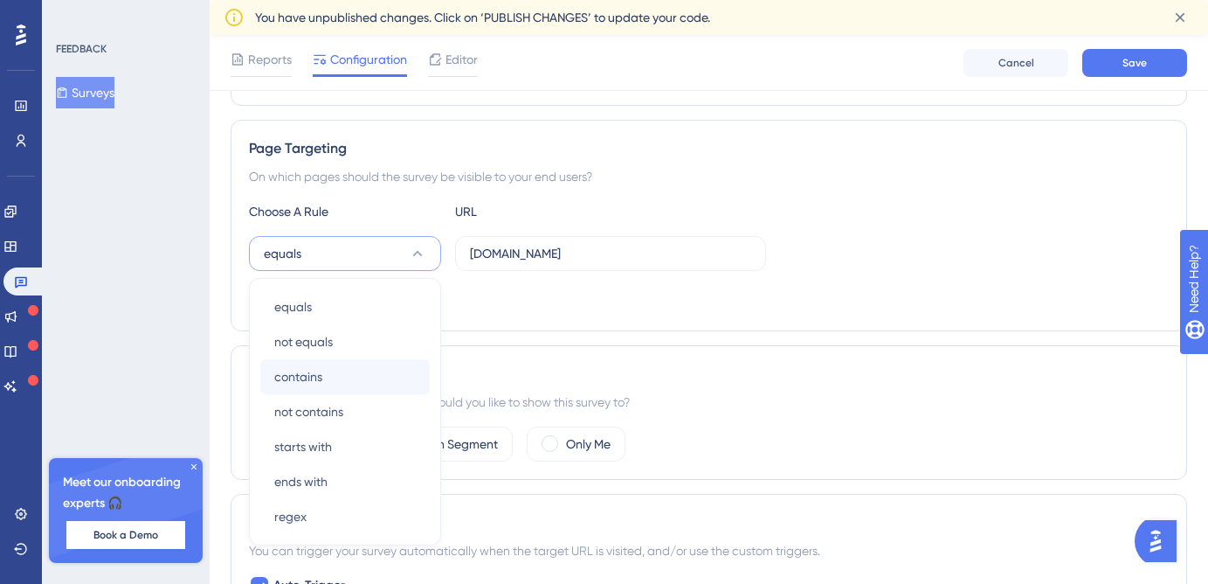
scroll to position [407, 0]
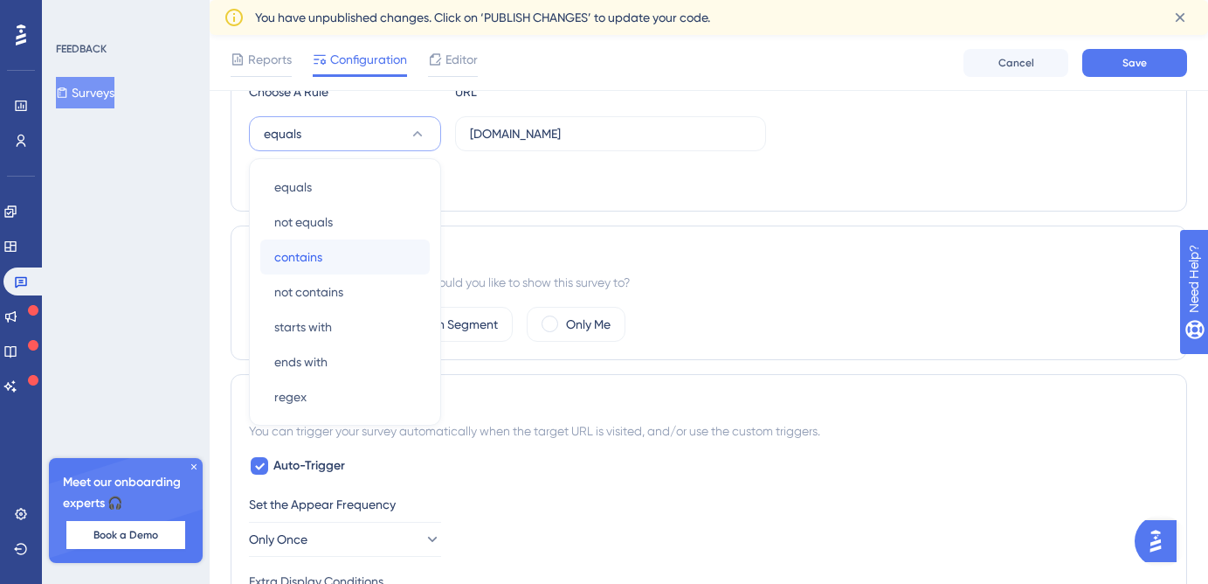
click at [357, 252] on div "contains contains" at bounding box center [345, 256] width 142 height 35
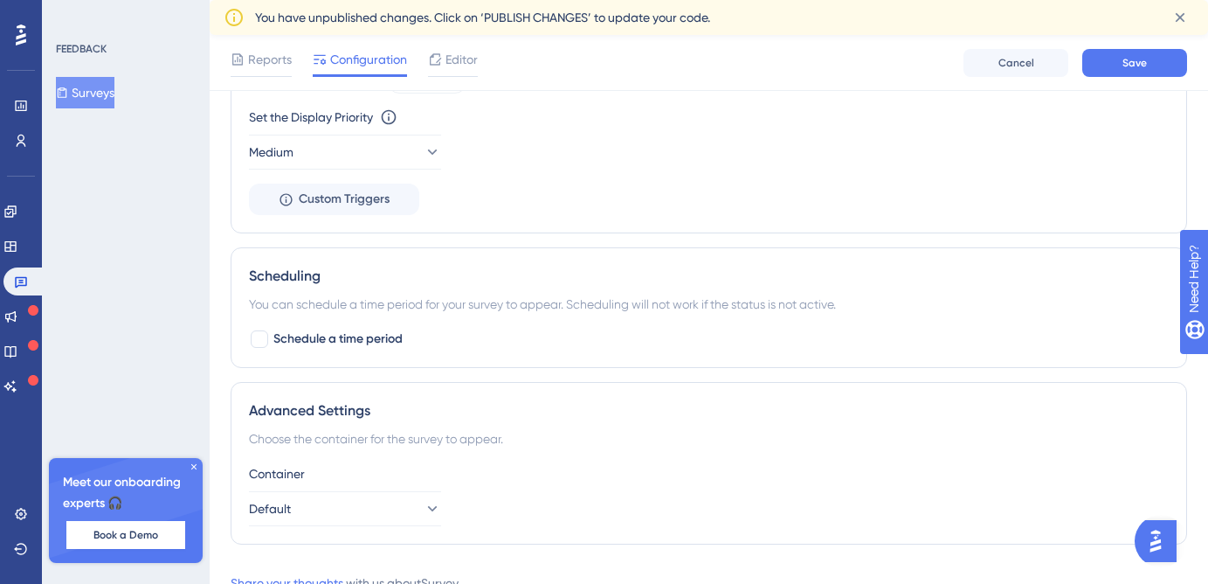
scroll to position [1039, 0]
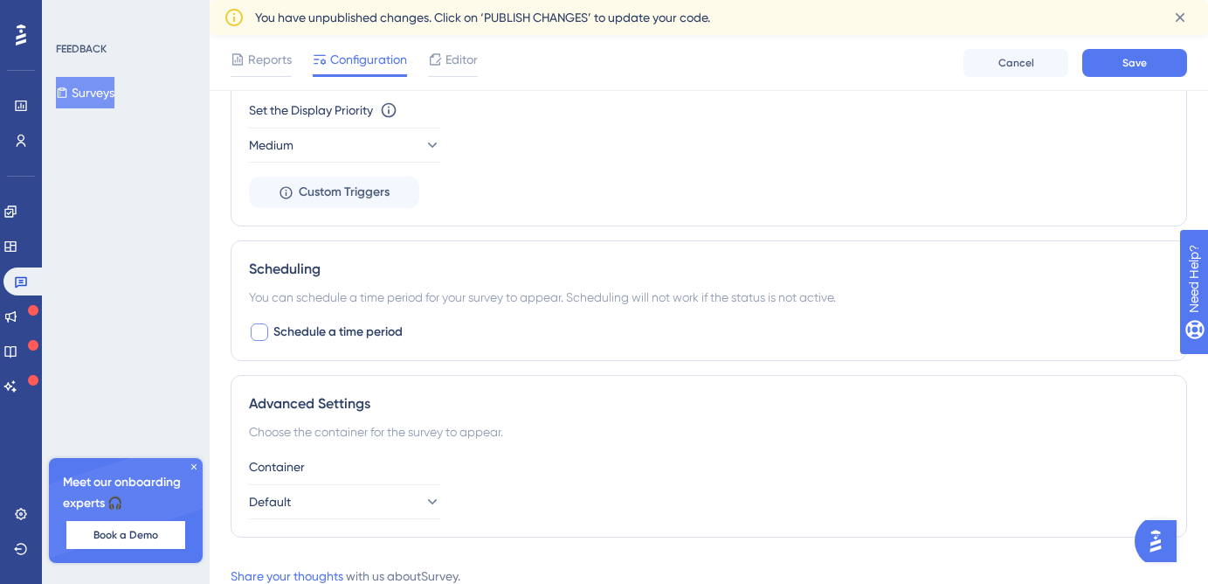
click at [356, 338] on span "Schedule a time period" at bounding box center [337, 331] width 129 height 21
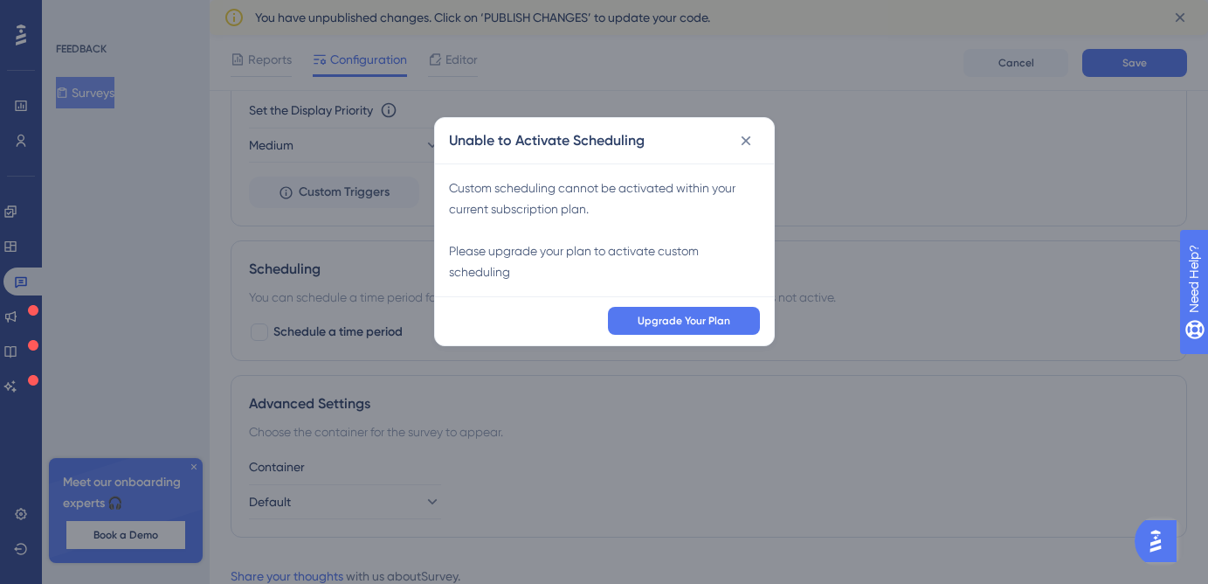
click at [730, 135] on div "Unable to Activate Scheduling" at bounding box center [604, 140] width 339 height 45
click at [745, 139] on icon at bounding box center [746, 141] width 10 height 10
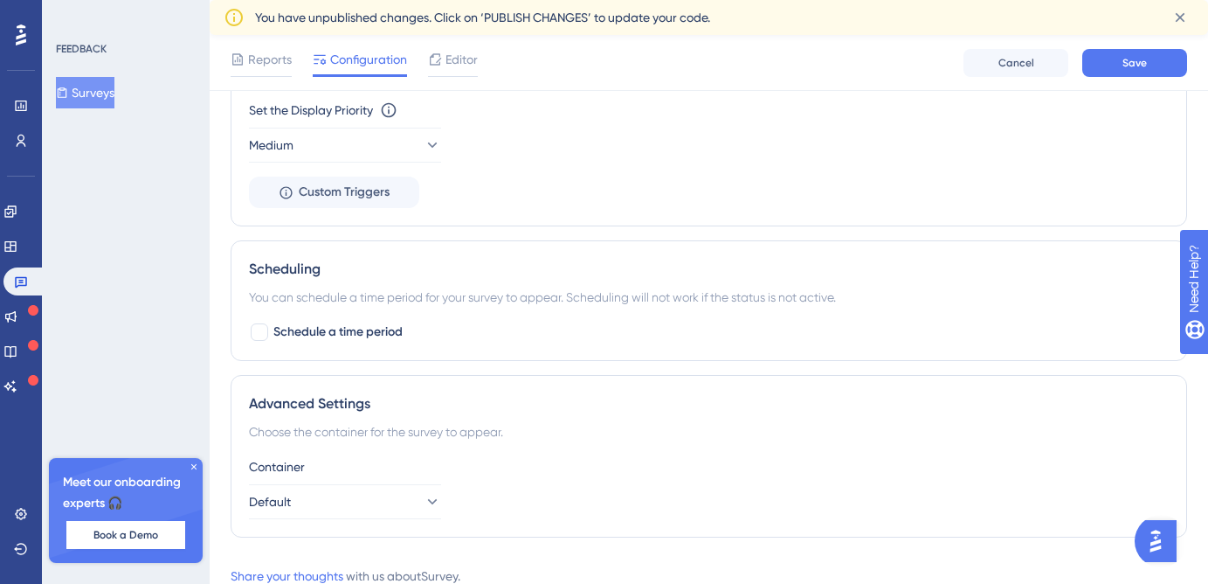
scroll to position [1097, 0]
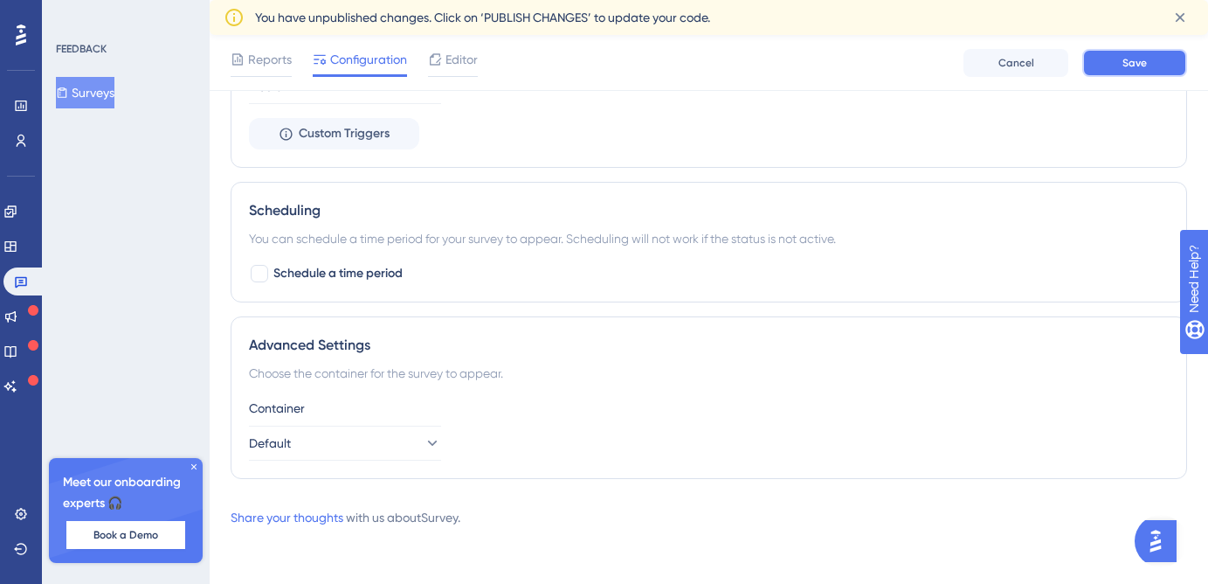
click at [1153, 62] on button "Save" at bounding box center [1134, 63] width 105 height 28
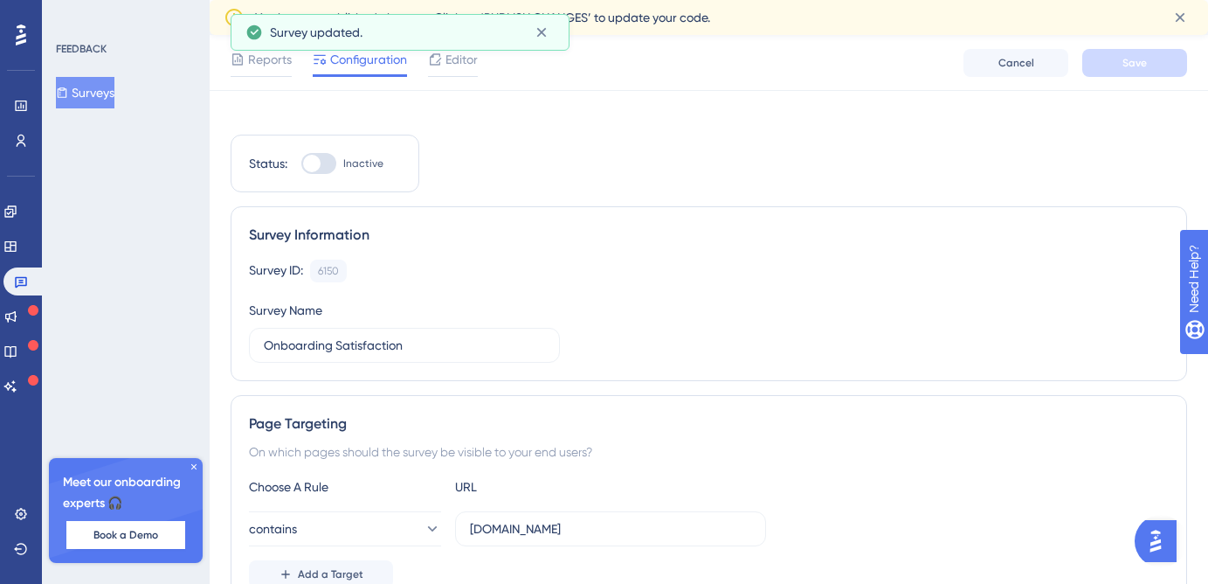
scroll to position [0, 0]
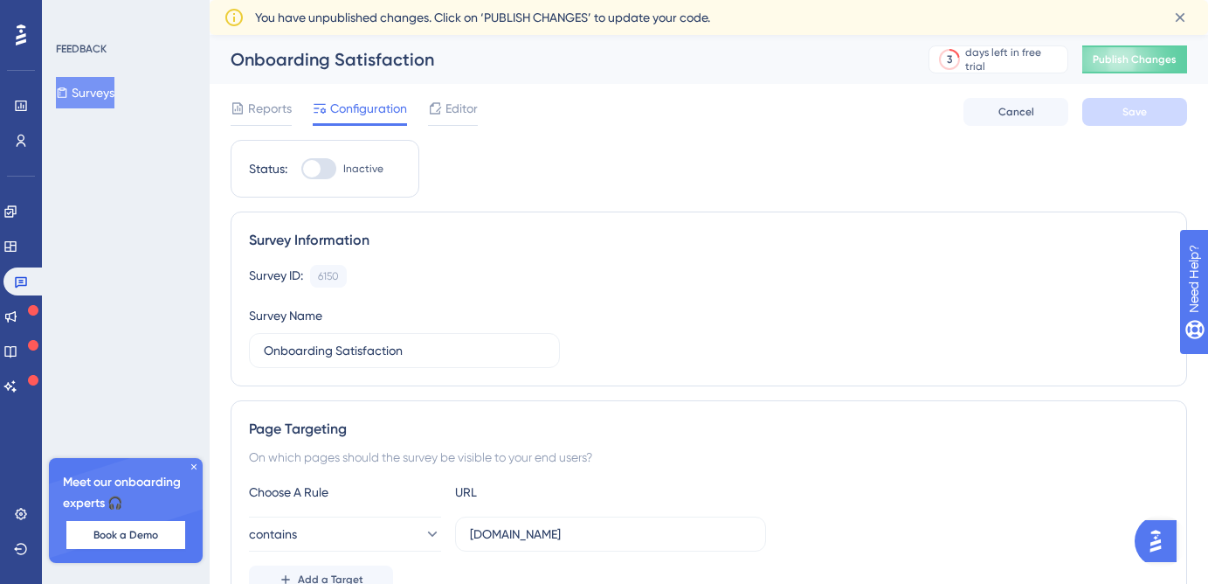
click at [107, 102] on button "Surveys" at bounding box center [85, 92] width 59 height 31
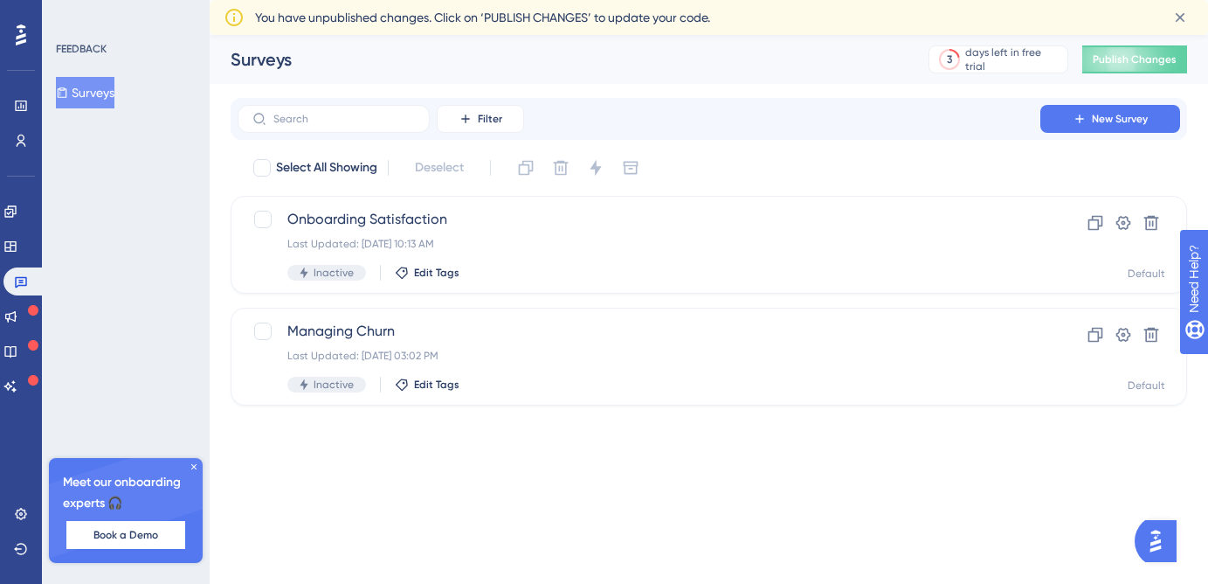
click at [1121, 135] on div "Filter New Survey" at bounding box center [709, 119] width 957 height 42
click at [1107, 125] on span "New Survey" at bounding box center [1120, 119] width 56 height 14
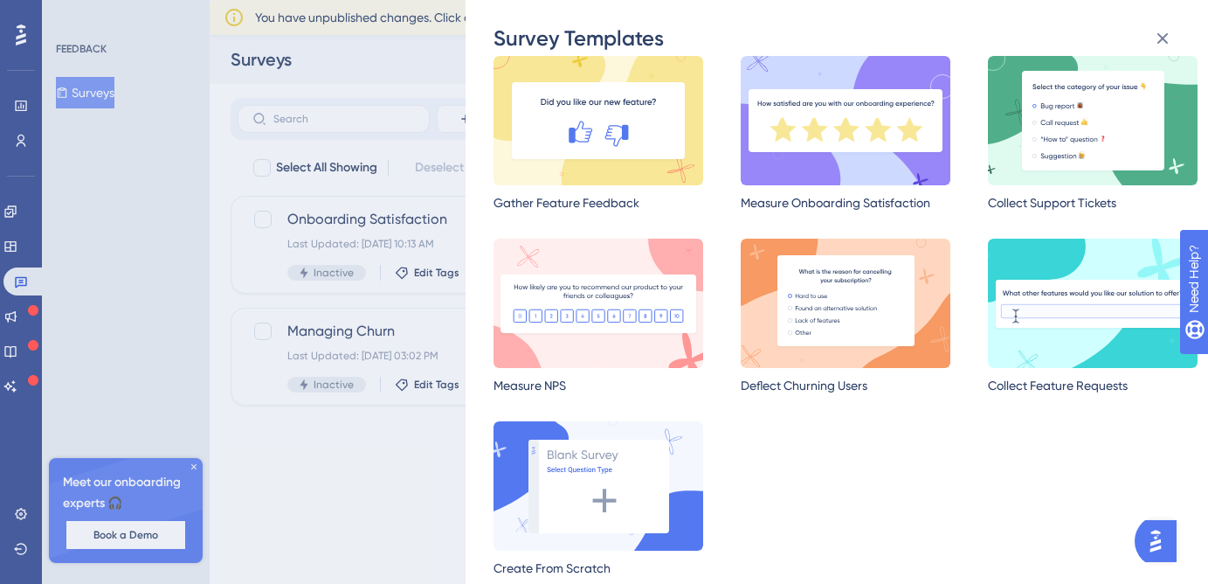
scroll to position [86, 0]
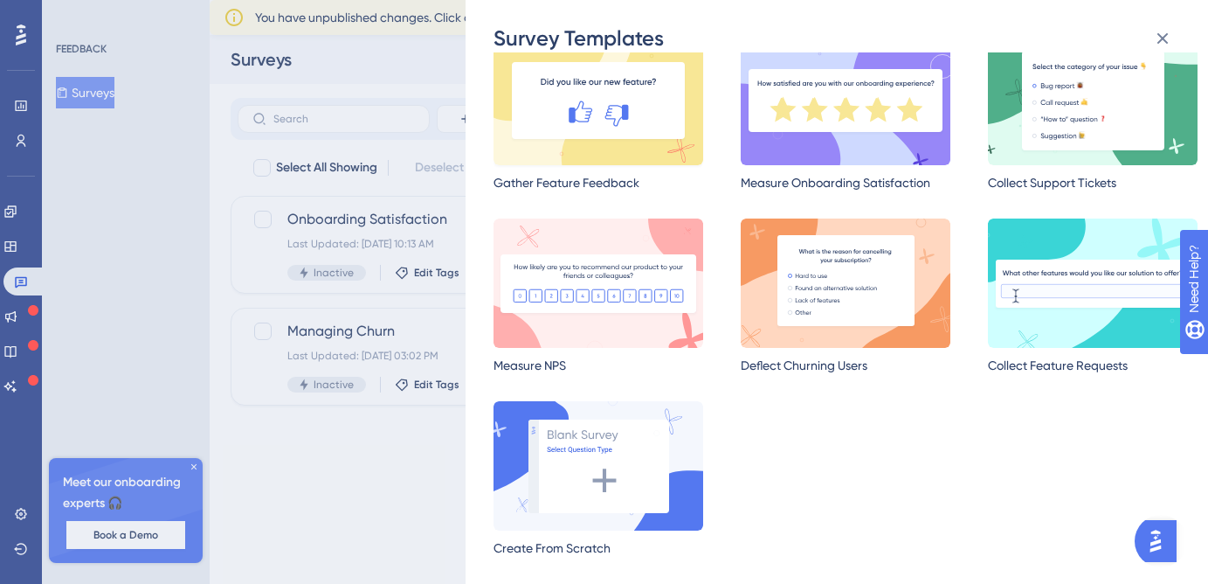
click at [605, 107] on img at bounding box center [599, 100] width 210 height 129
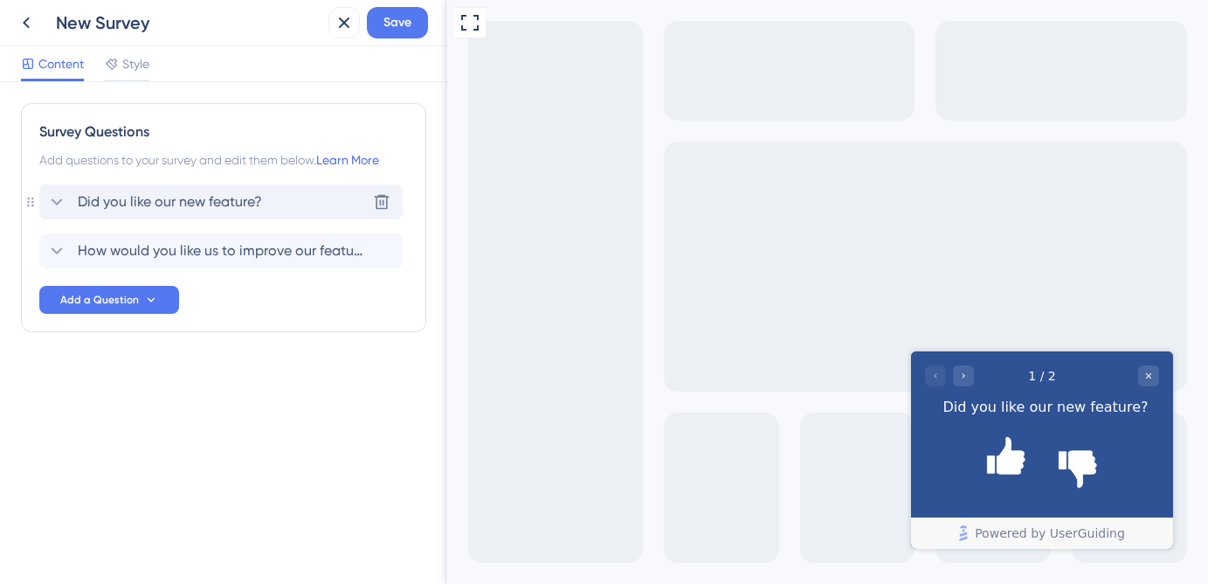
click at [245, 202] on span "Did you like our new feature?" at bounding box center [170, 201] width 184 height 21
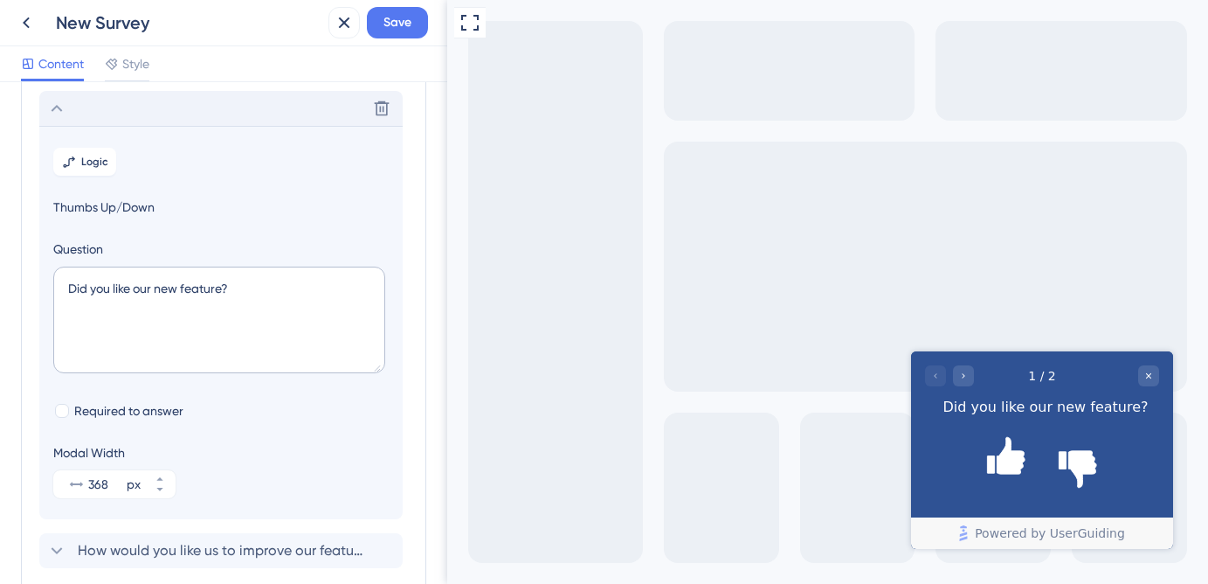
scroll to position [124, 0]
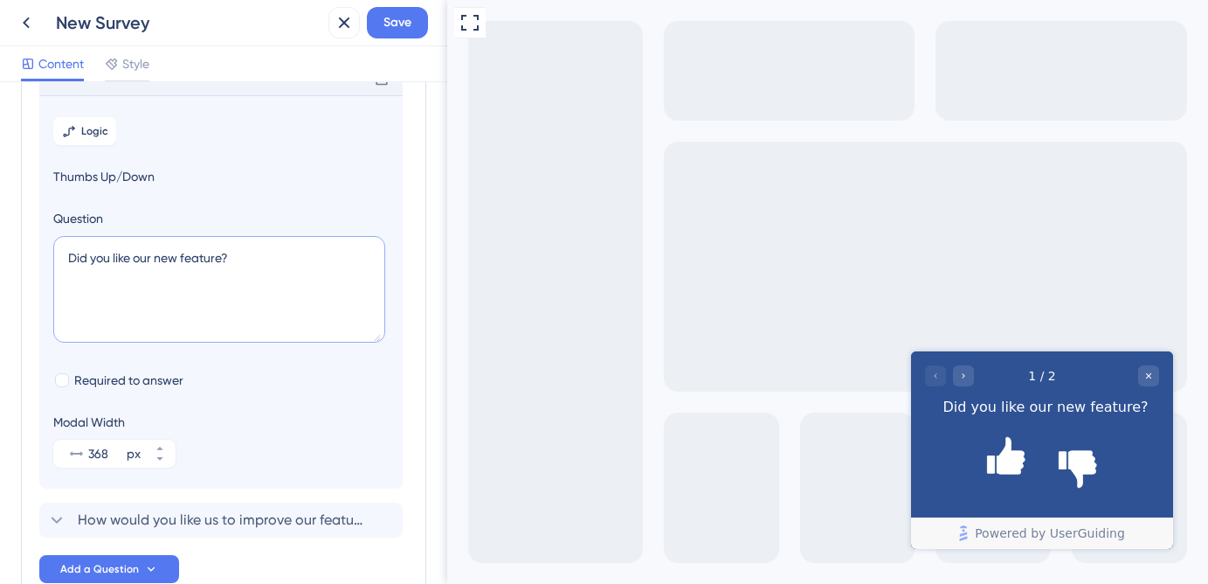
drag, startPoint x: 250, startPoint y: 259, endPoint x: 64, endPoint y: 259, distance: 186.1
click at [64, 259] on textarea "Did you like our new feature?" at bounding box center [219, 289] width 332 height 107
click at [244, 243] on textarea "Did you like our new feature?" at bounding box center [219, 289] width 332 height 107
drag, startPoint x: 245, startPoint y: 262, endPoint x: 135, endPoint y: 261, distance: 109.2
click at [135, 261] on textarea "Did you like our new feature?" at bounding box center [219, 289] width 332 height 107
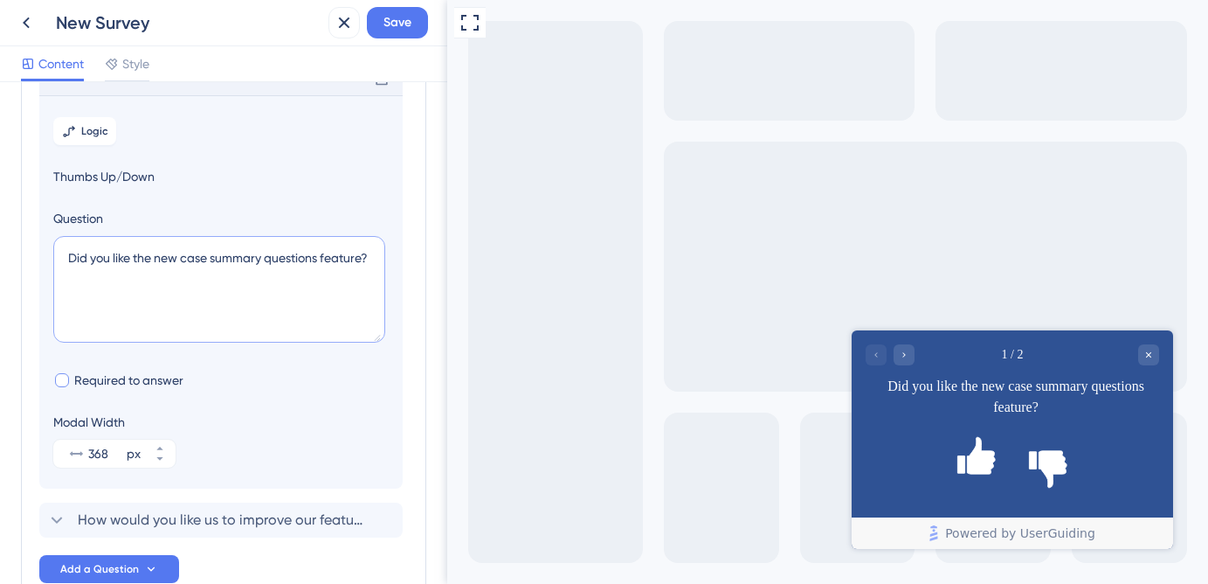
type textarea "Did you like the new case summary questions feature?"
click at [100, 379] on span "Required to answer" at bounding box center [128, 380] width 109 height 21
checkbox input "true"
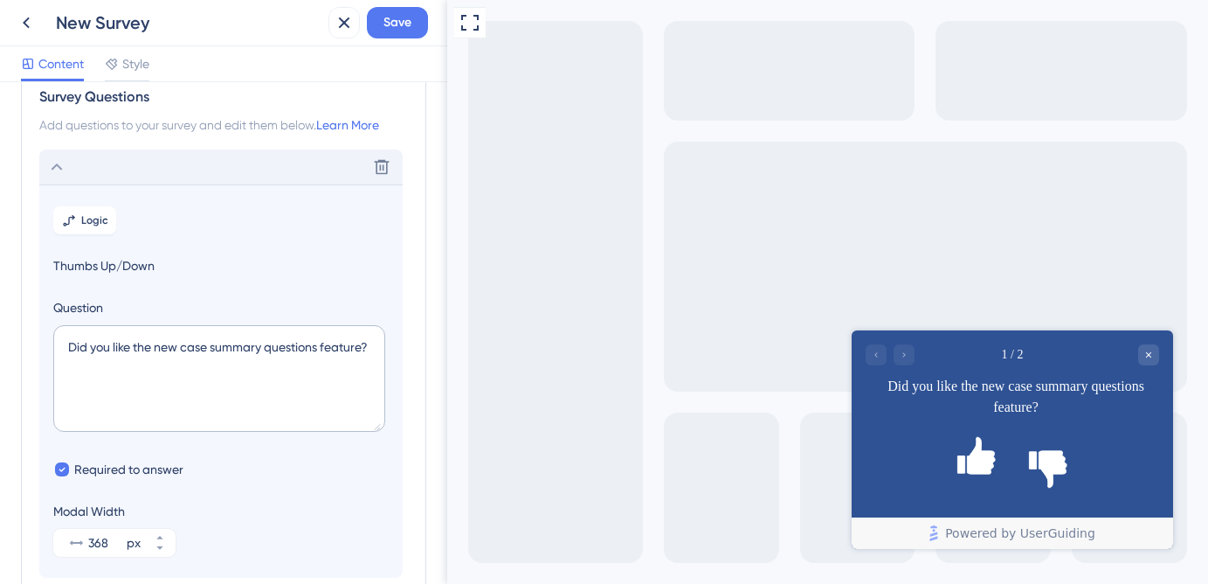
scroll to position [177, 0]
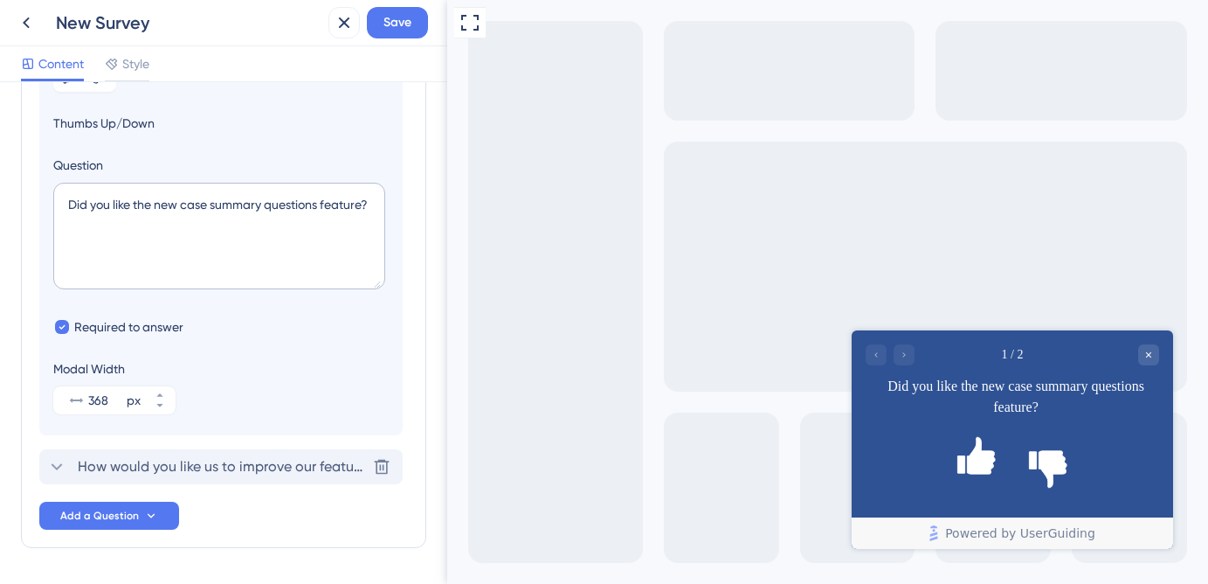
click at [194, 474] on span "How would you like us to improve our feature?" at bounding box center [222, 466] width 288 height 21
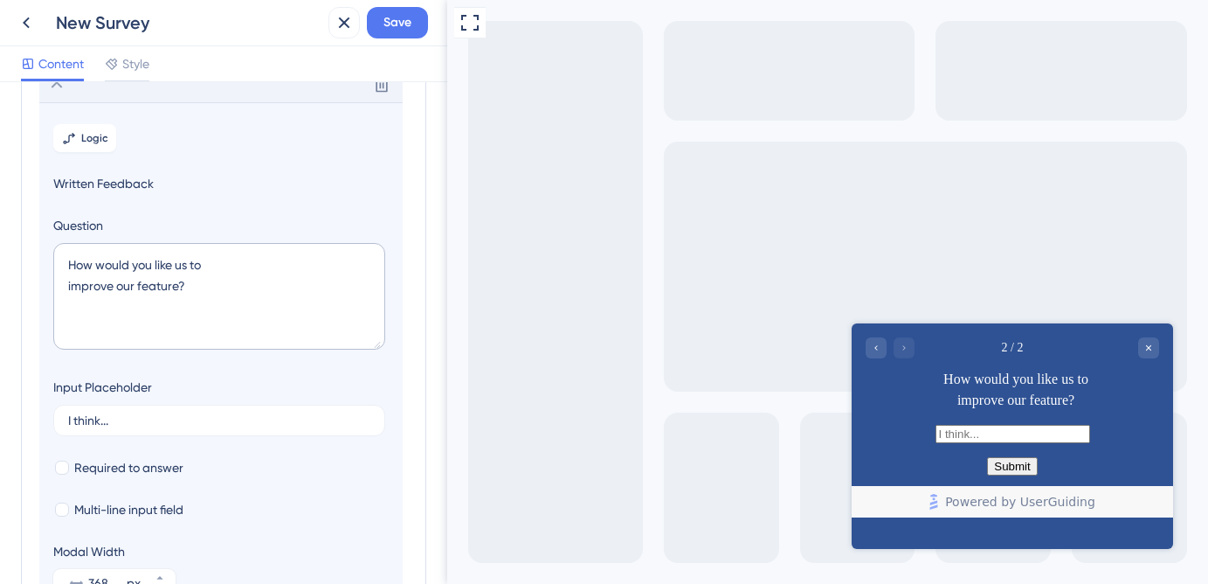
scroll to position [169, 0]
drag, startPoint x: 203, startPoint y: 294, endPoint x: 48, endPoint y: 261, distance: 158.0
click at [48, 261] on section "Logic Written Feedback Question How would you like us to improve our feature? I…" at bounding box center [220, 356] width 363 height 515
type textarea "W"
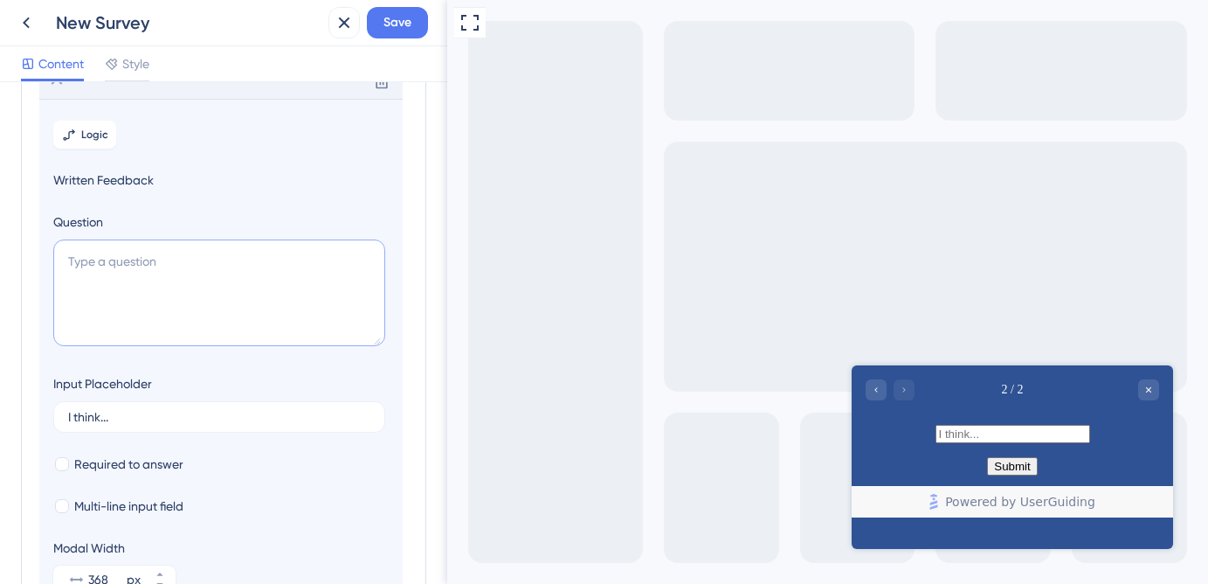
type textarea "A"
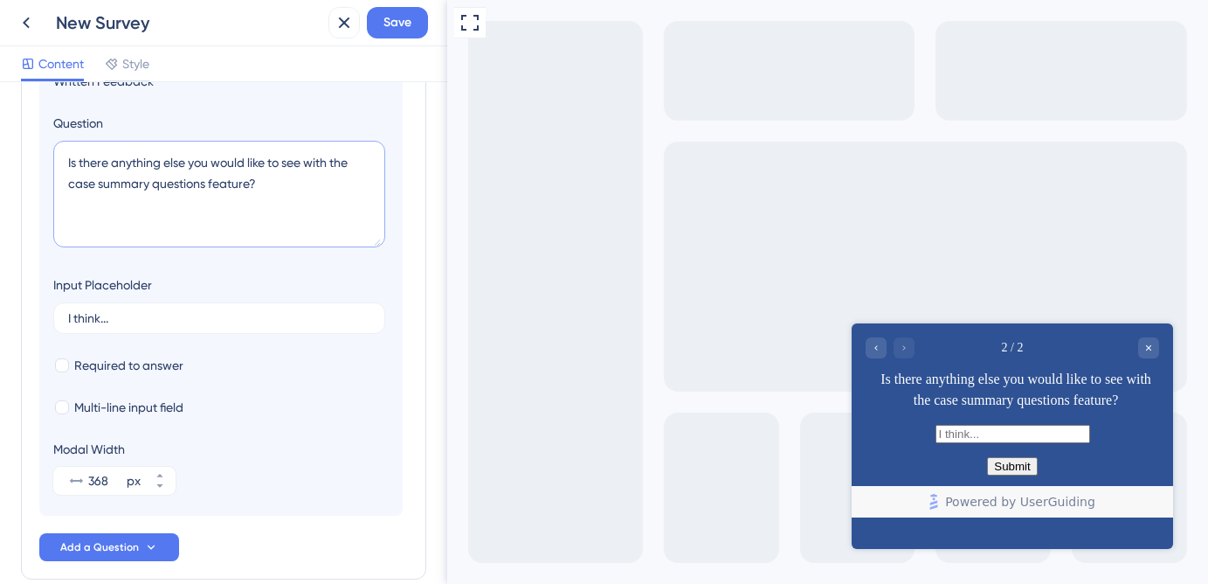
scroll to position [270, 0]
type textarea "Is there anything else you would like to see with the case summary questions fe…"
click at [175, 407] on span "Multi-line input field" at bounding box center [128, 405] width 109 height 21
checkbox input "true"
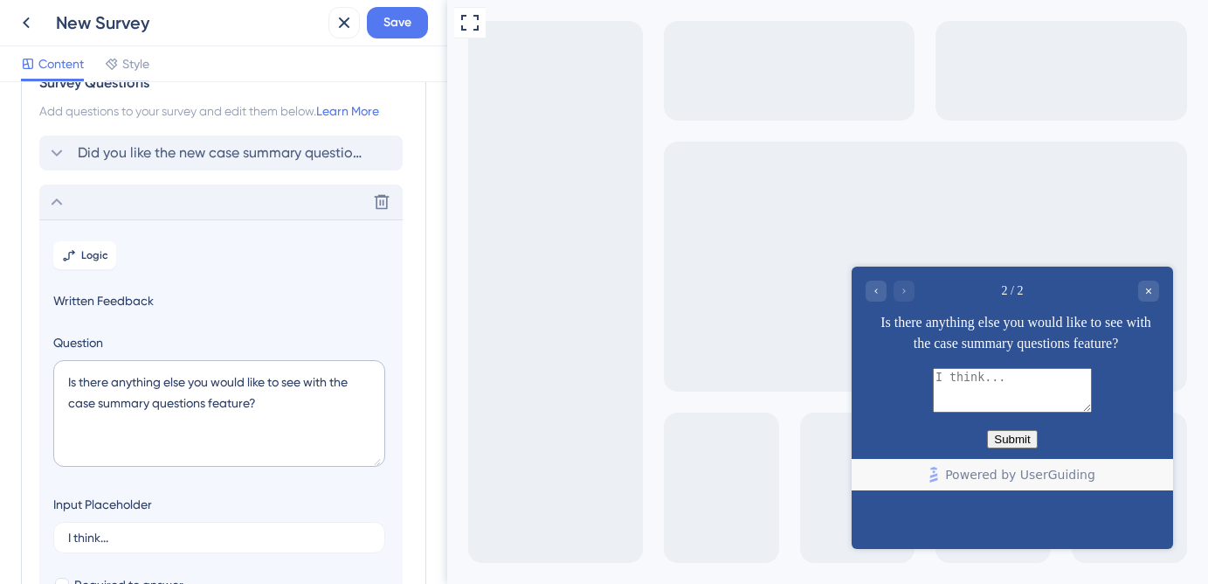
scroll to position [0, 0]
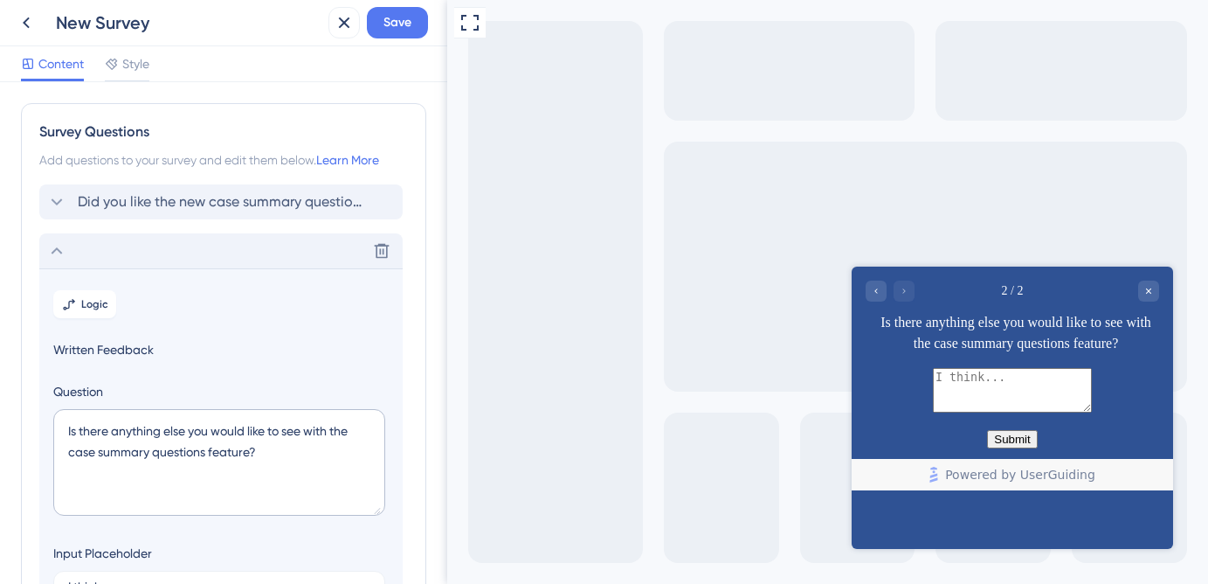
click at [60, 258] on icon at bounding box center [56, 250] width 21 height 21
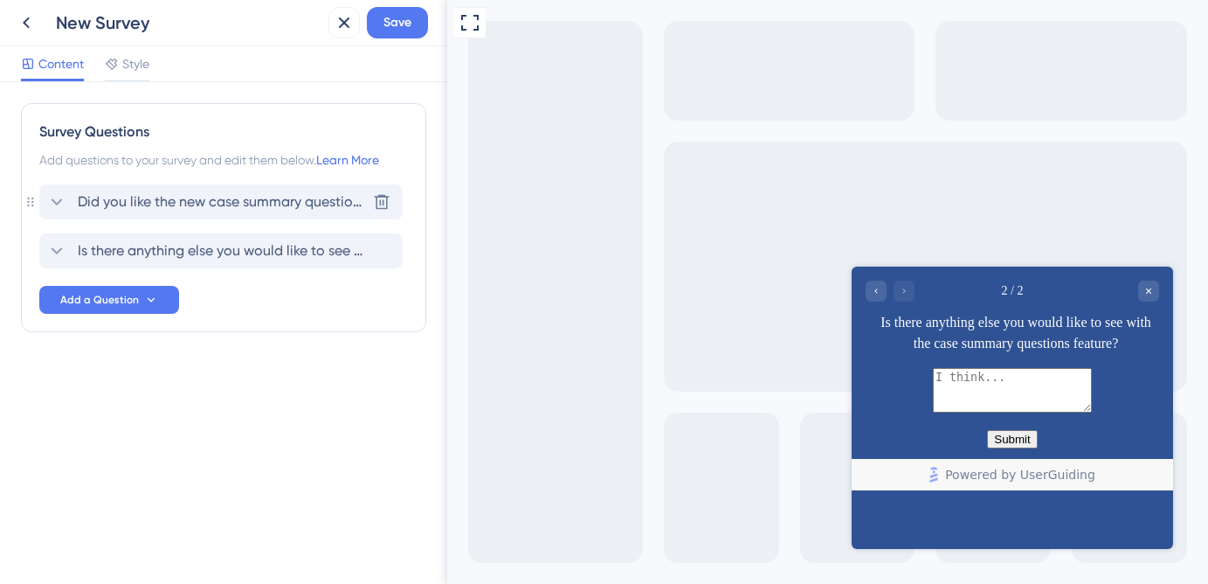
click at [284, 211] on span "Did you like the new case summary questions feature?" at bounding box center [222, 201] width 288 height 21
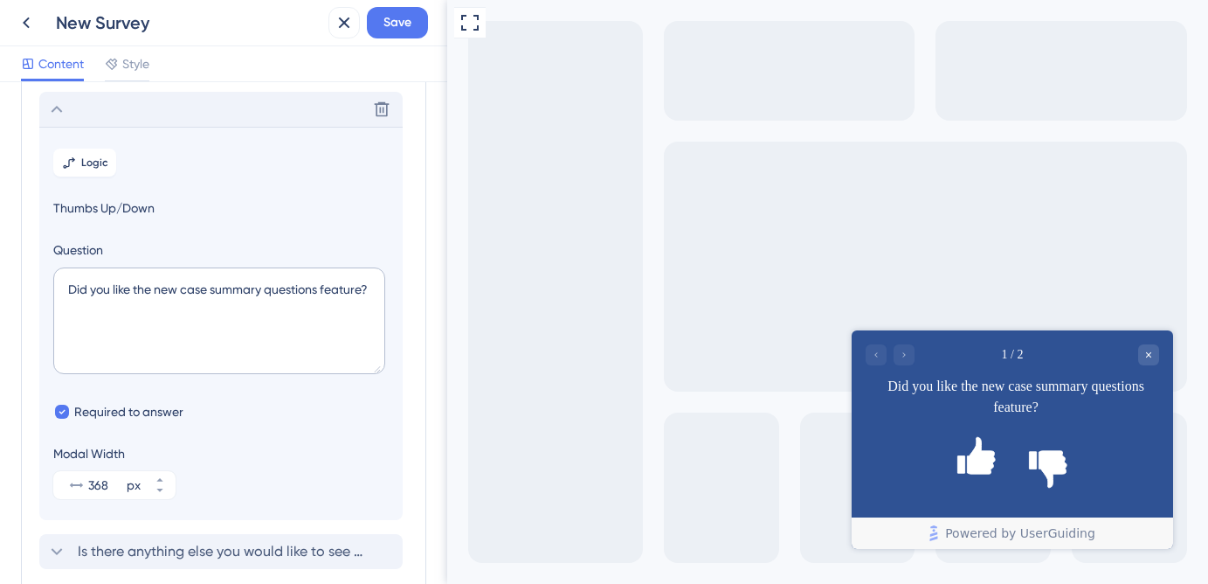
scroll to position [102, 0]
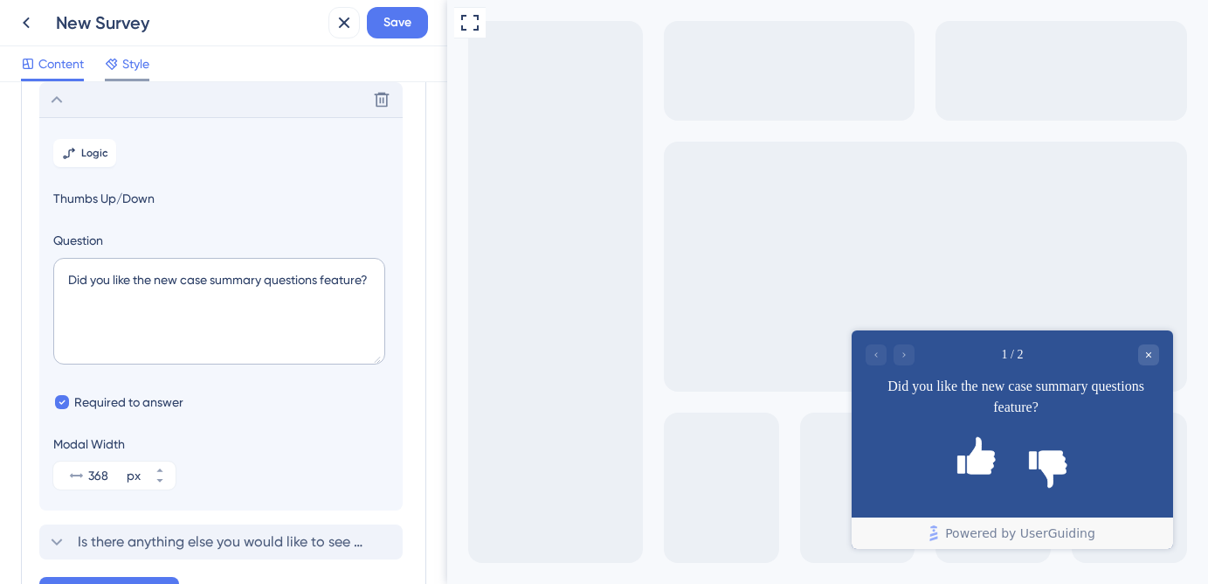
click at [139, 66] on span "Style" at bounding box center [135, 63] width 27 height 21
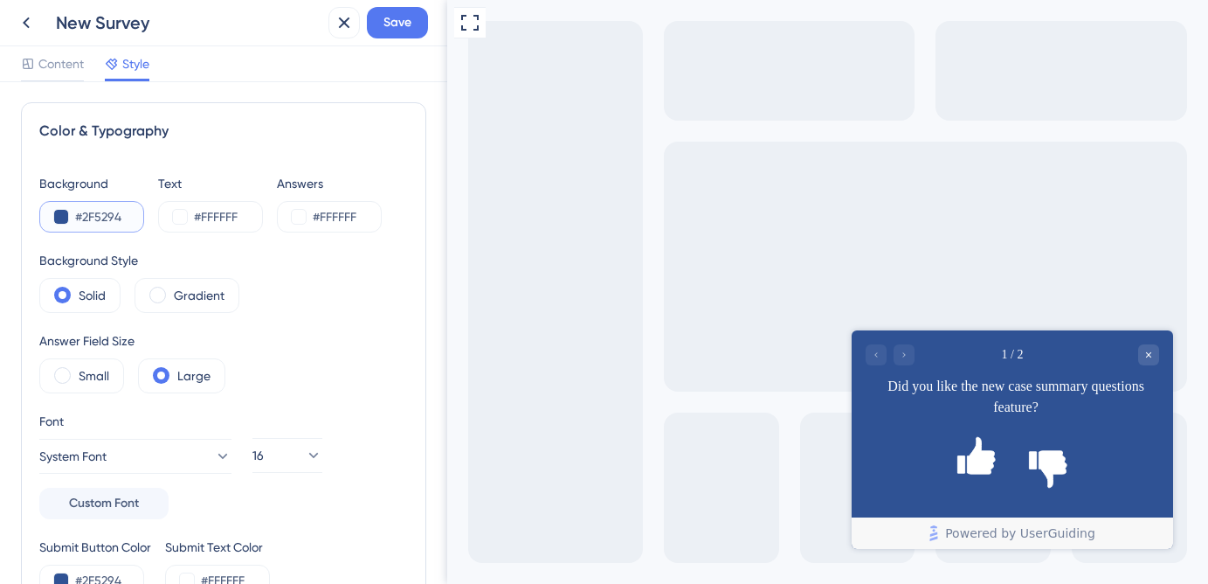
drag, startPoint x: 128, startPoint y: 213, endPoint x: 72, endPoint y: 214, distance: 55.9
click at [72, 214] on div "#2F5294" at bounding box center [91, 216] width 105 height 31
paste input "00F3B1"
type input "#00F3B1"
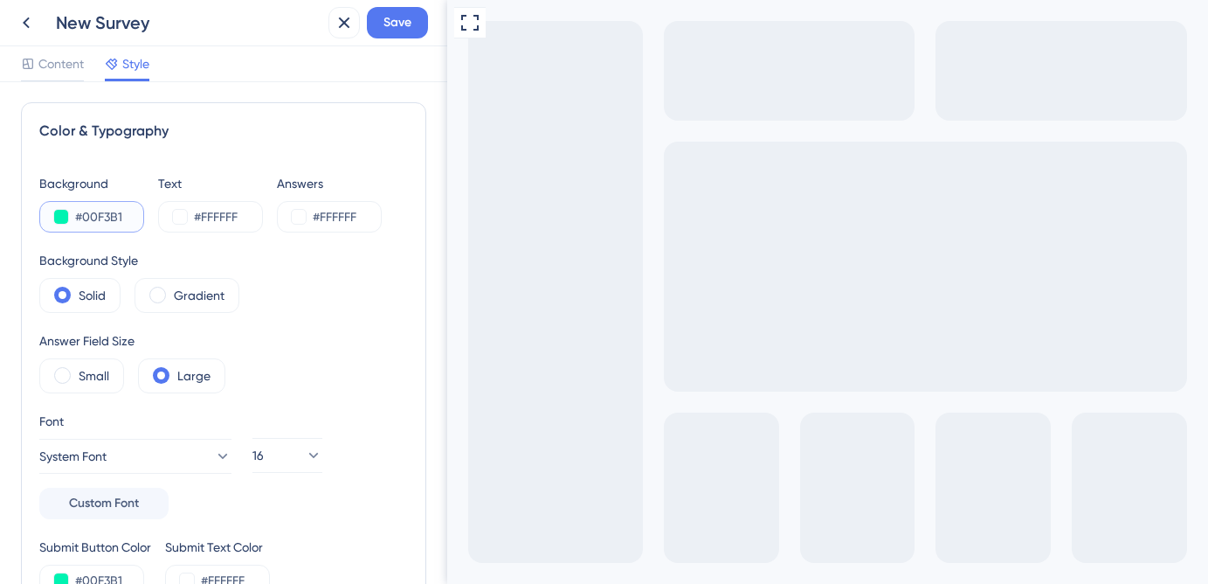
type input "#2F5294"
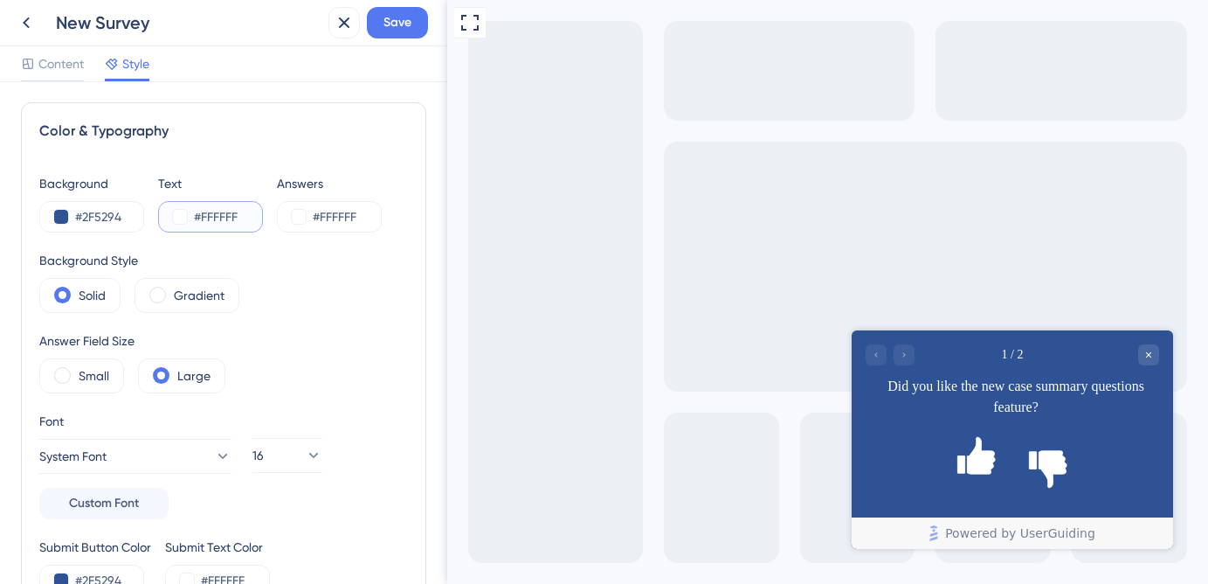
drag, startPoint x: 247, startPoint y: 222, endPoint x: 176, endPoint y: 218, distance: 71.7
click at [176, 218] on div "#FFFFFF" at bounding box center [210, 216] width 105 height 31
paste input "00F3B1"
type input "#00F3B1"
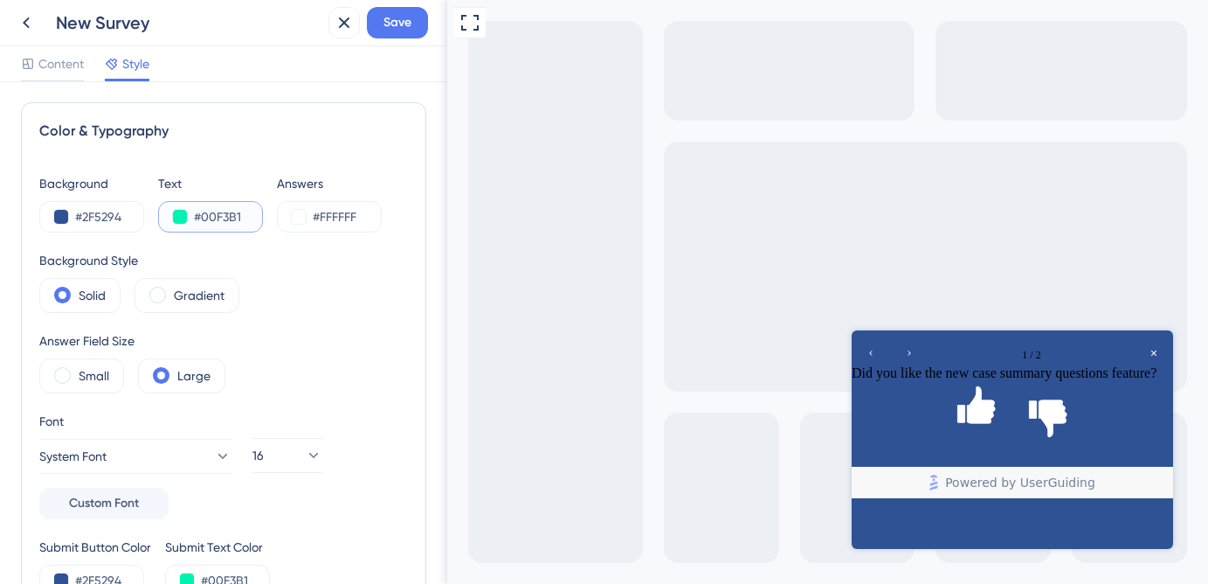
type input "#FFFFFF"
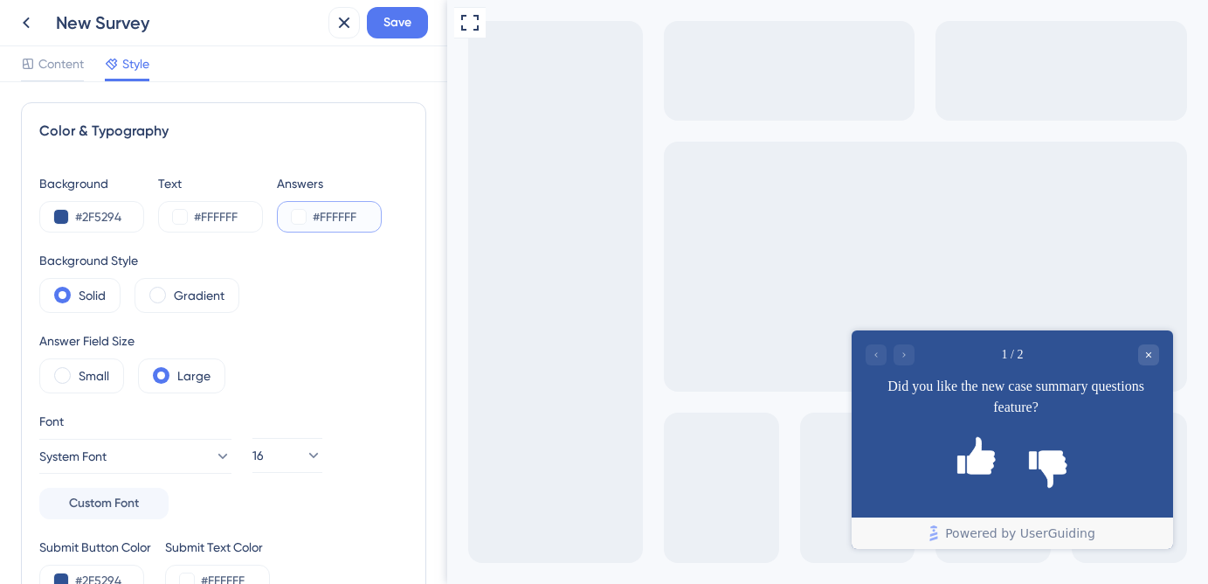
click at [363, 217] on input "#FFFFFF" at bounding box center [349, 216] width 72 height 21
drag, startPoint x: 363, startPoint y: 217, endPoint x: 300, endPoint y: 216, distance: 62.9
click at [300, 216] on div "#FFFFFF" at bounding box center [329, 216] width 105 height 31
paste input "00F3B1"
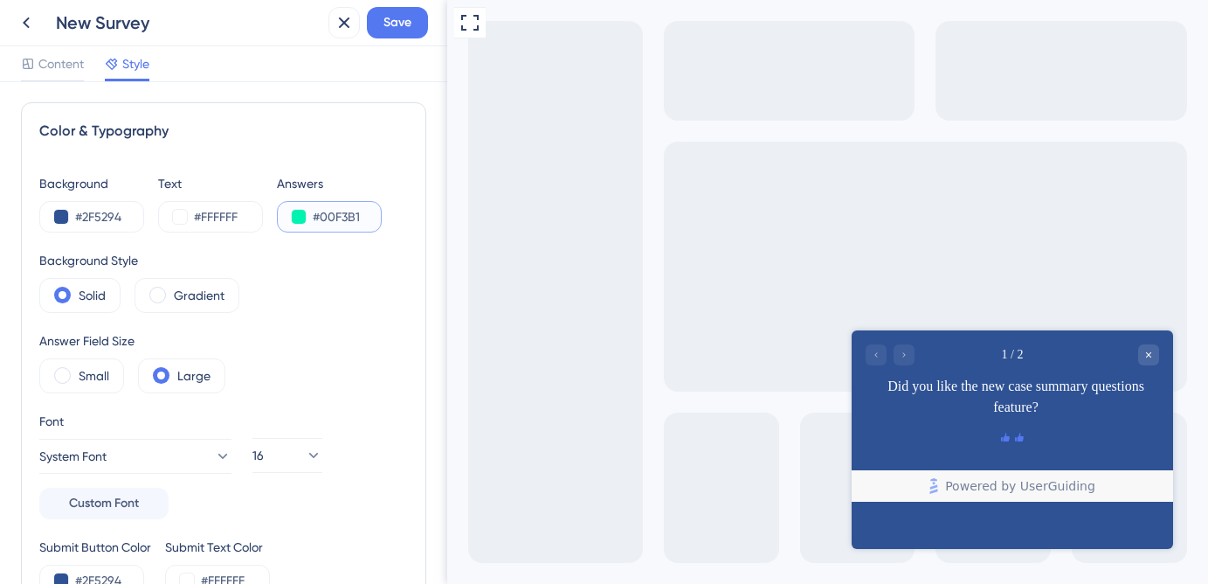
type input "#00F3B1"
click at [121, 218] on input "#2F5294" at bounding box center [111, 216] width 72 height 21
paste input "0021"
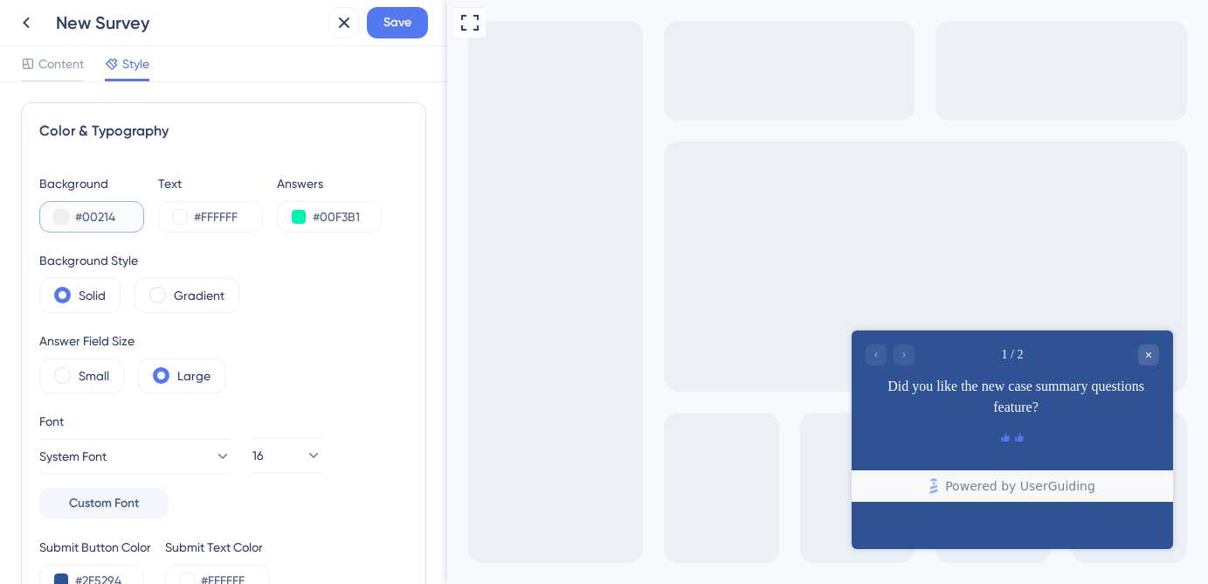
type input "#00214A"
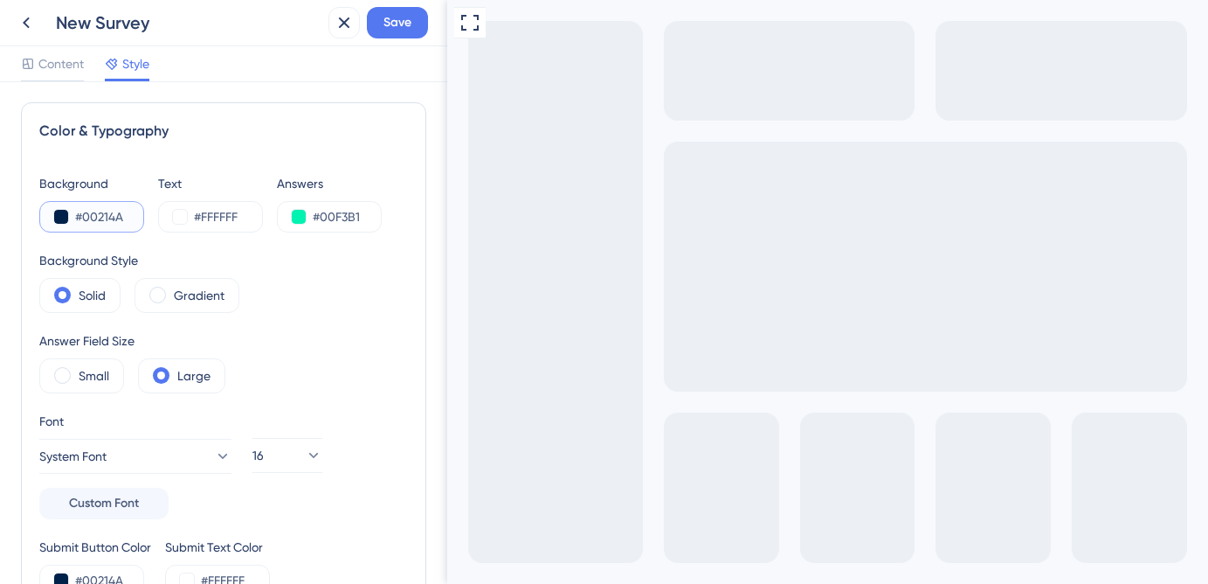
type input "#00214A"
click at [232, 215] on input "#FFFFFF" at bounding box center [230, 216] width 72 height 21
paste input "EEFFF8"
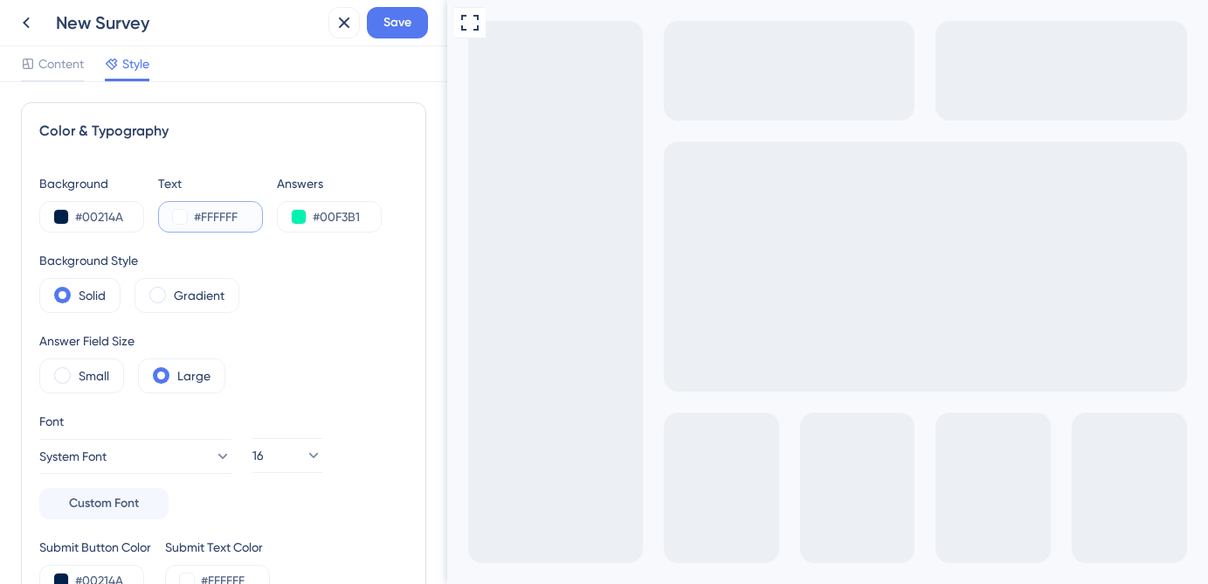
type input "#EEFFF8"
click at [178, 302] on label "Gradient" at bounding box center [199, 295] width 51 height 21
click at [104, 300] on label "Solid" at bounding box center [92, 295] width 27 height 21
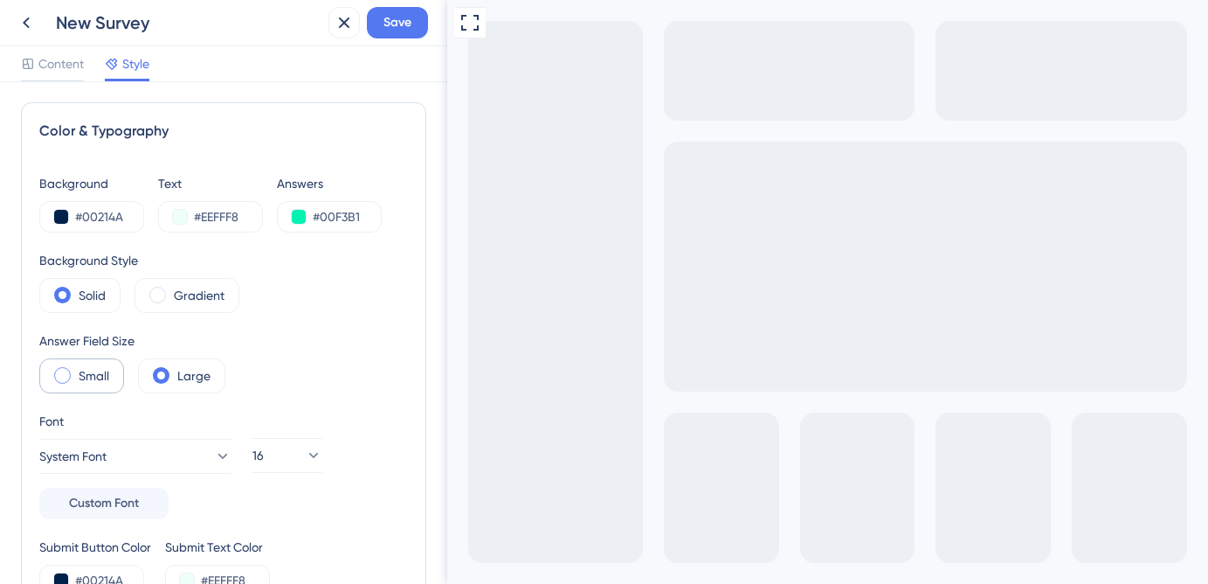
click at [99, 382] on label "Small" at bounding box center [94, 375] width 31 height 21
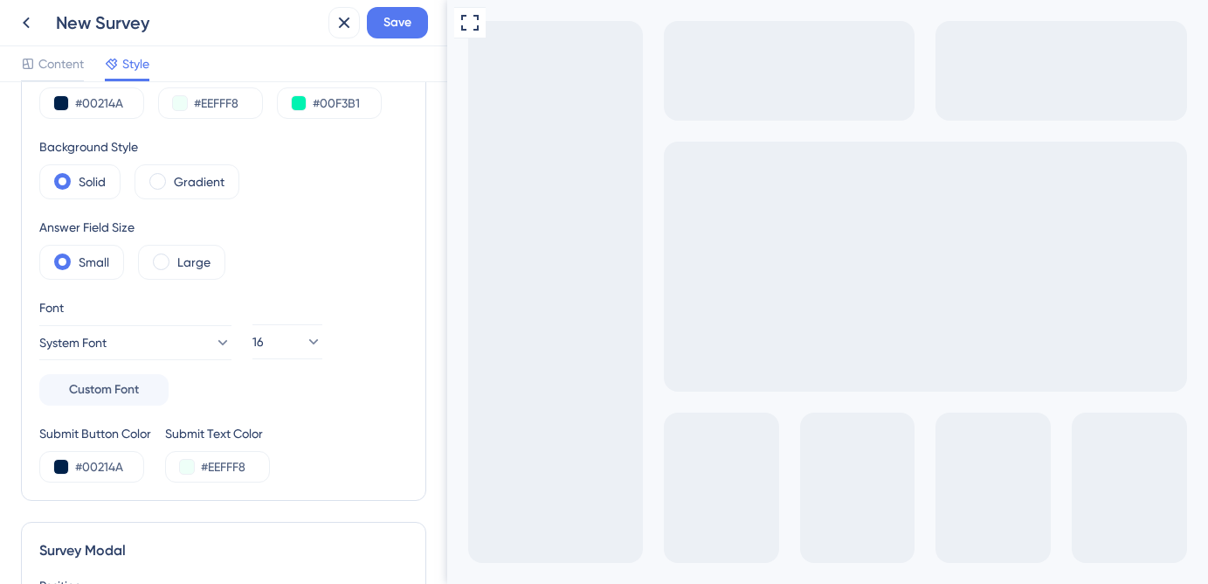
scroll to position [119, 0]
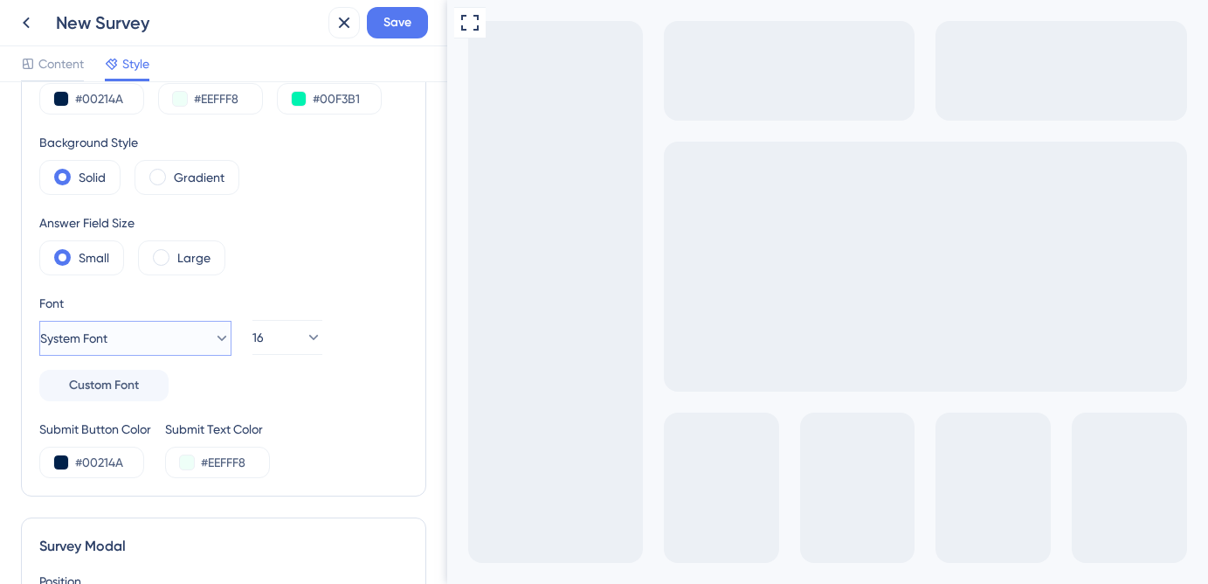
click at [185, 336] on button "System Font" at bounding box center [135, 338] width 192 height 35
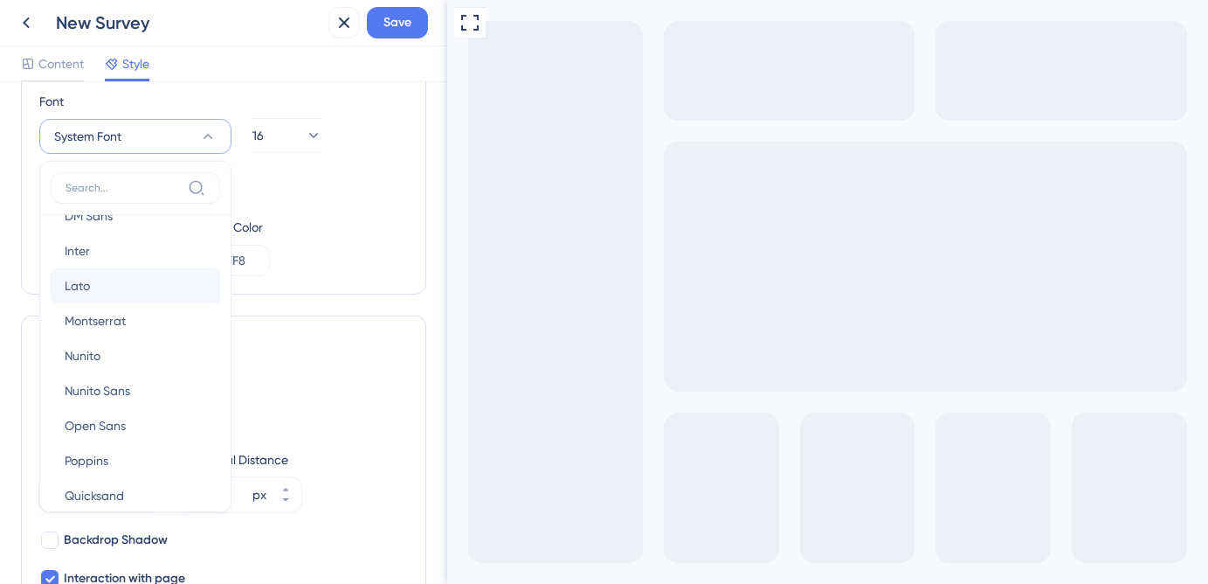
scroll to position [83, 0]
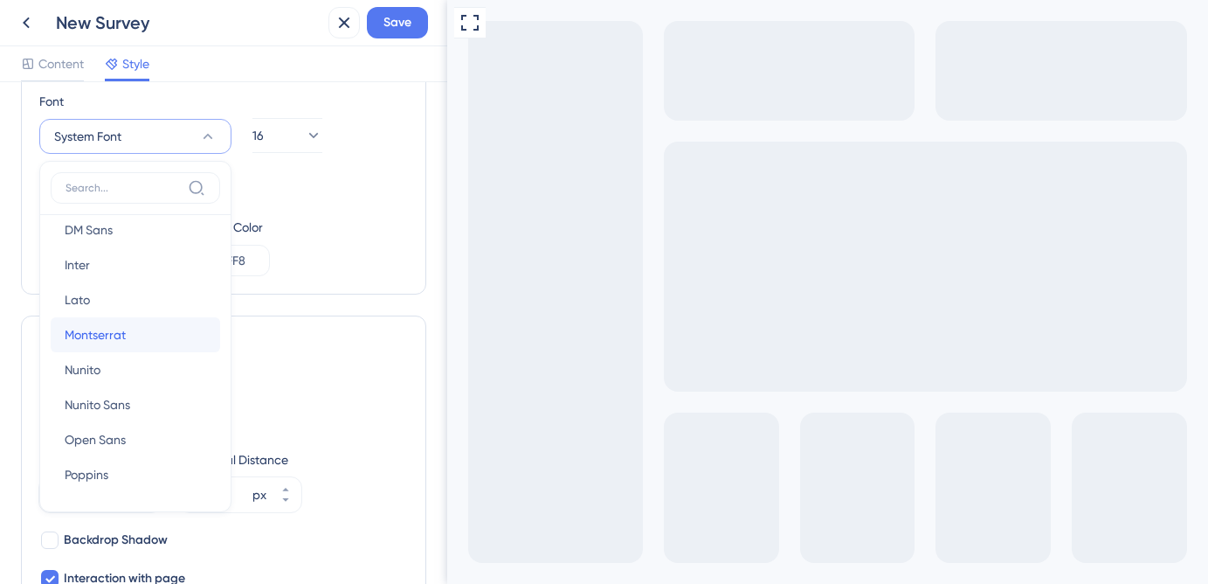
click at [125, 336] on button "Montserrat Montserrat" at bounding box center [135, 334] width 169 height 35
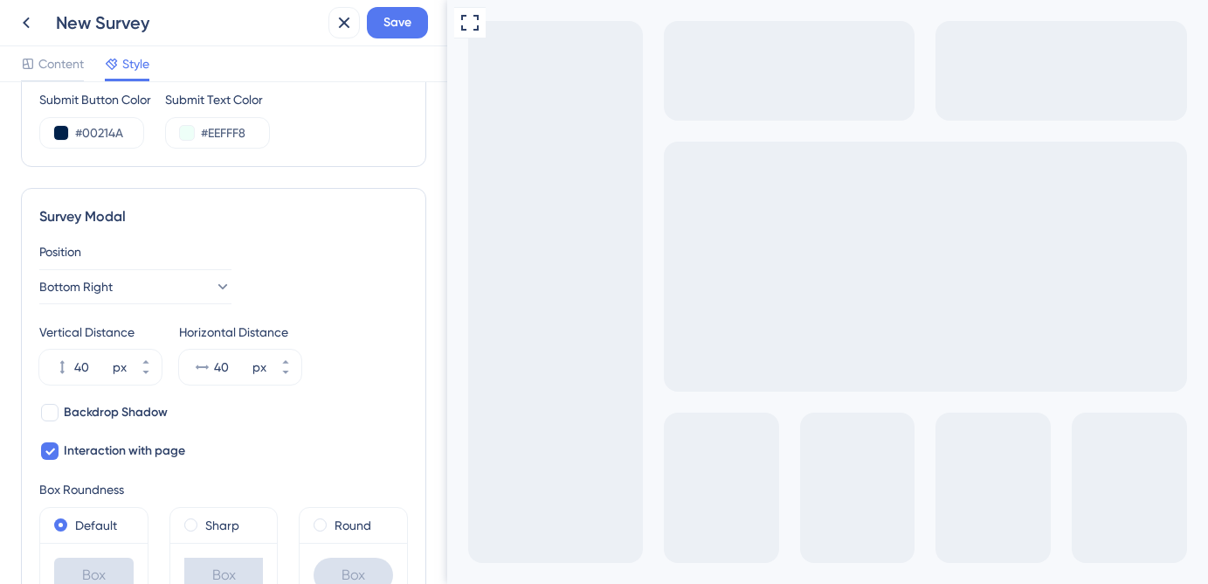
scroll to position [456, 0]
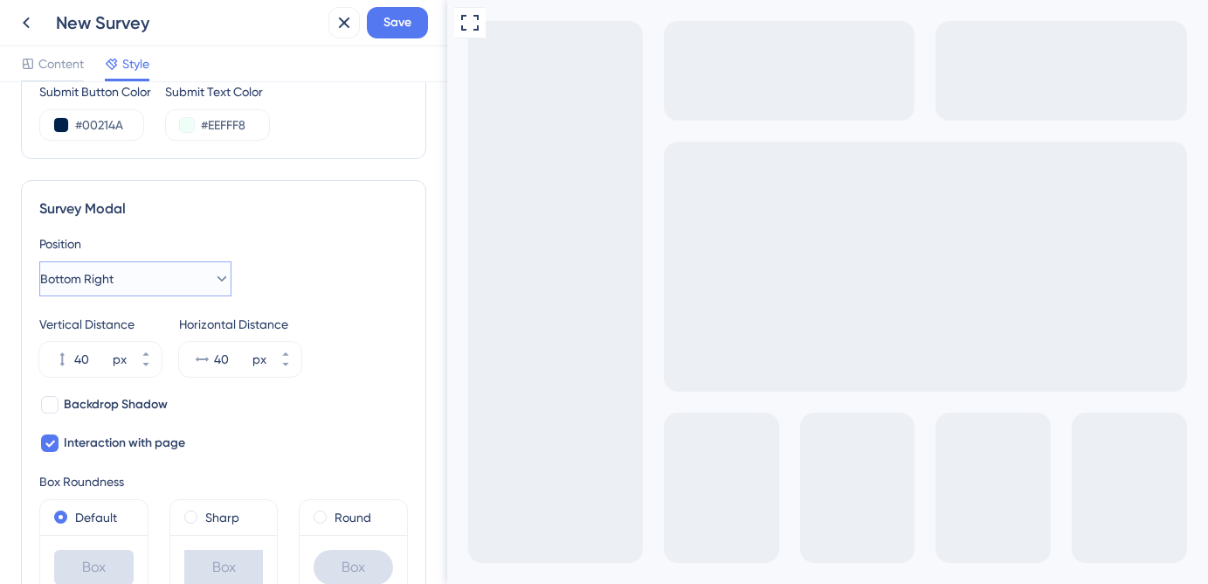
click at [139, 283] on button "Bottom Right" at bounding box center [135, 278] width 192 height 35
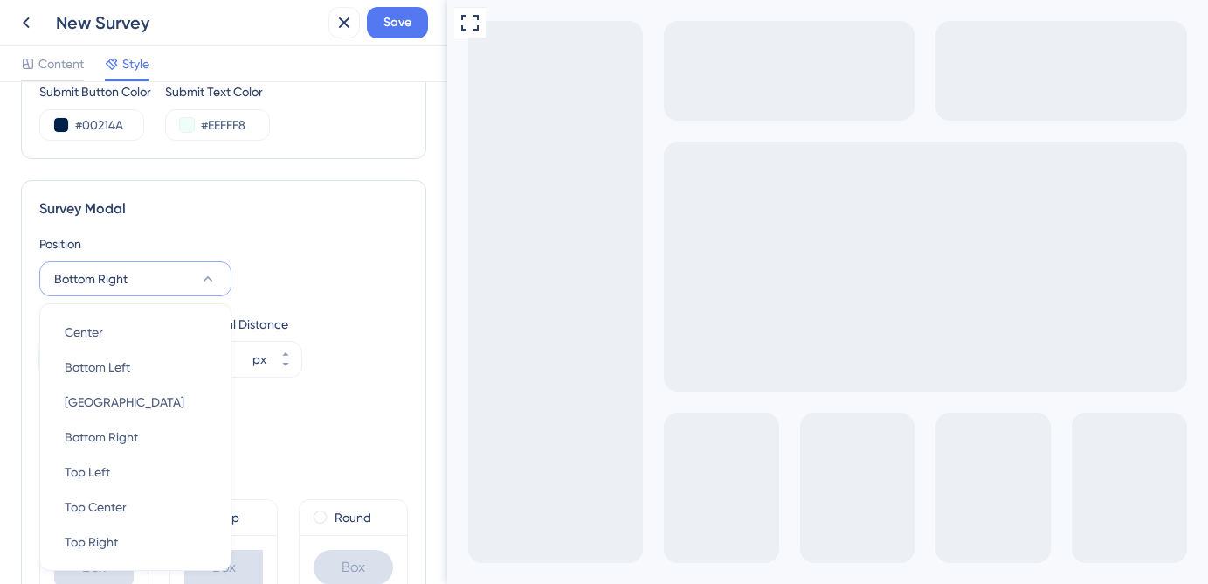
scroll to position [560, 0]
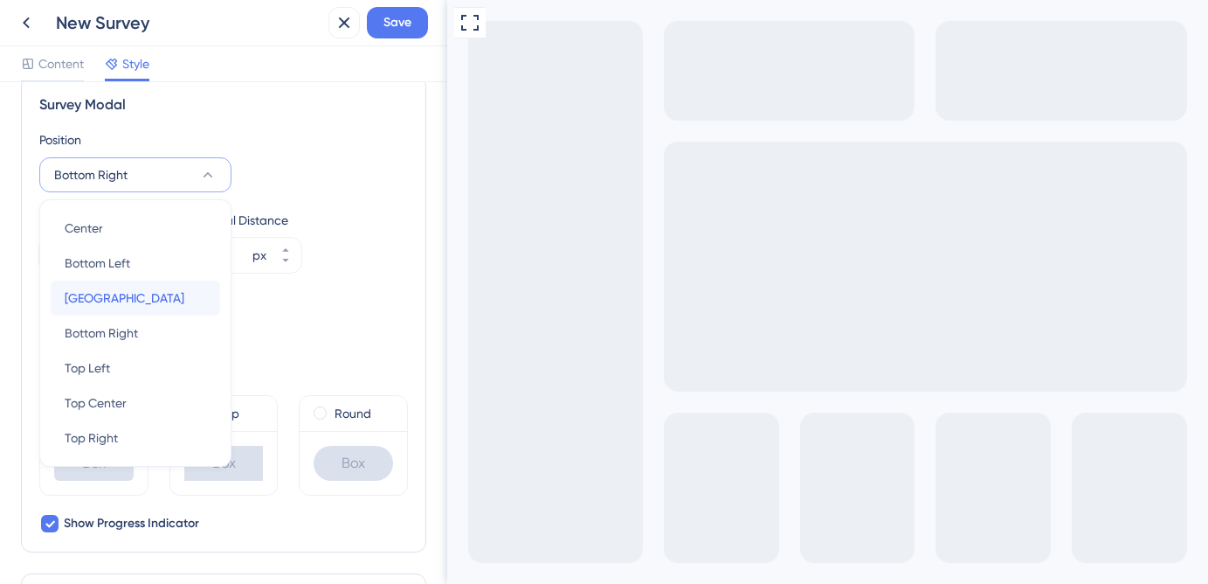
click at [139, 283] on div "Bottom Center Bottom Center" at bounding box center [136, 297] width 142 height 35
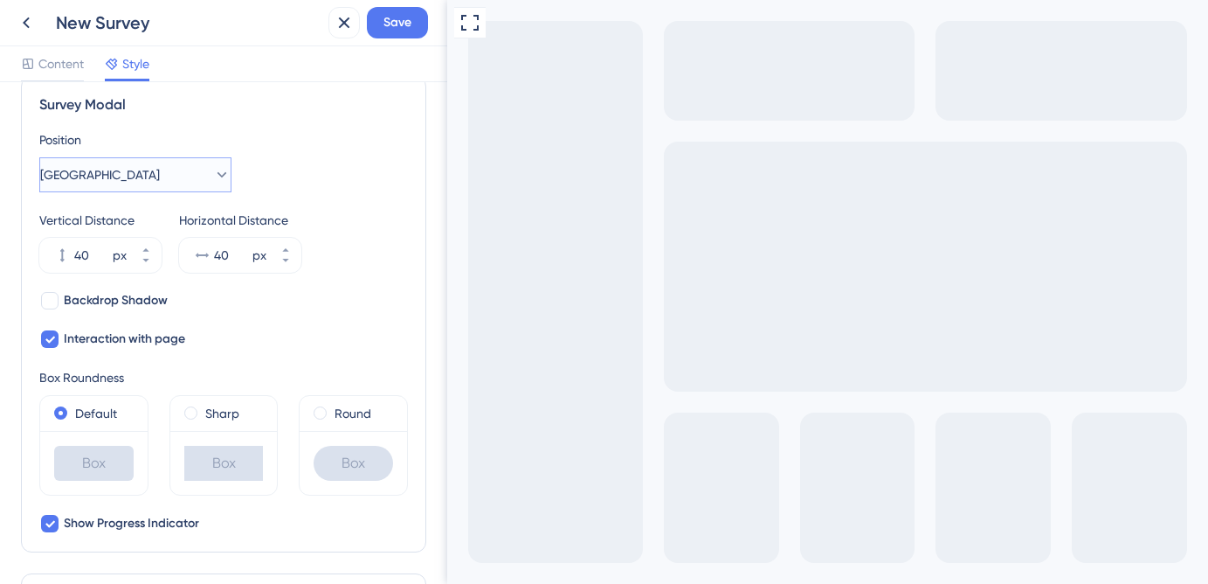
click at [138, 189] on button "Bottom Center" at bounding box center [135, 174] width 192 height 35
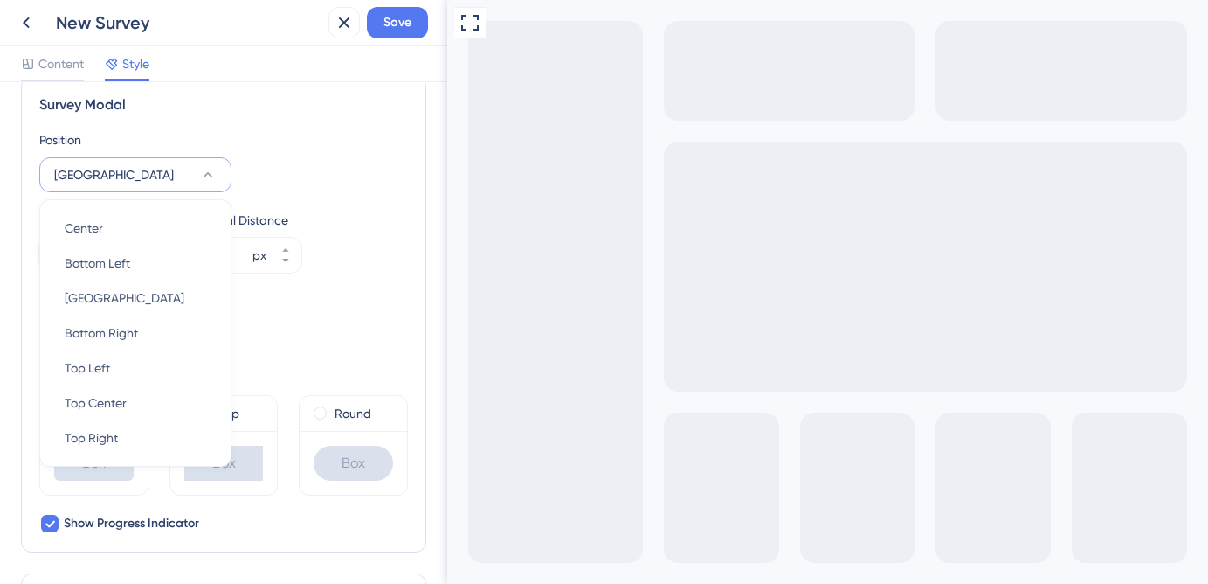
scroll to position [557, 0]
click at [149, 440] on div "Top Right Top Right" at bounding box center [136, 440] width 142 height 35
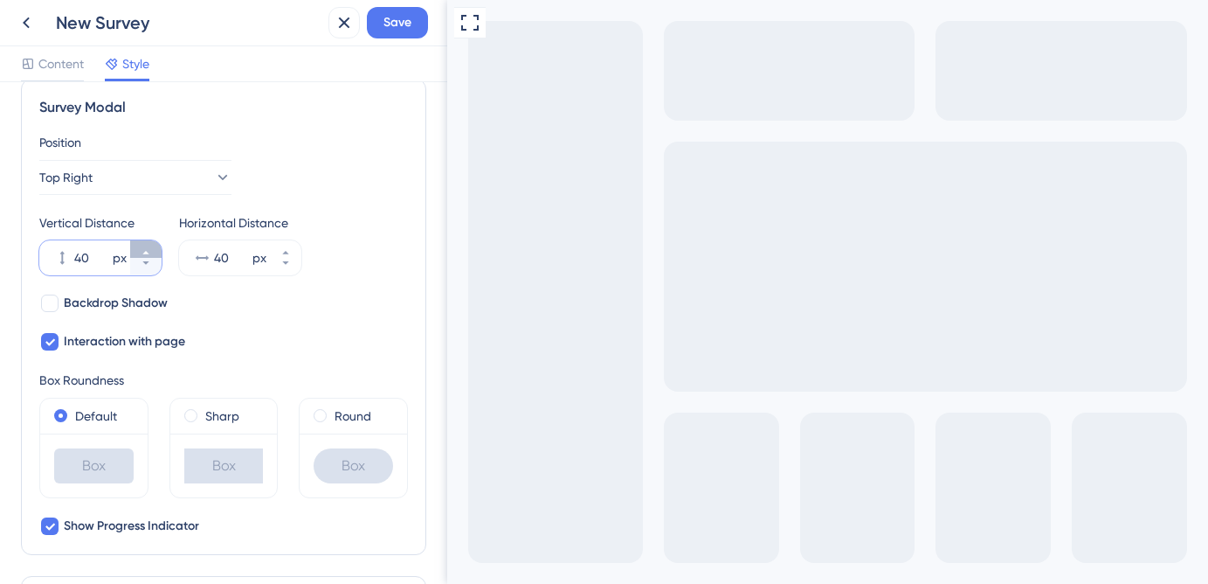
click at [142, 252] on icon at bounding box center [146, 252] width 10 height 10
click at [148, 264] on icon at bounding box center [146, 263] width 10 height 10
type input "40"
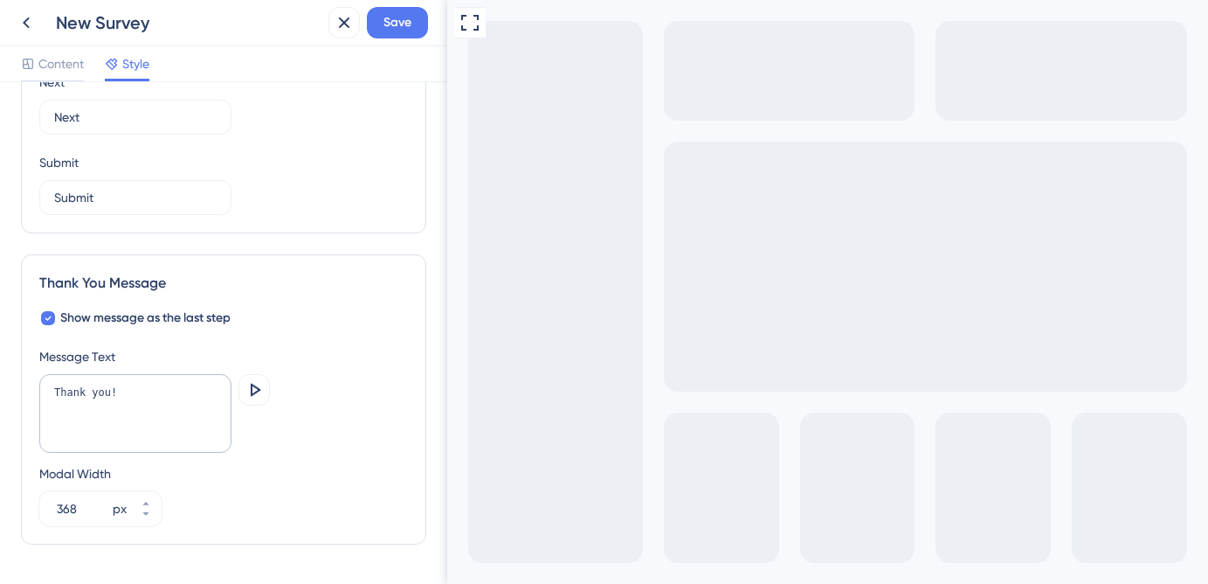
scroll to position [1121, 0]
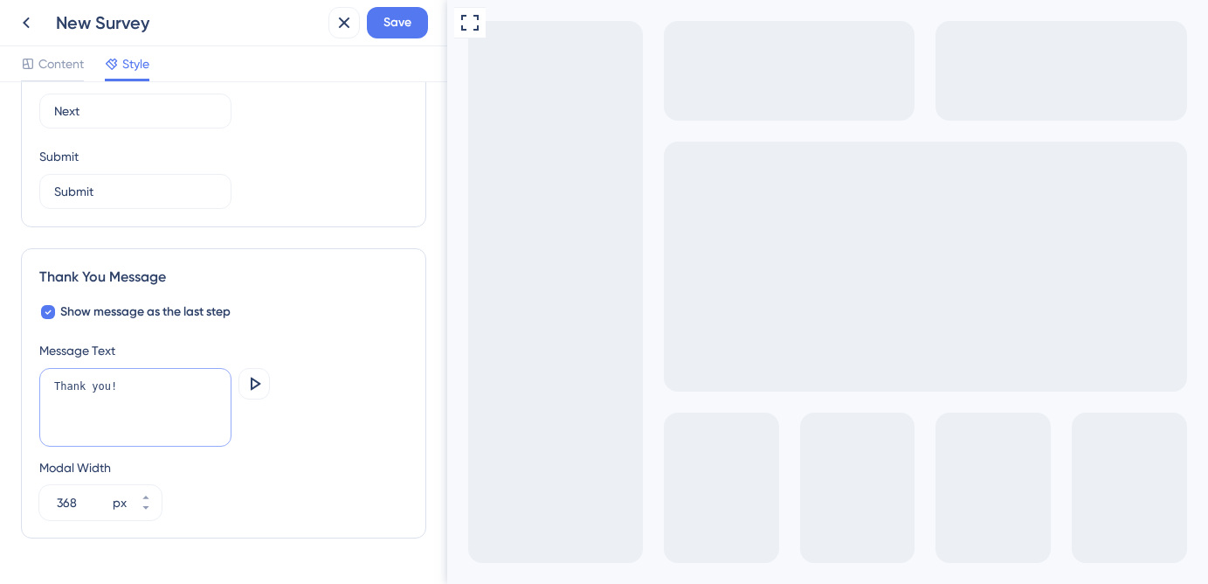
drag, startPoint x: 145, startPoint y: 394, endPoint x: 64, endPoint y: 394, distance: 81.2
click at [74, 394] on textarea "Thank you!" at bounding box center [135, 407] width 192 height 79
drag, startPoint x: 128, startPoint y: 384, endPoint x: 10, endPoint y: 383, distance: 118.0
click at [10, 383] on div "Color & Typography Background #00214A Text #EEFFF8 Answers #00F3B1 Background S…" at bounding box center [223, 332] width 447 height 501
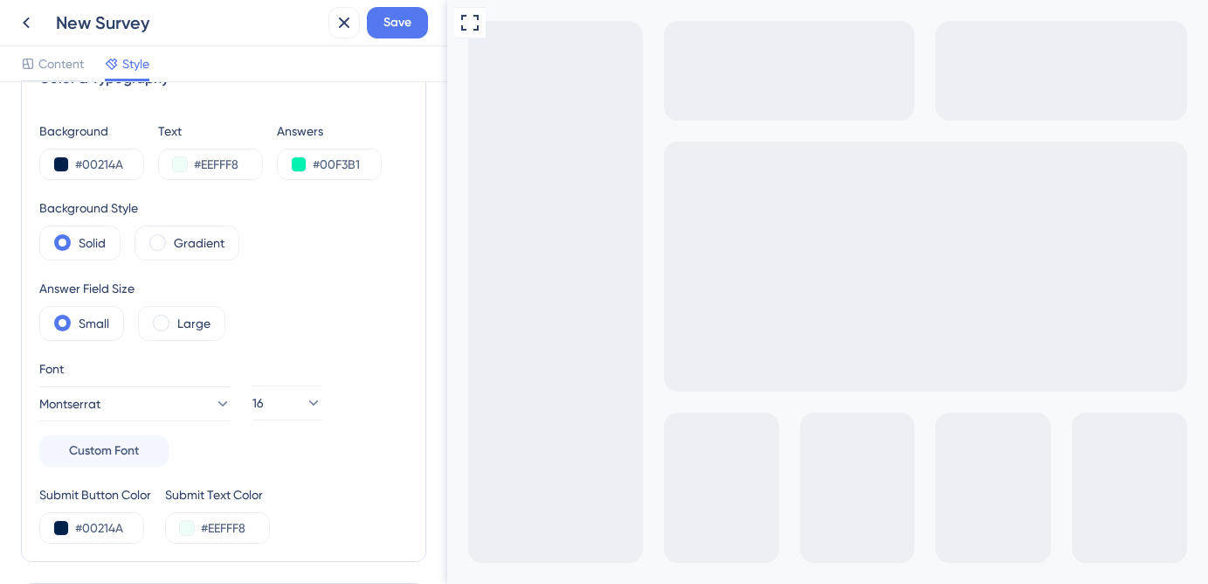
scroll to position [0, 0]
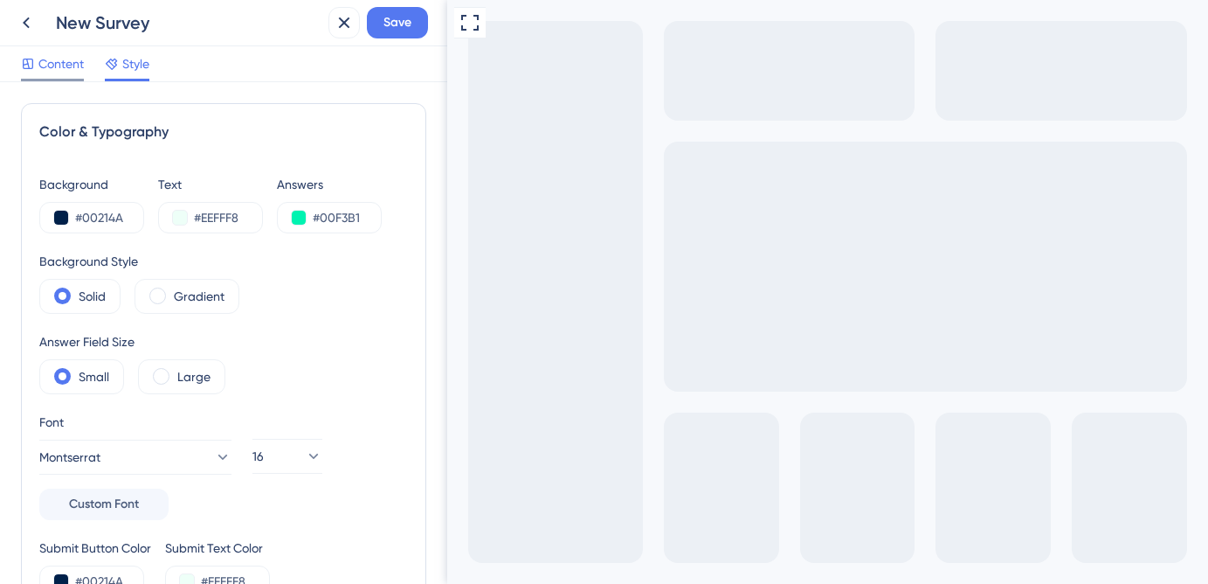
type textarea "Happy Sifting!"
click at [62, 69] on span "Content" at bounding box center [60, 63] width 45 height 21
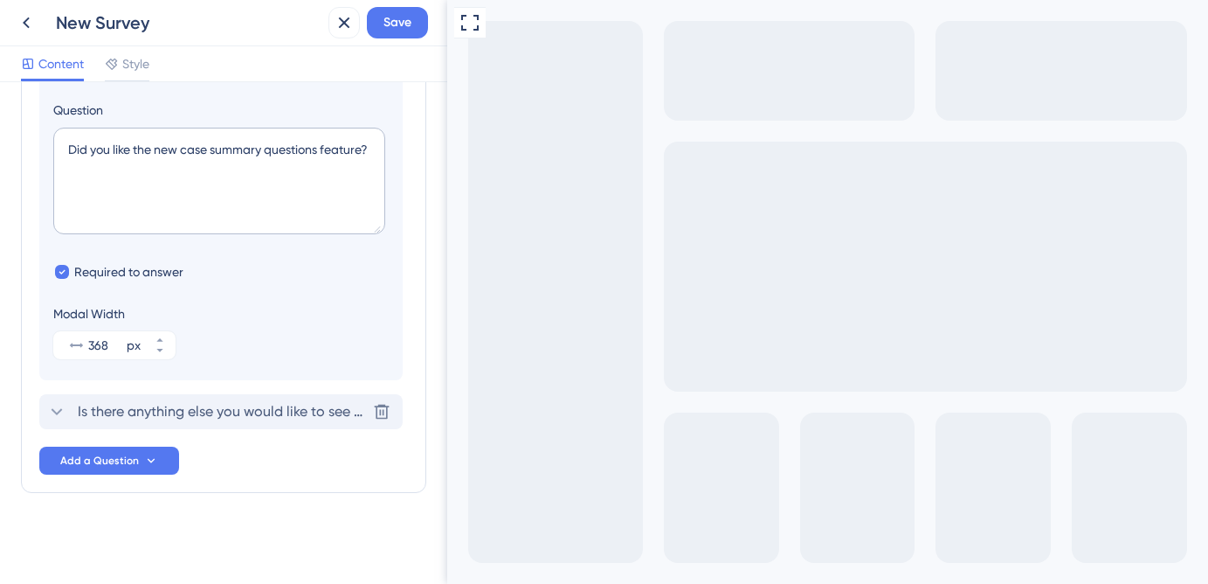
click at [280, 400] on div "Is there anything else you would like to see with the case summary questions fe…" at bounding box center [220, 411] width 363 height 35
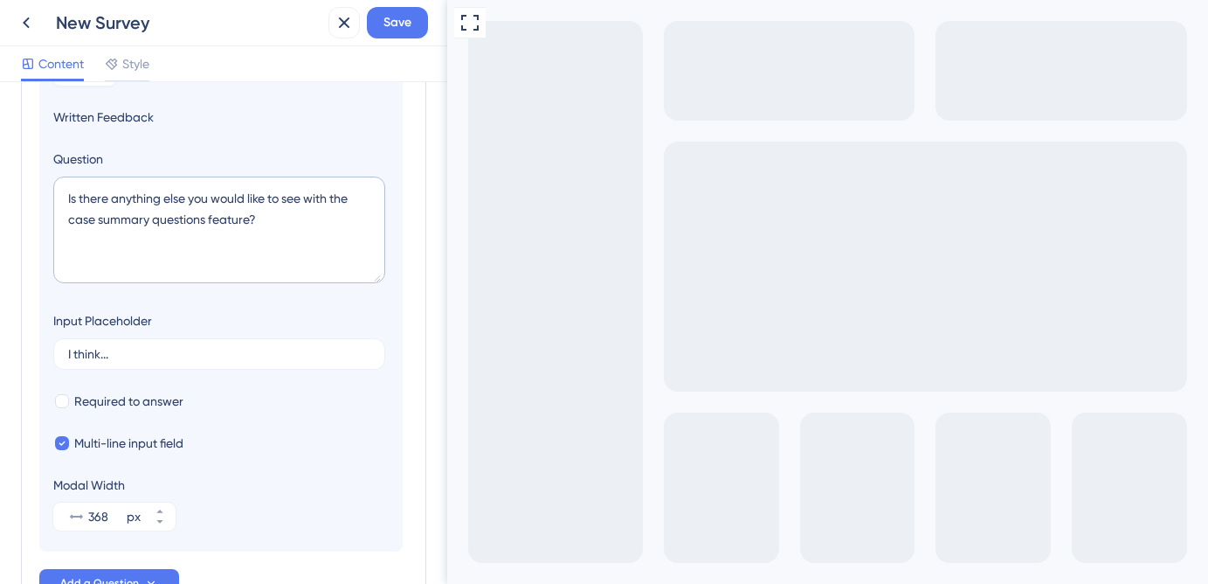
scroll to position [151, 0]
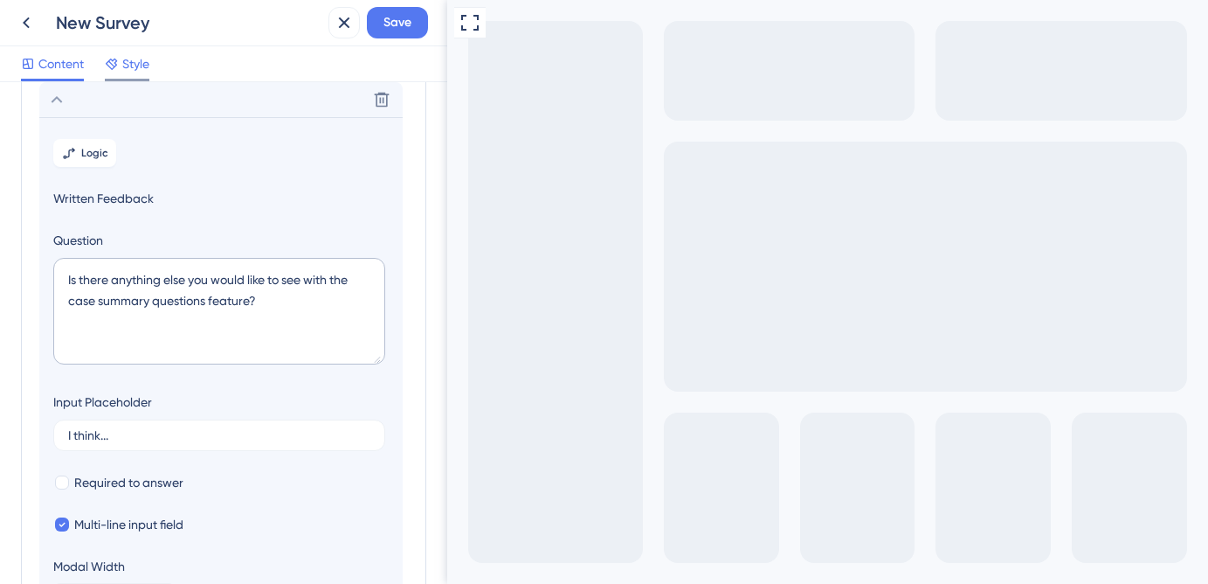
click at [139, 73] on span "Style" at bounding box center [135, 63] width 27 height 21
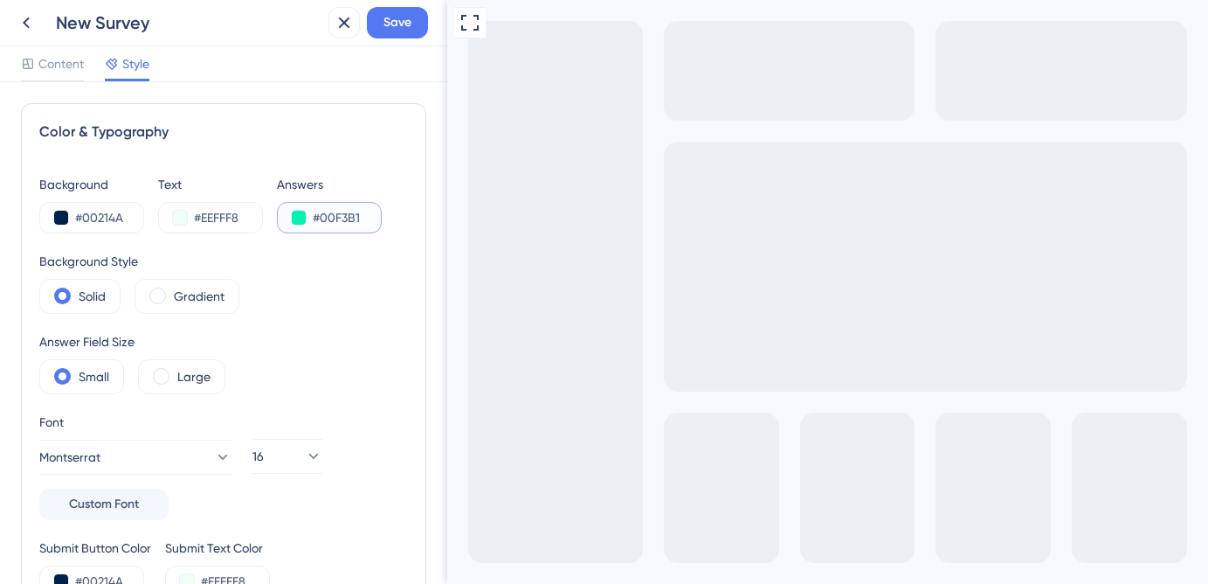
click at [315, 224] on input "#00F3B1" at bounding box center [349, 217] width 72 height 21
click at [404, 22] on span "Save" at bounding box center [398, 22] width 28 height 21
click at [343, 18] on icon at bounding box center [344, 22] width 21 height 21
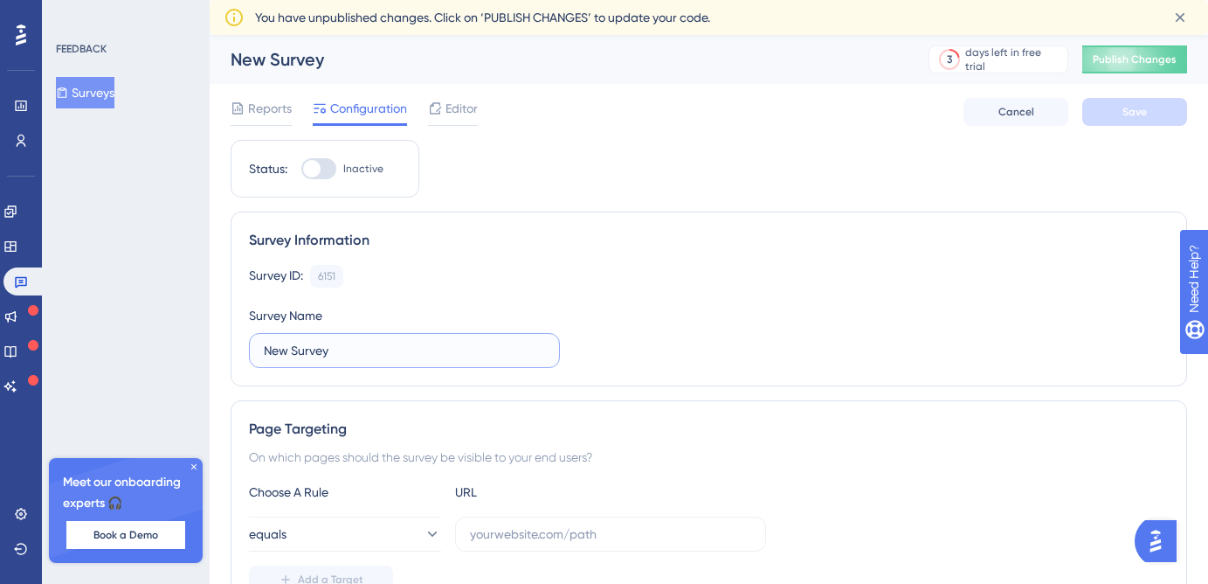
drag, startPoint x: 453, startPoint y: 352, endPoint x: 219, endPoint y: 346, distance: 233.3
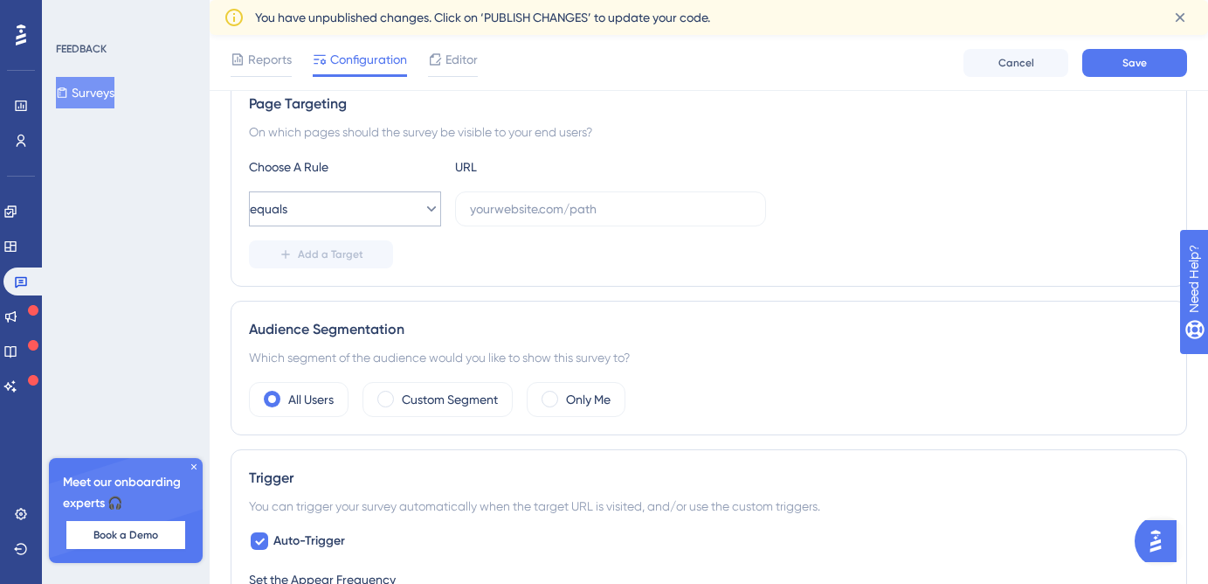
type input "New Feature - Case Summary Questions"
click at [395, 205] on button "equals" at bounding box center [345, 208] width 192 height 35
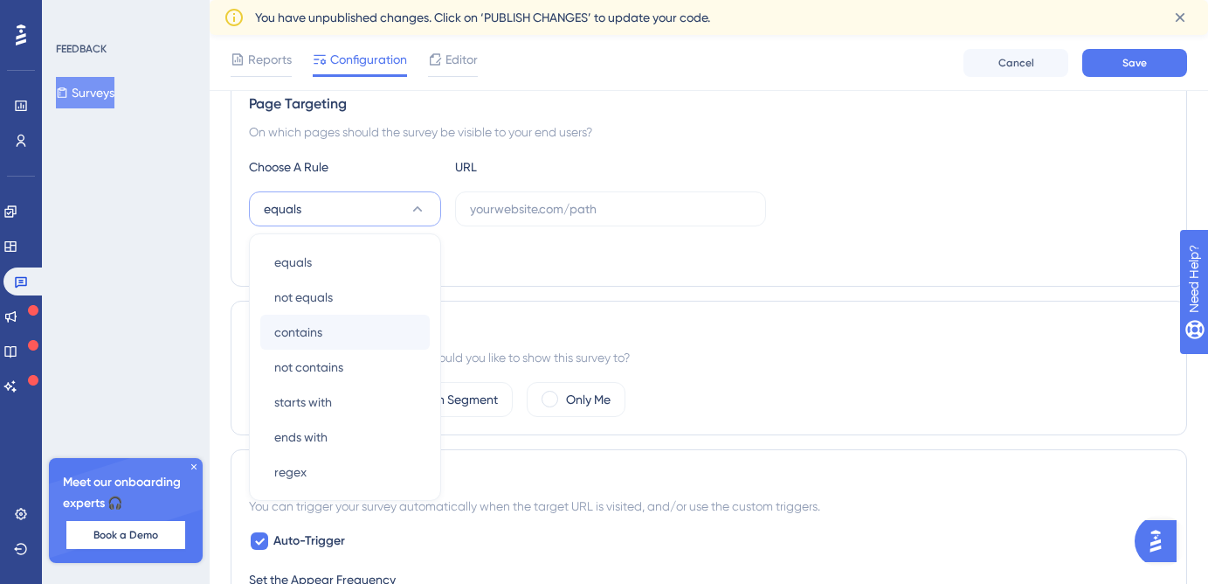
scroll to position [407, 0]
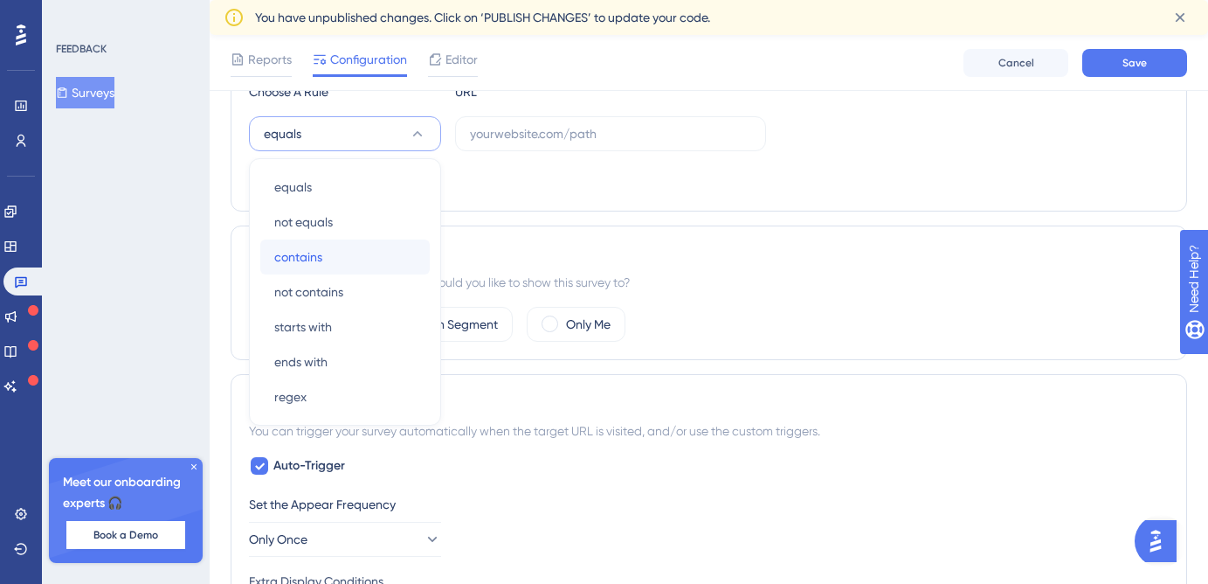
click at [375, 256] on div "contains contains" at bounding box center [345, 256] width 142 height 35
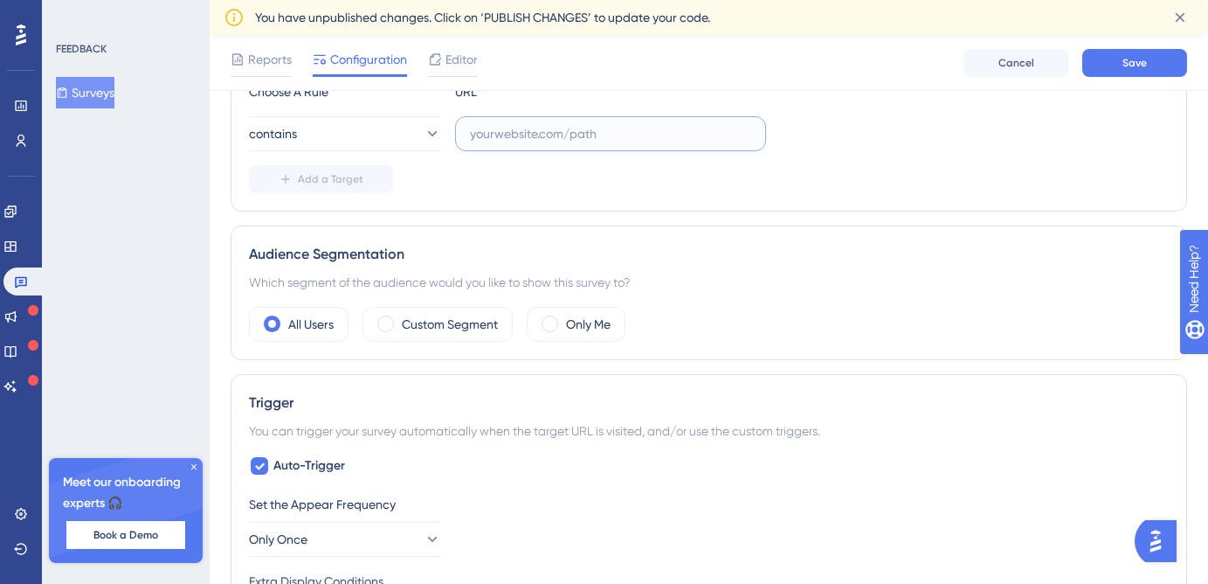
click at [529, 141] on input "text" at bounding box center [610, 133] width 281 height 19
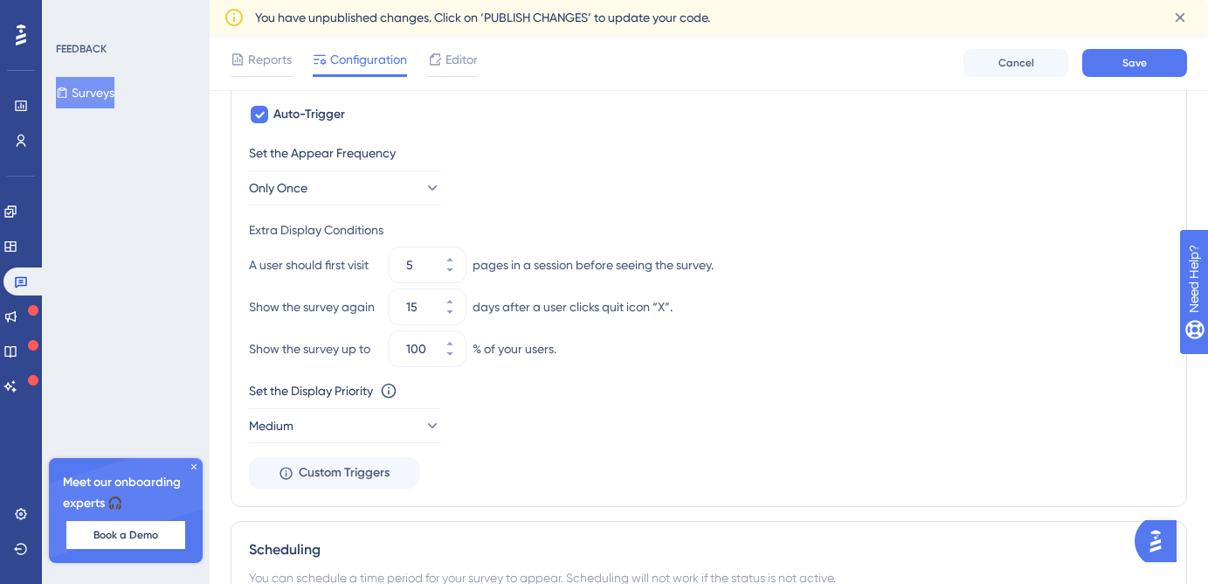
scroll to position [764, 0]
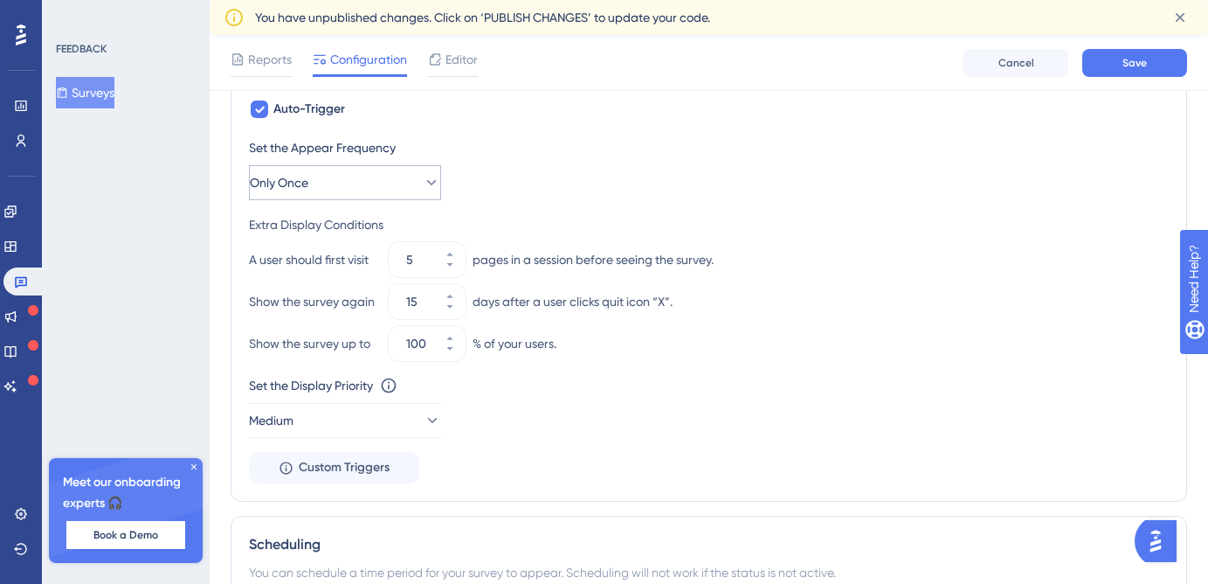
type input "staging.siftmed.ca"
click at [382, 196] on button "Only Once" at bounding box center [345, 182] width 192 height 35
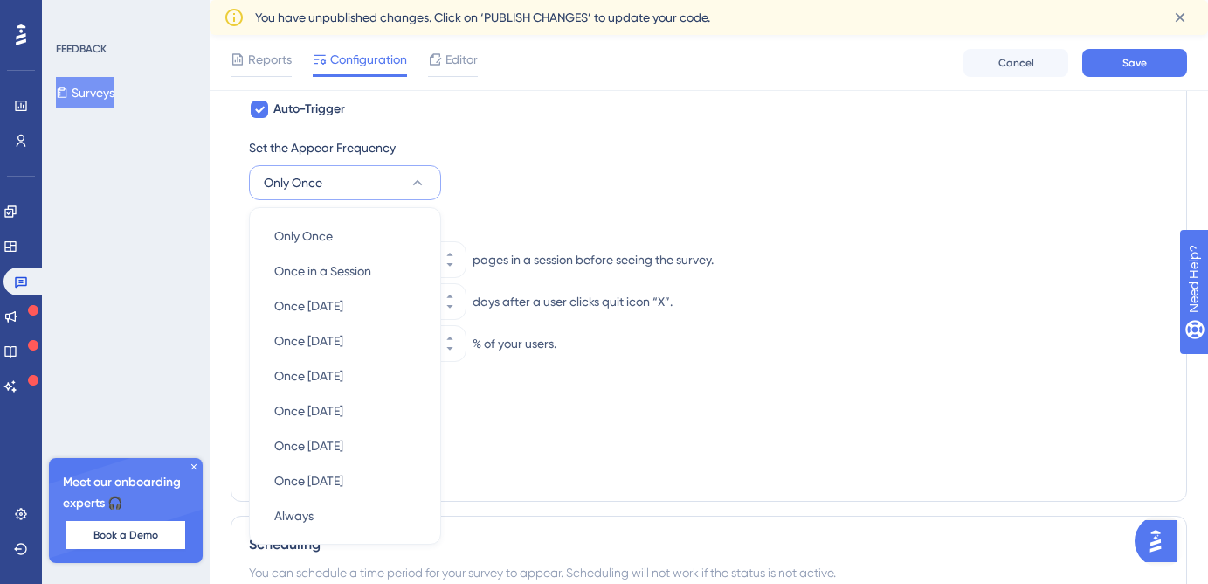
scroll to position [847, 0]
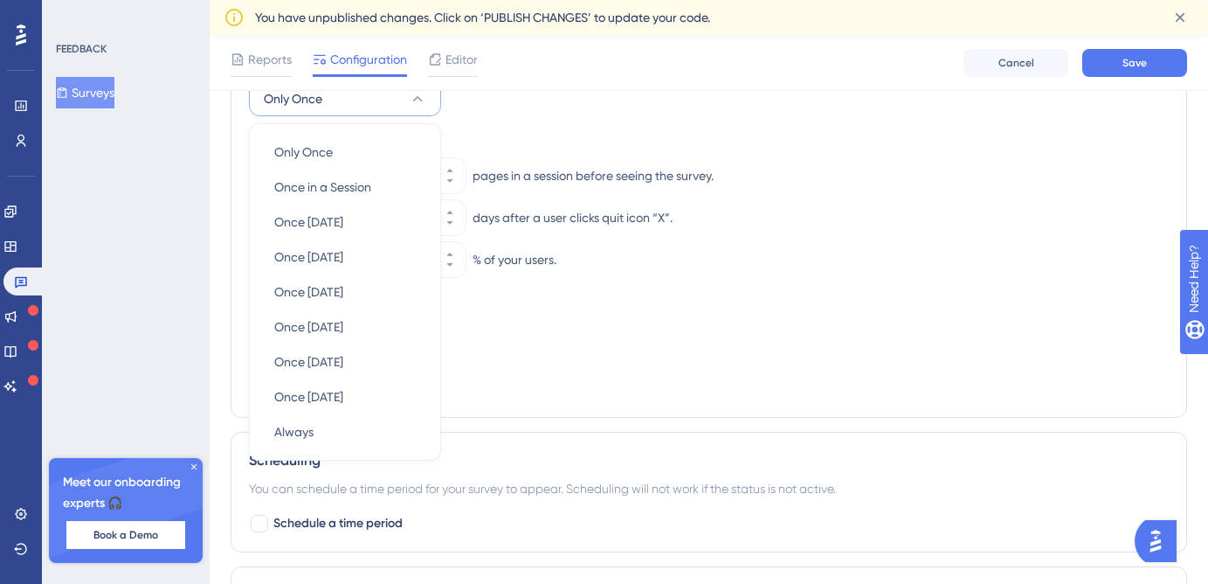
click at [561, 105] on div "Set the Appear Frequency Only Once Only Once Only Once Once in a Session Once i…" at bounding box center [709, 84] width 920 height 63
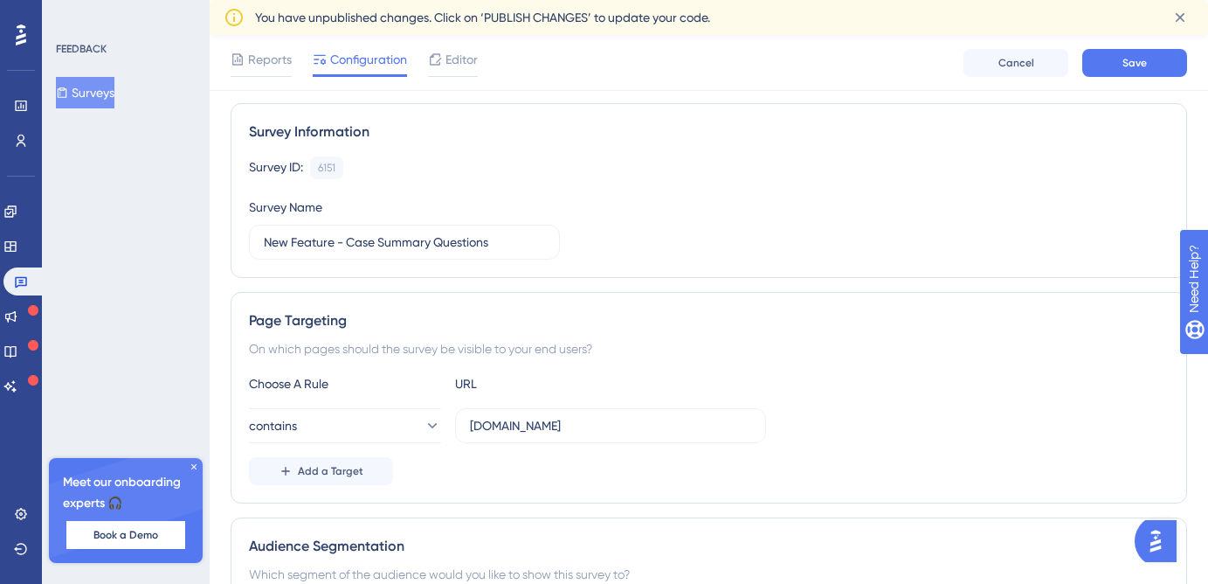
scroll to position [0, 0]
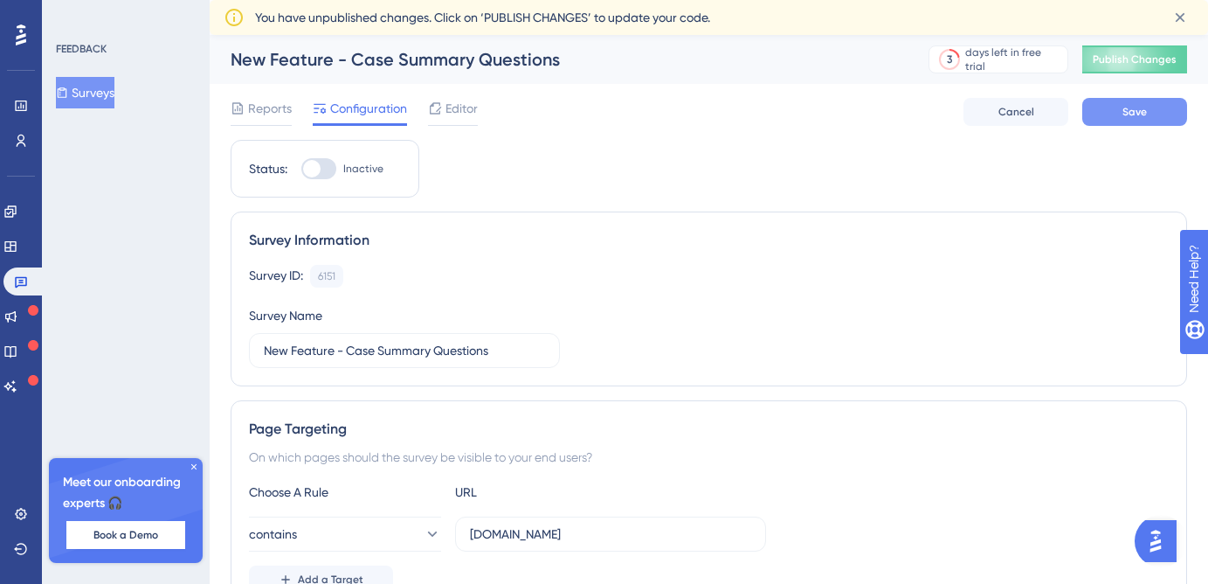
click at [1146, 119] on button "Save" at bounding box center [1134, 112] width 105 height 28
click at [105, 97] on button "Surveys" at bounding box center [85, 92] width 59 height 31
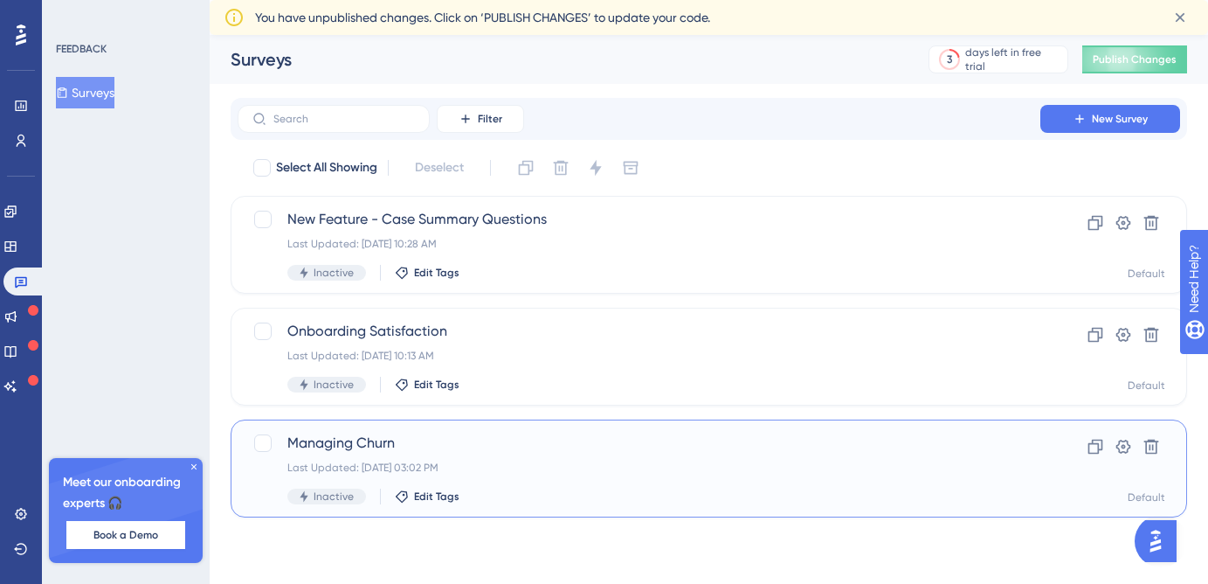
click at [550, 466] on div "Last Updated: Aug 07 2025, 03:02 PM" at bounding box center [638, 467] width 703 height 14
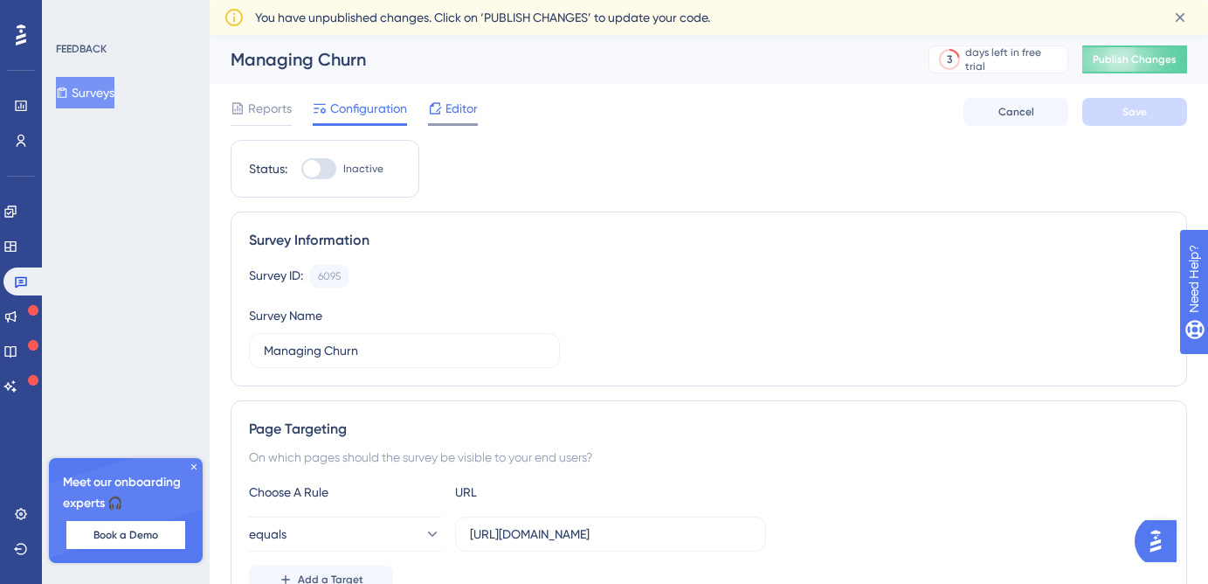
click at [453, 108] on span "Editor" at bounding box center [462, 108] width 32 height 21
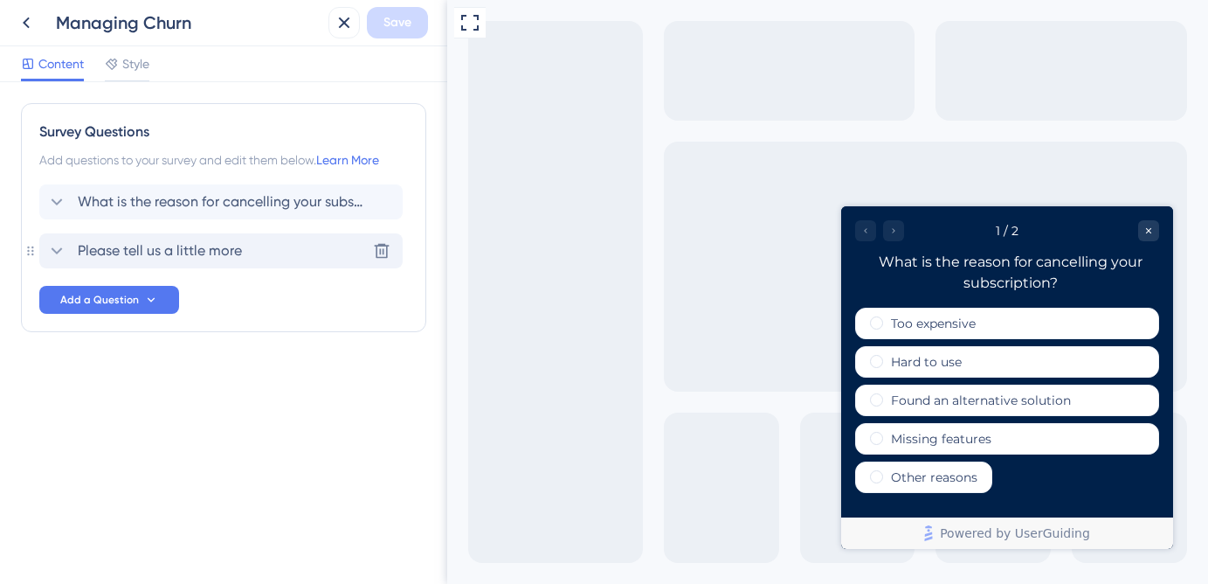
click at [288, 252] on div "Please tell us a little more Delete" at bounding box center [220, 250] width 363 height 35
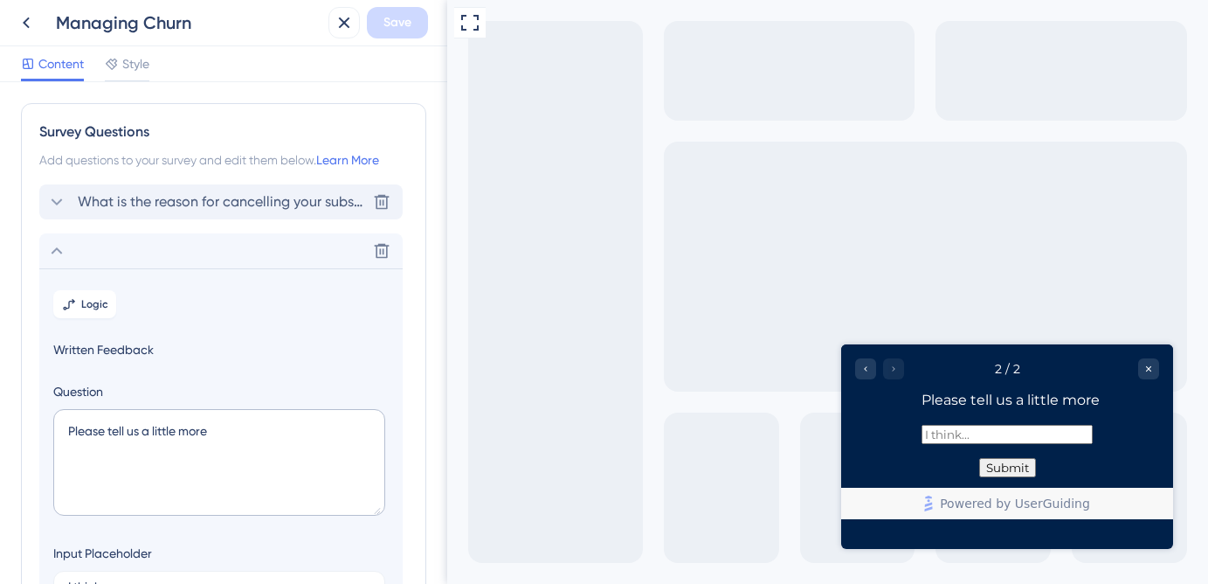
click at [268, 204] on span "What is the reason for cancelling your subscription?" at bounding box center [222, 201] width 288 height 21
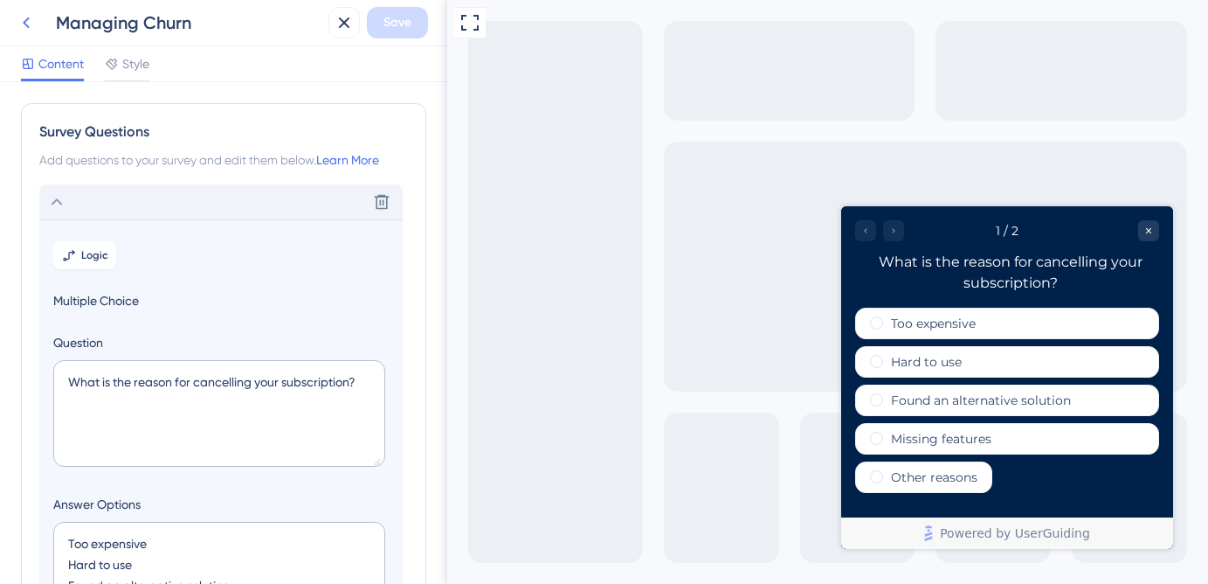
click at [31, 30] on icon at bounding box center [26, 22] width 21 height 21
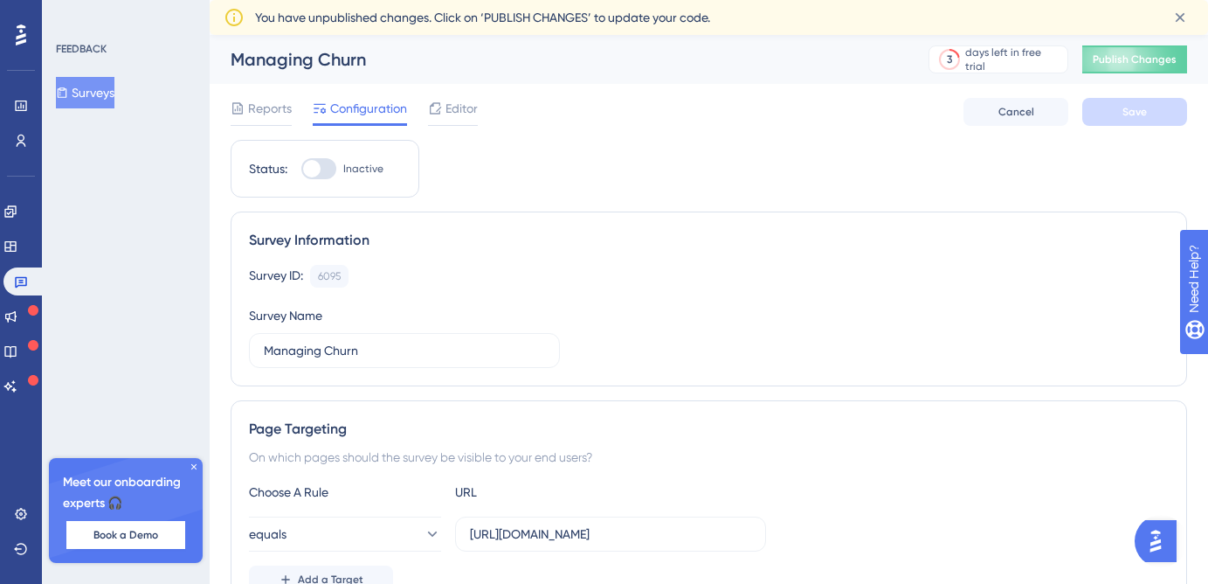
click at [109, 110] on div "FEEDBACK Surveys Meet our onboarding experts 🎧 Book a Demo Upgrade Plan" at bounding box center [126, 292] width 168 height 584
click at [107, 103] on button "Surveys" at bounding box center [85, 92] width 59 height 31
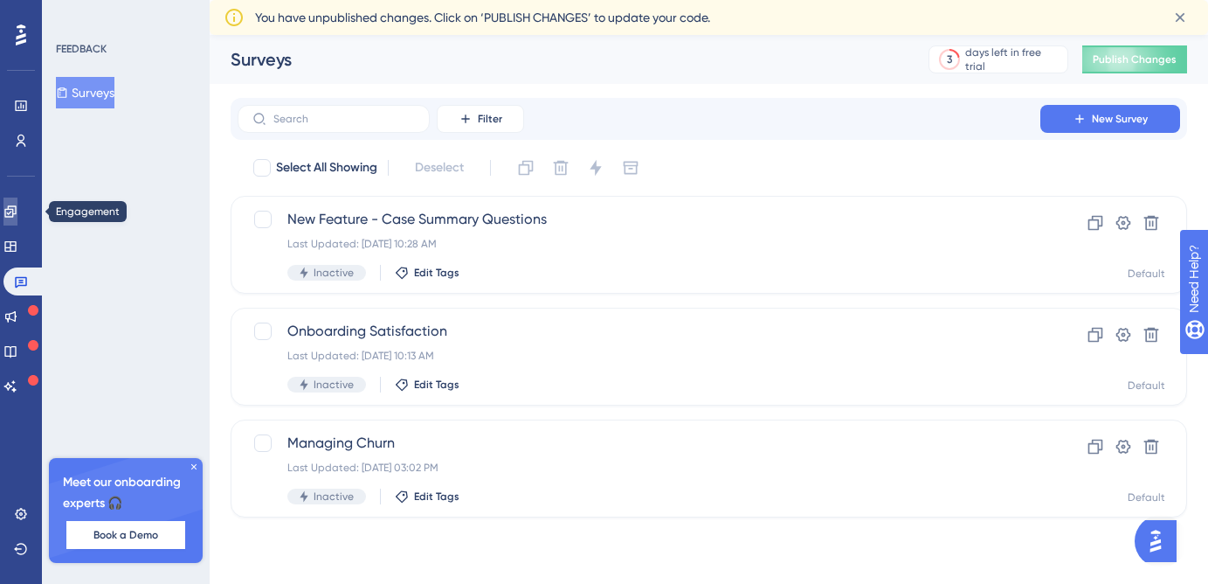
click at [17, 218] on link at bounding box center [10, 211] width 14 height 28
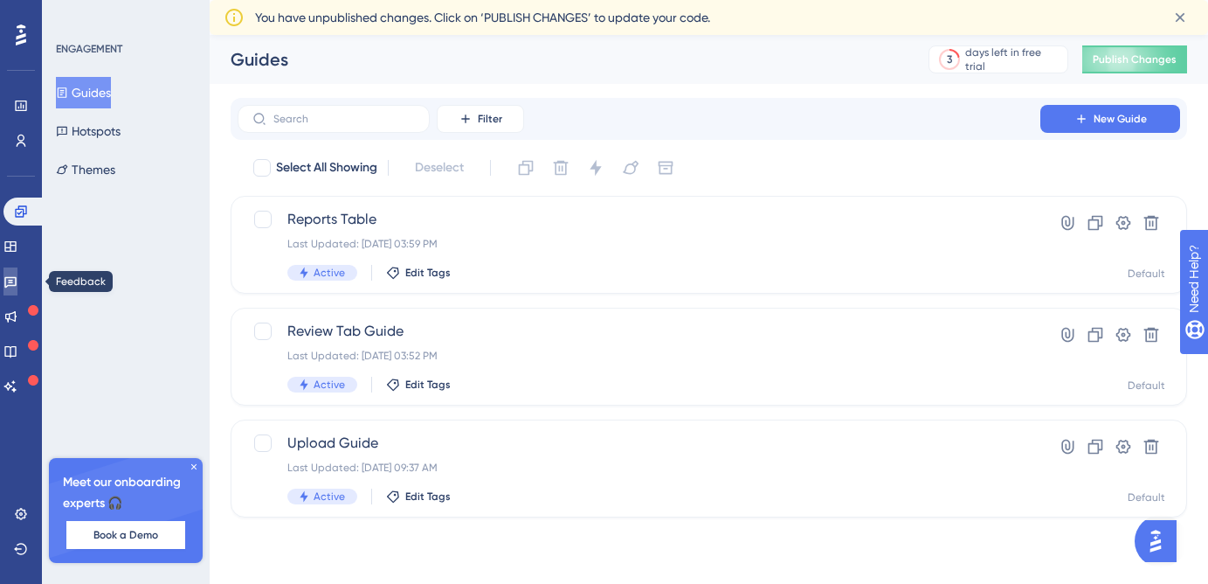
click at [17, 272] on link at bounding box center [10, 281] width 14 height 28
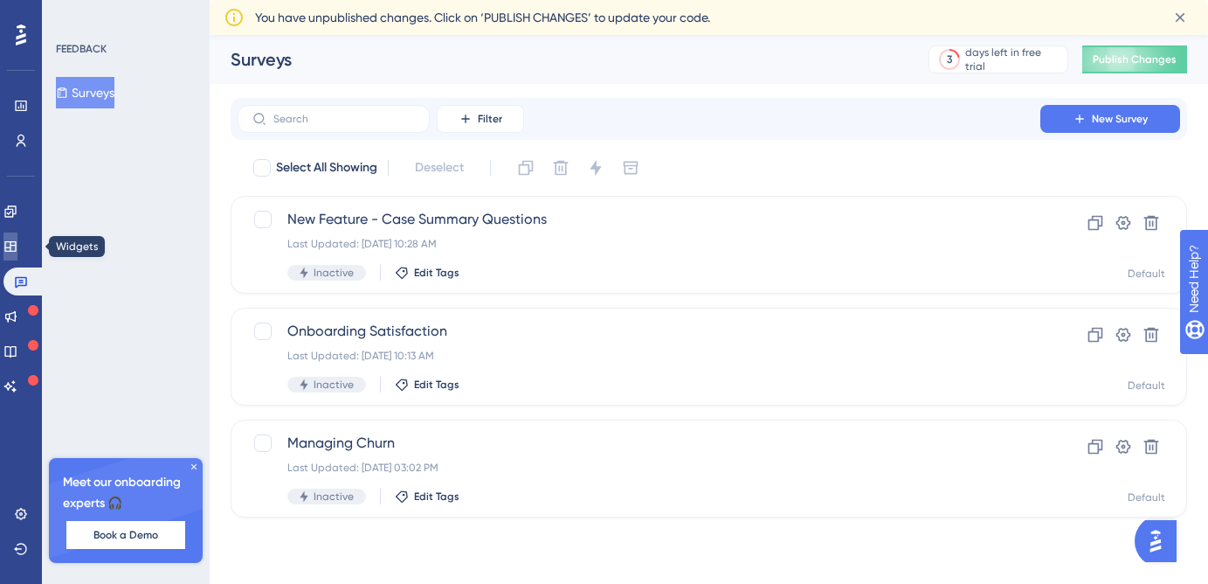
click at [16, 251] on icon at bounding box center [9, 246] width 11 height 10
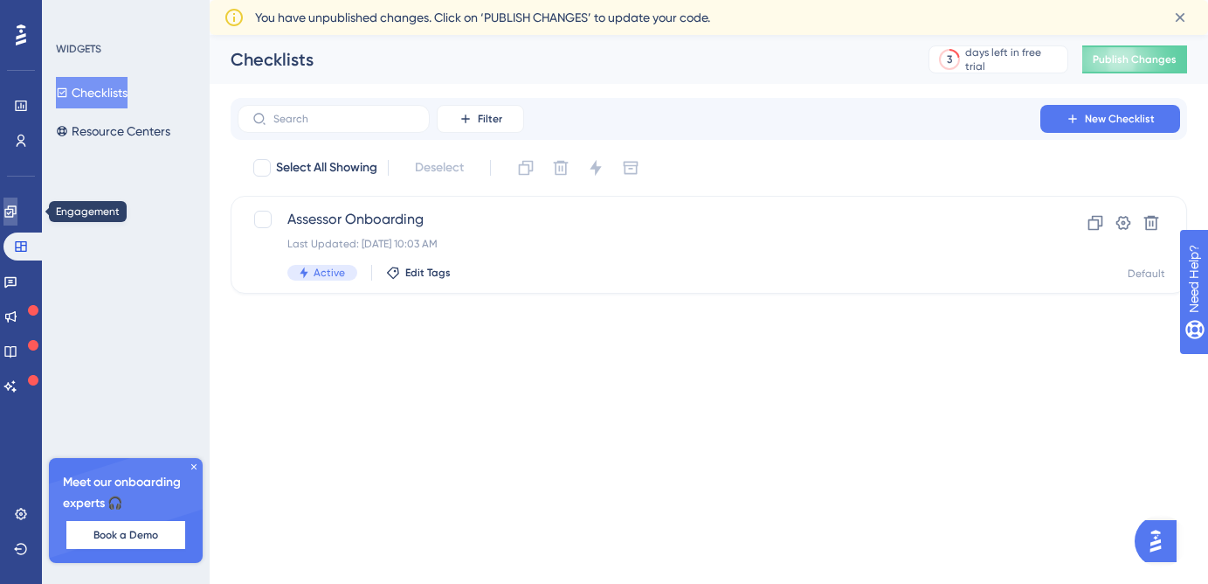
click at [16, 211] on icon at bounding box center [9, 210] width 11 height 11
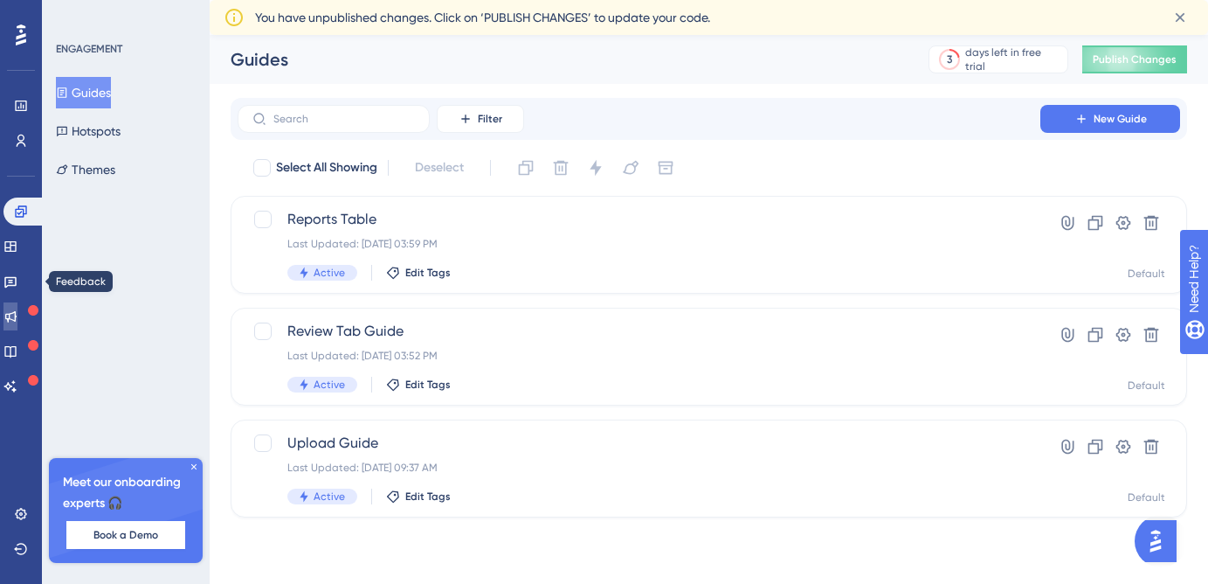
click at [17, 319] on icon at bounding box center [10, 316] width 11 height 11
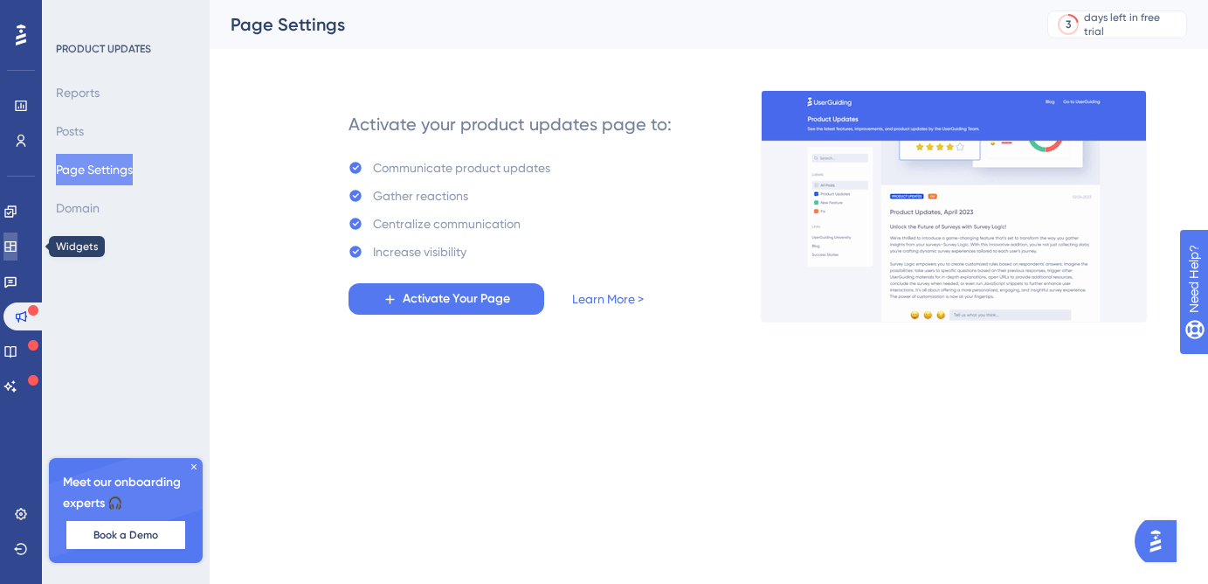
click at [16, 248] on icon at bounding box center [9, 246] width 11 height 10
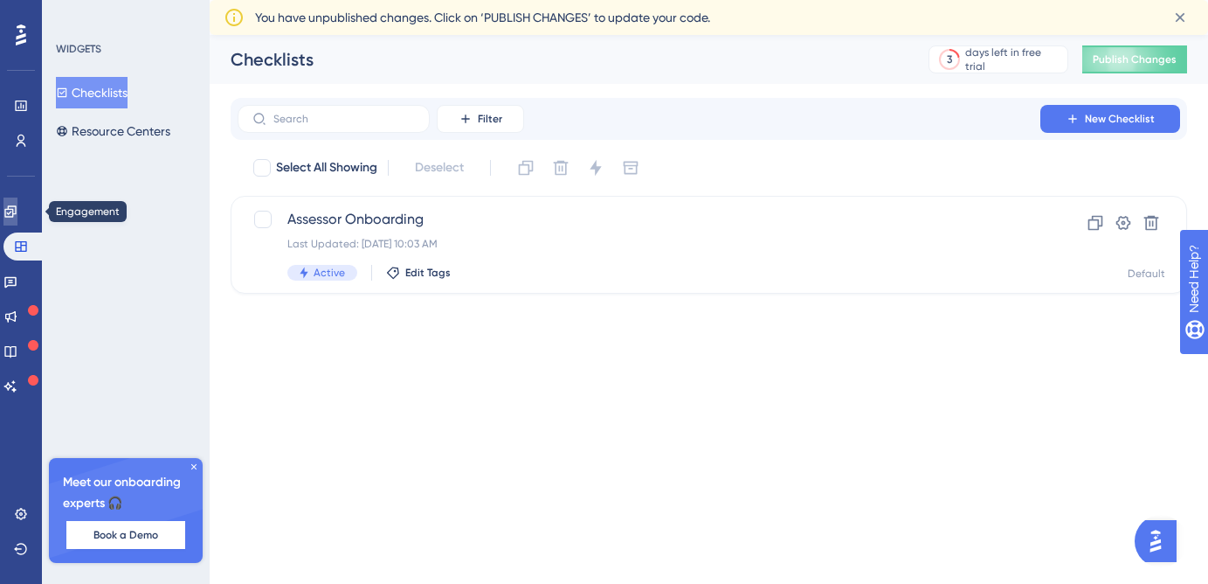
click at [17, 204] on link at bounding box center [10, 211] width 14 height 28
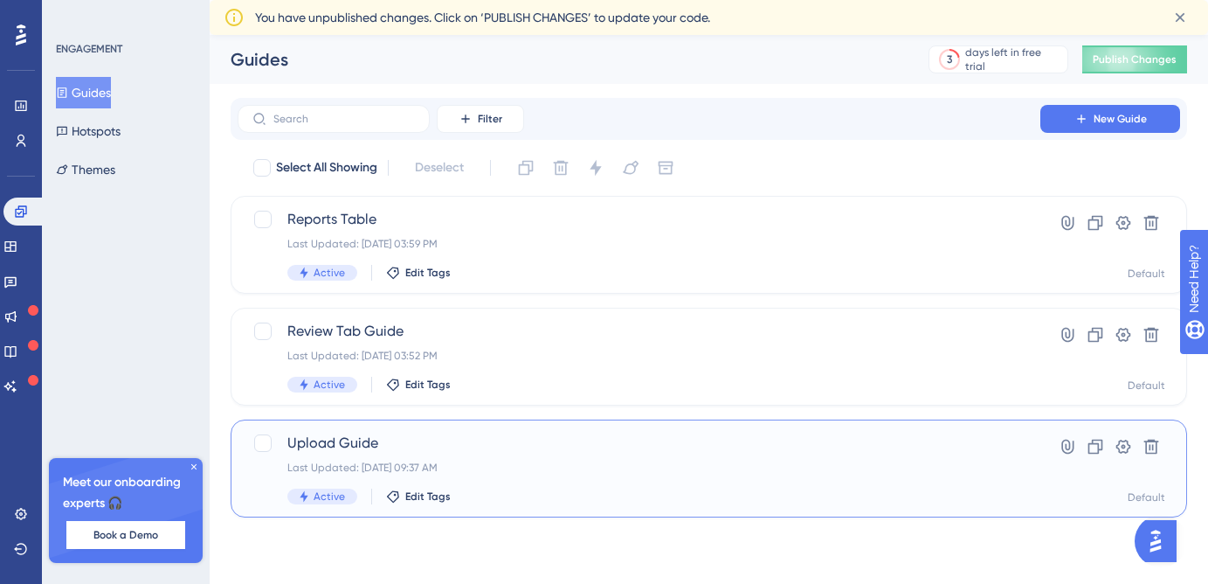
click at [397, 437] on span "Upload Guide" at bounding box center [638, 442] width 703 height 21
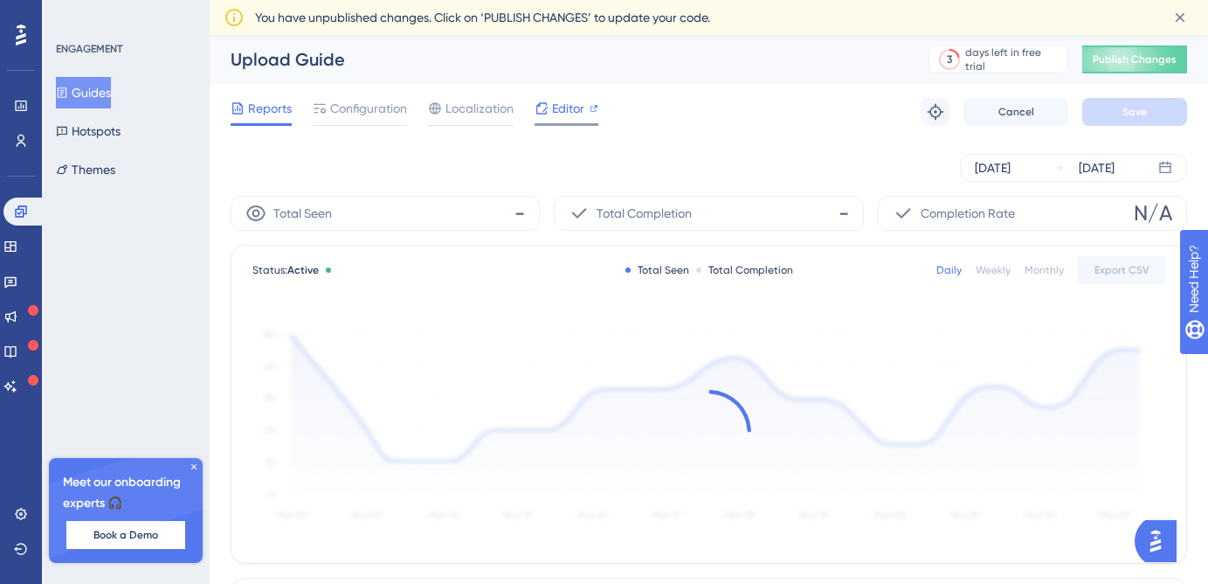
click at [549, 107] on div "Editor" at bounding box center [567, 108] width 64 height 21
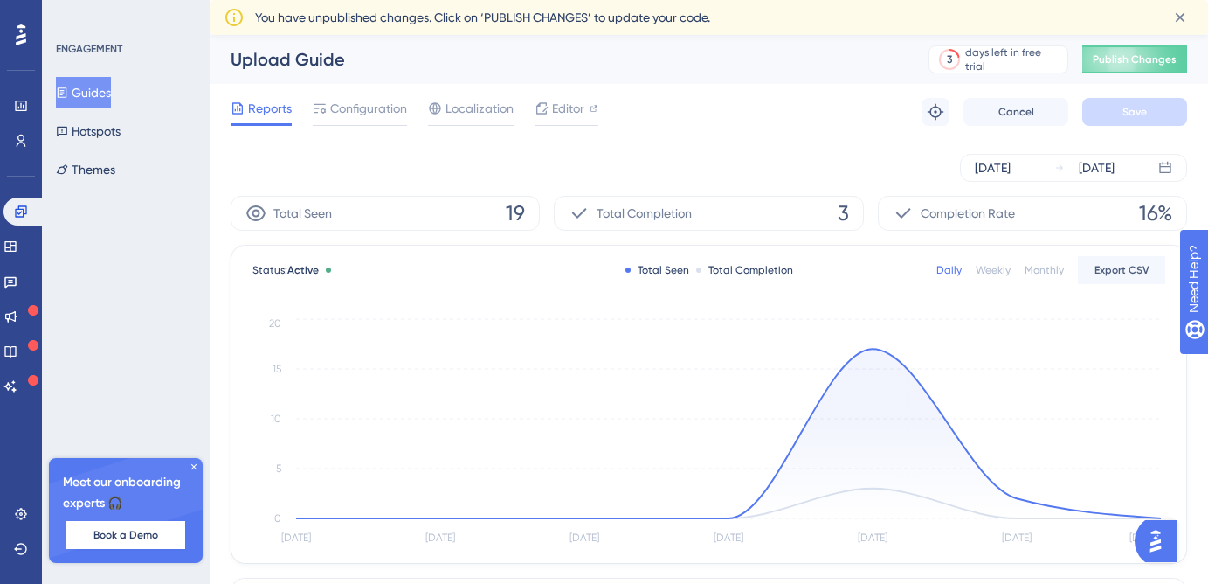
click at [111, 101] on button "Guides" at bounding box center [83, 92] width 55 height 31
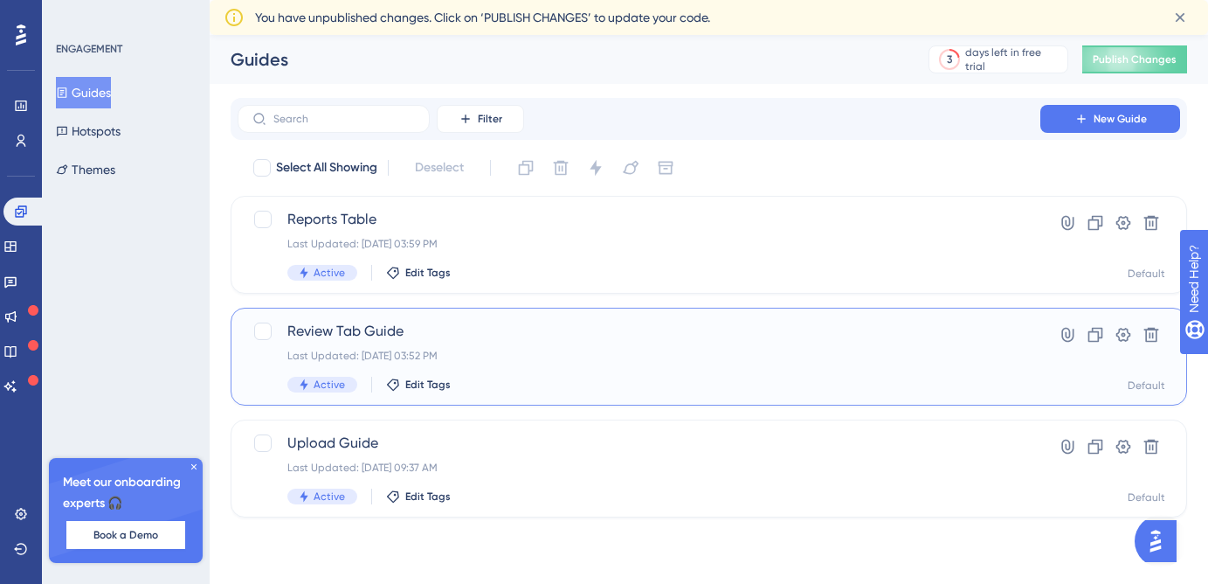
click at [477, 332] on span "Review Tab Guide" at bounding box center [638, 331] width 703 height 21
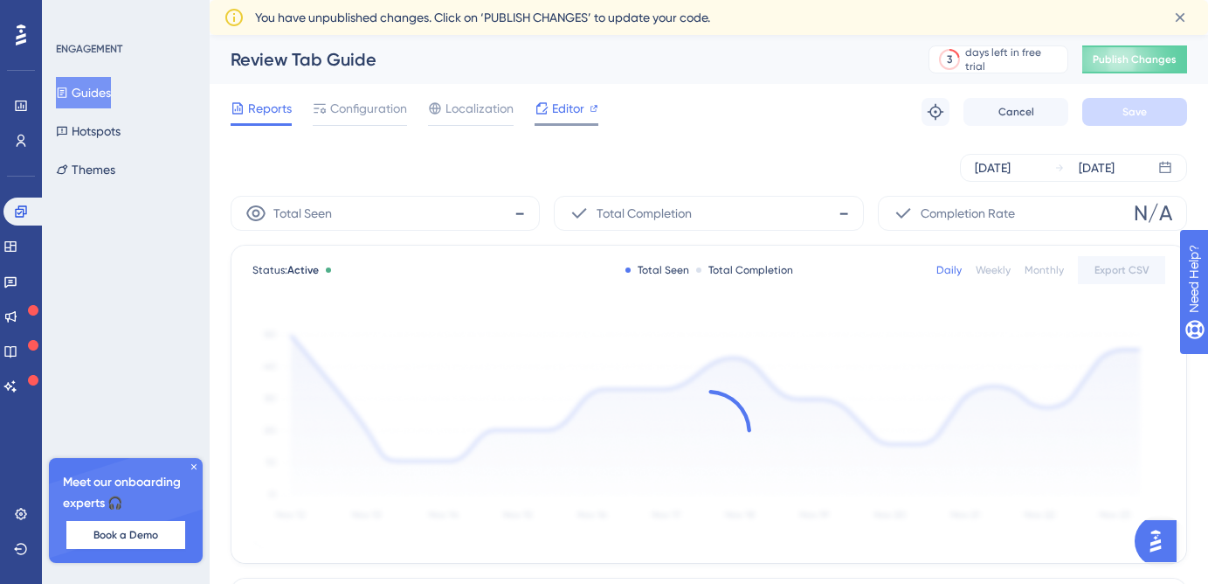
click at [562, 114] on span "Editor" at bounding box center [568, 108] width 32 height 21
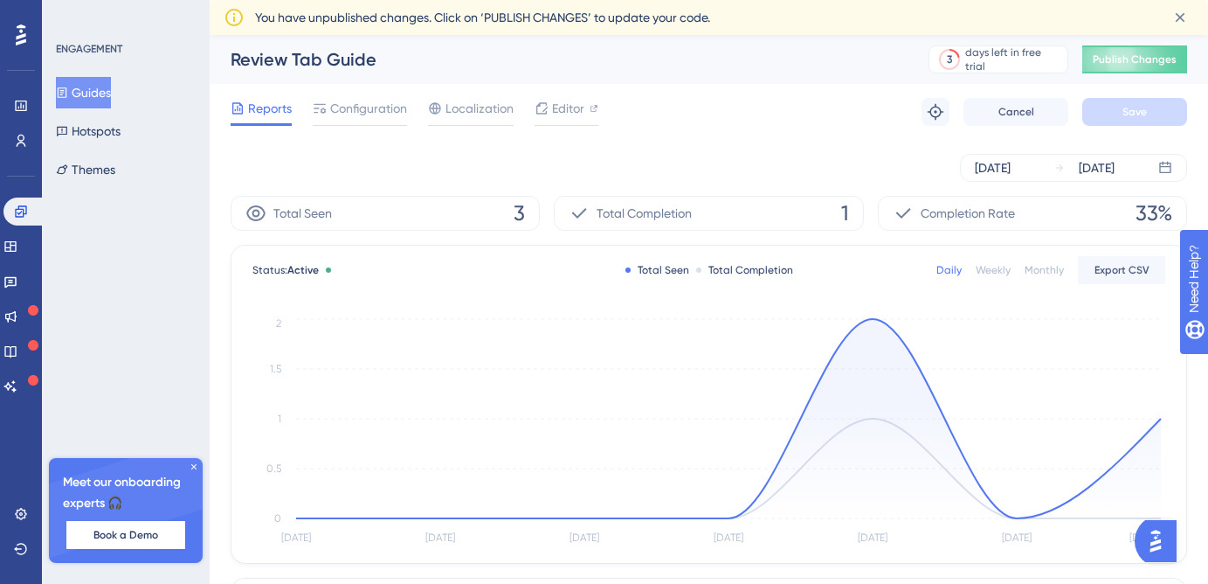
click at [107, 100] on button "Guides" at bounding box center [83, 92] width 55 height 31
